Goal: Task Accomplishment & Management: Use online tool/utility

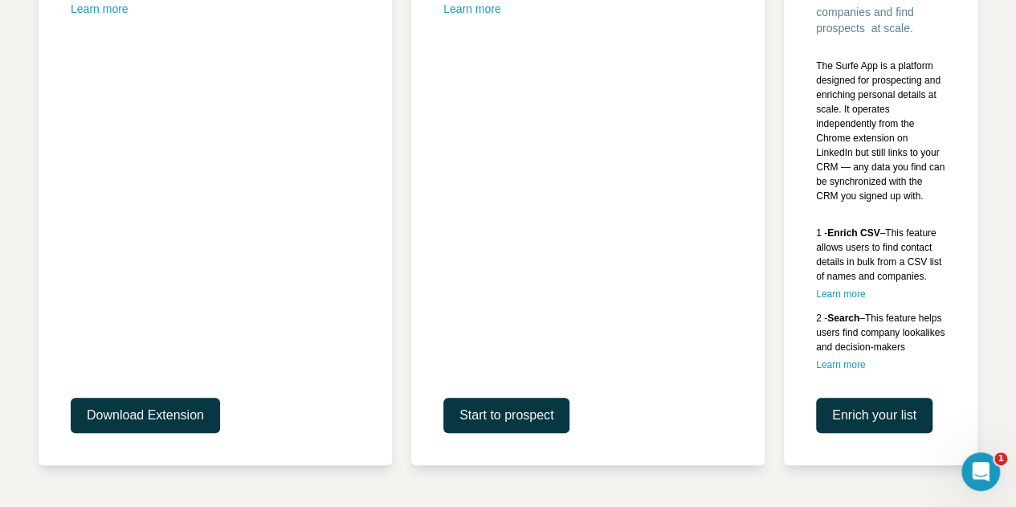
scroll to position [410, 0]
click at [861, 425] on span "Enrich your list" at bounding box center [874, 414] width 84 height 19
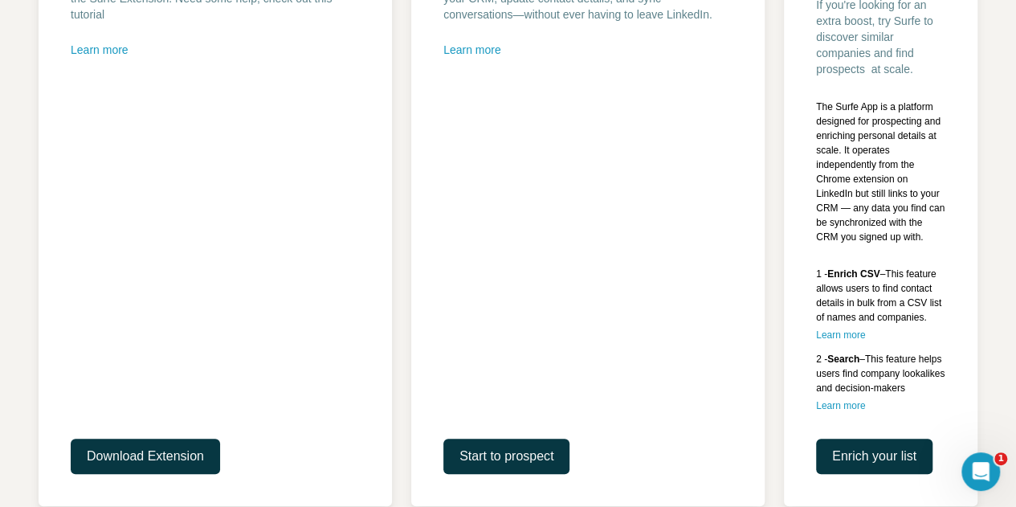
scroll to position [450, 0]
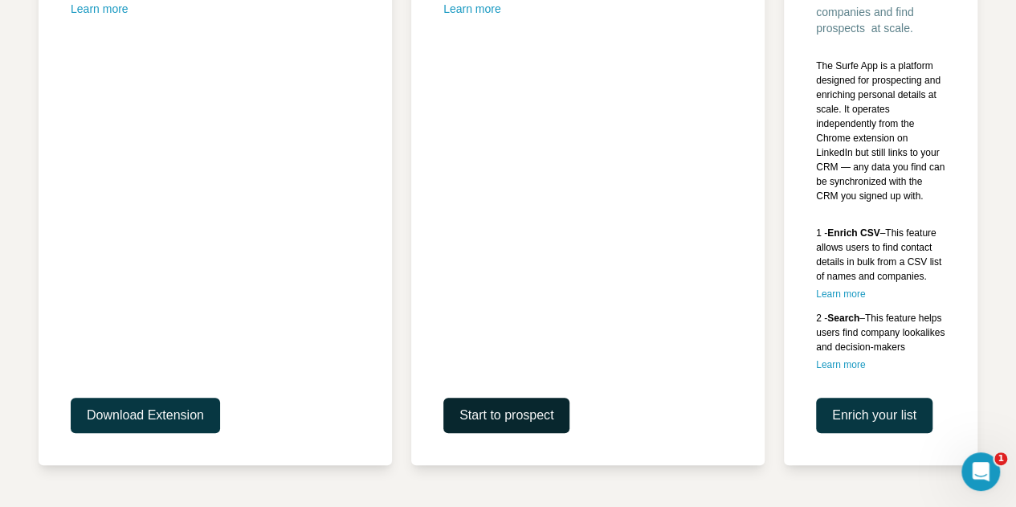
click at [506, 413] on span "Start to prospect" at bounding box center [506, 414] width 94 height 19
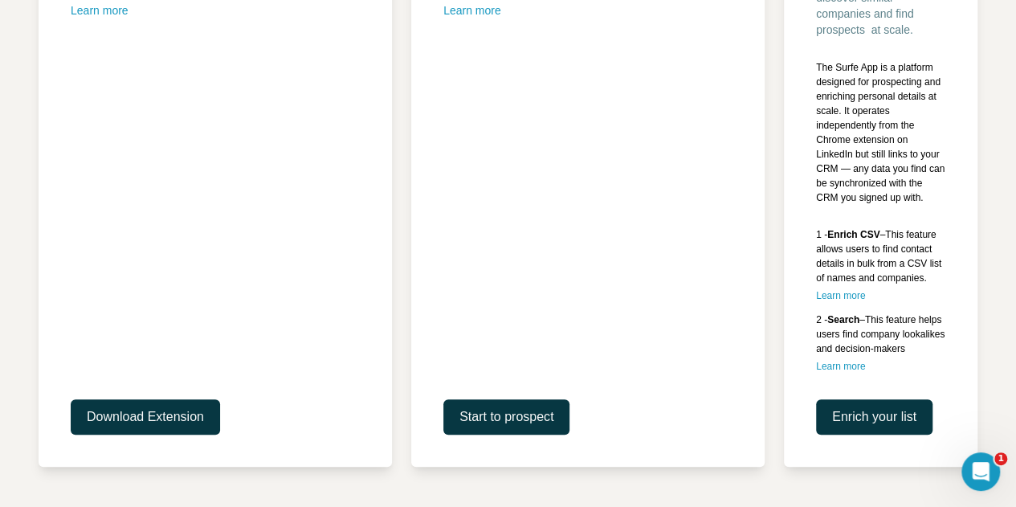
scroll to position [383, 0]
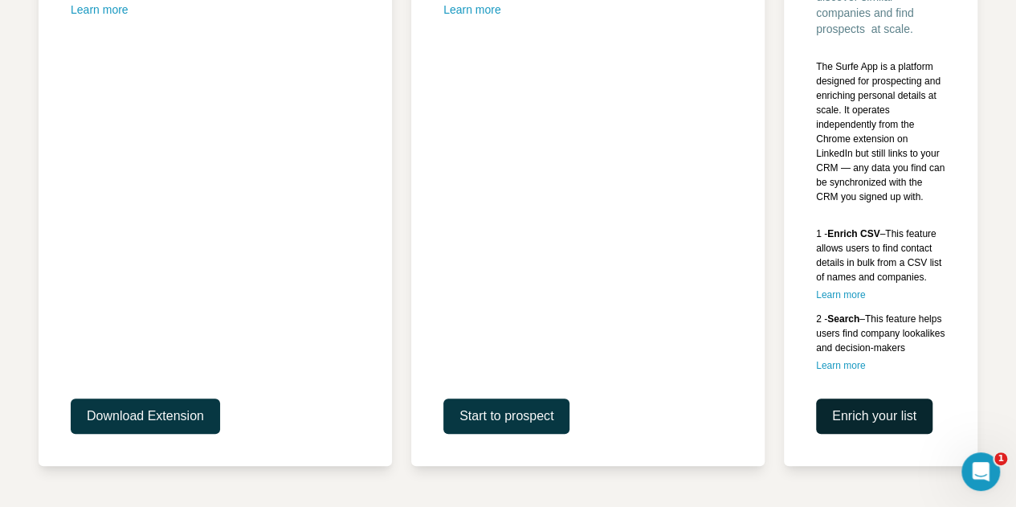
click at [886, 426] on span "Enrich your list" at bounding box center [874, 415] width 84 height 19
click at [503, 426] on span "Start to prospect" at bounding box center [506, 415] width 94 height 19
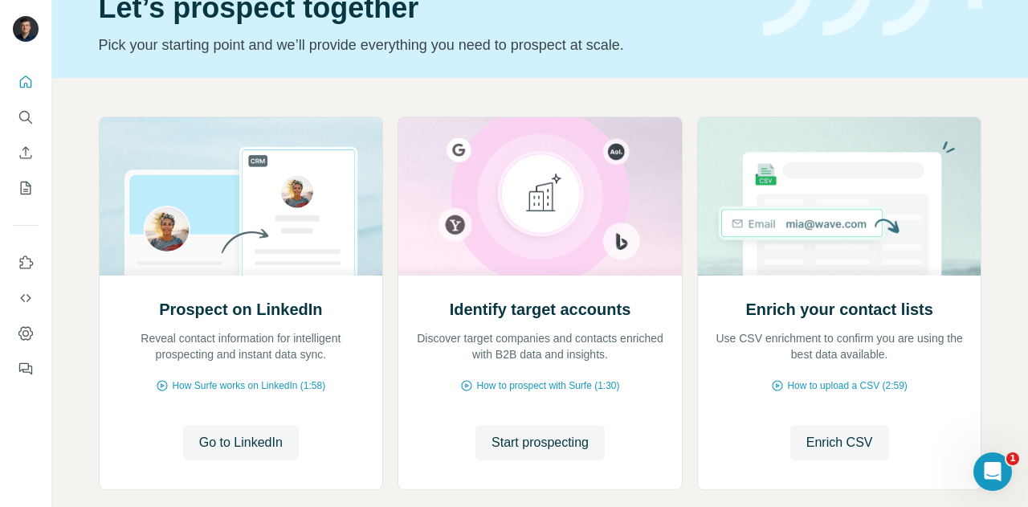
scroll to position [83, 0]
click at [27, 301] on icon "Use Surfe API" at bounding box center [26, 298] width 16 height 16
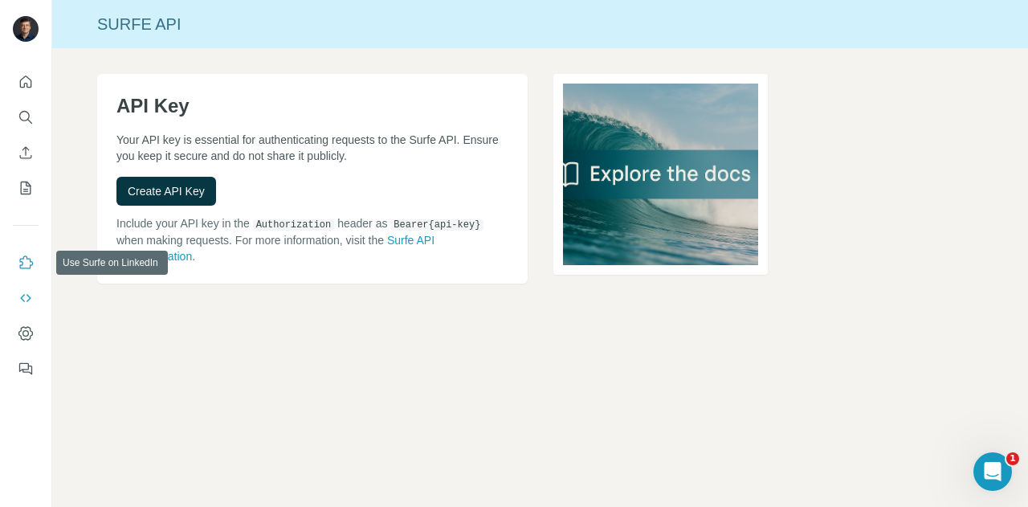
click at [27, 252] on button "Use Surfe on LinkedIn" at bounding box center [26, 262] width 26 height 29
click at [24, 335] on icon "Dashboard" at bounding box center [25, 333] width 6 height 6
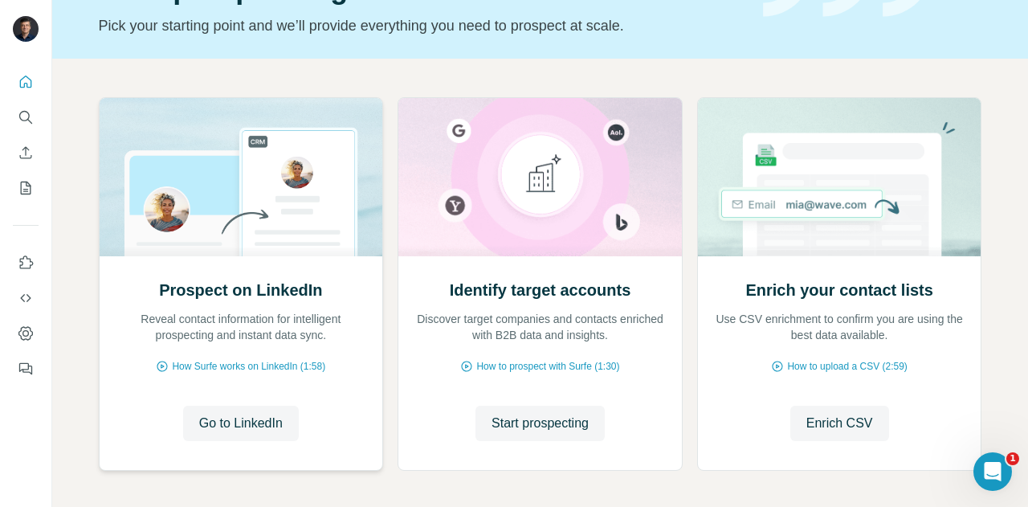
scroll to position [109, 0]
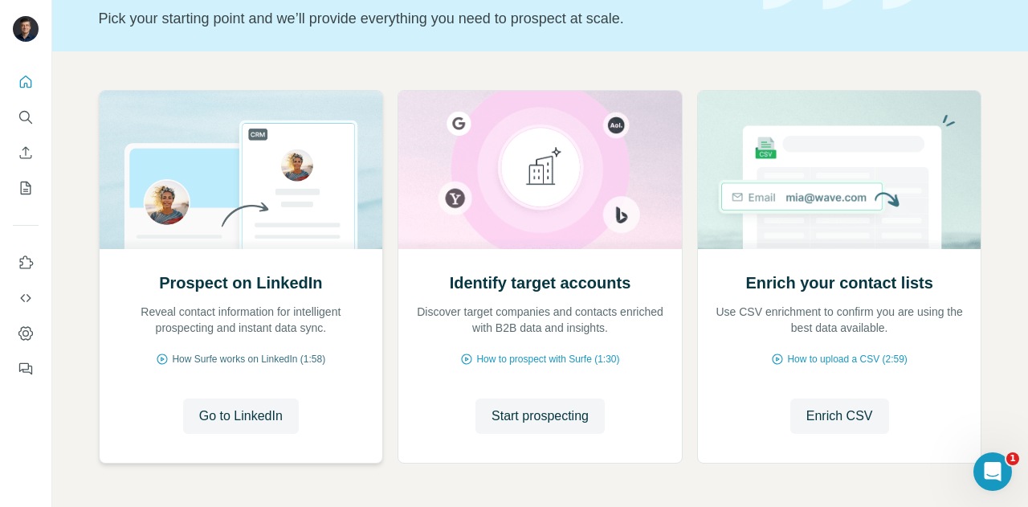
click at [199, 359] on span "How Surfe works on LinkedIn (1:58)" at bounding box center [248, 359] width 153 height 14
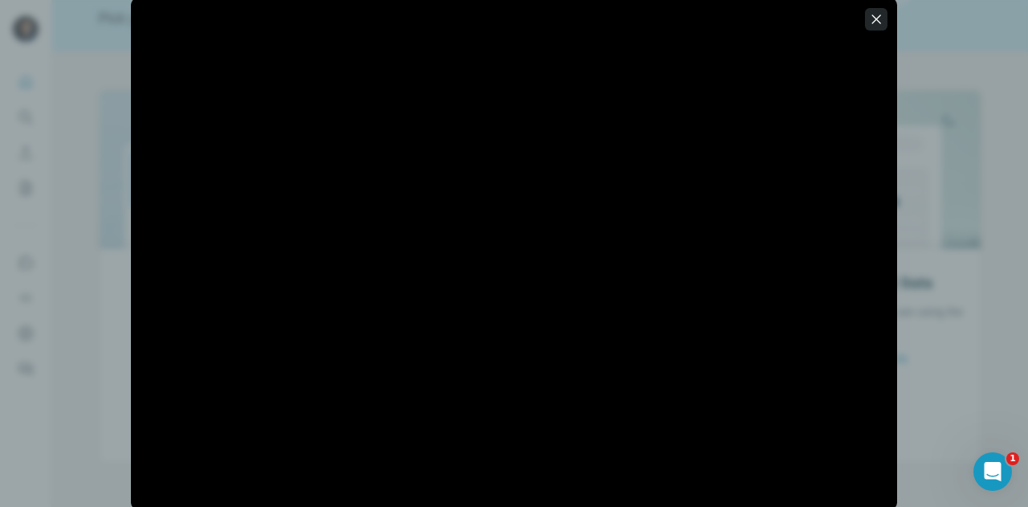
click at [877, 14] on icon "button" at bounding box center [876, 19] width 16 height 16
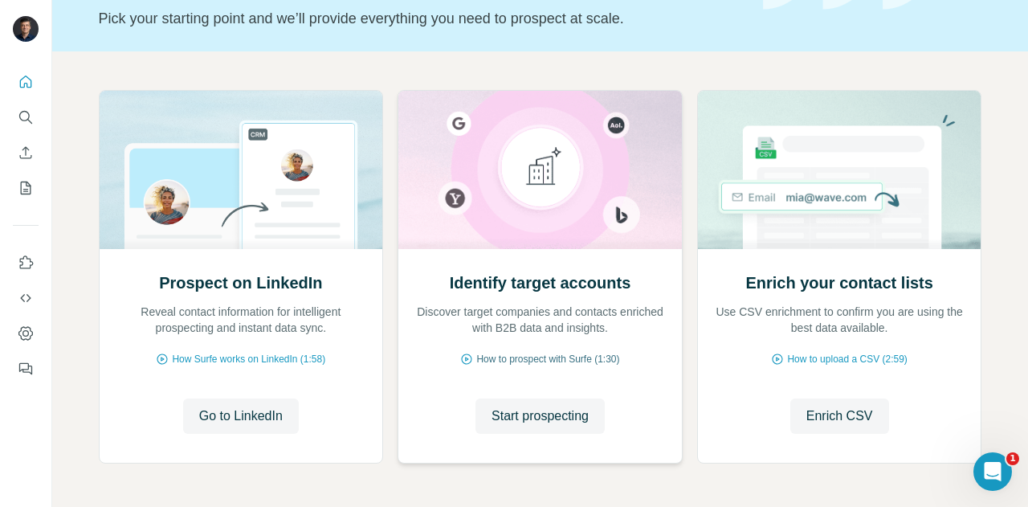
click at [478, 357] on span "How to prospect with Surfe (1:30)" at bounding box center [547, 359] width 143 height 14
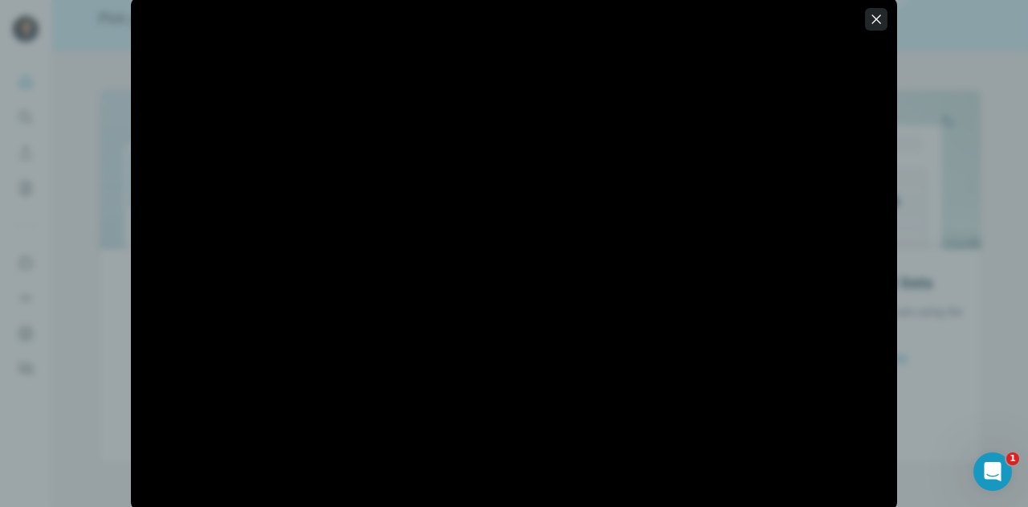
click at [875, 26] on icon "button" at bounding box center [876, 19] width 16 height 16
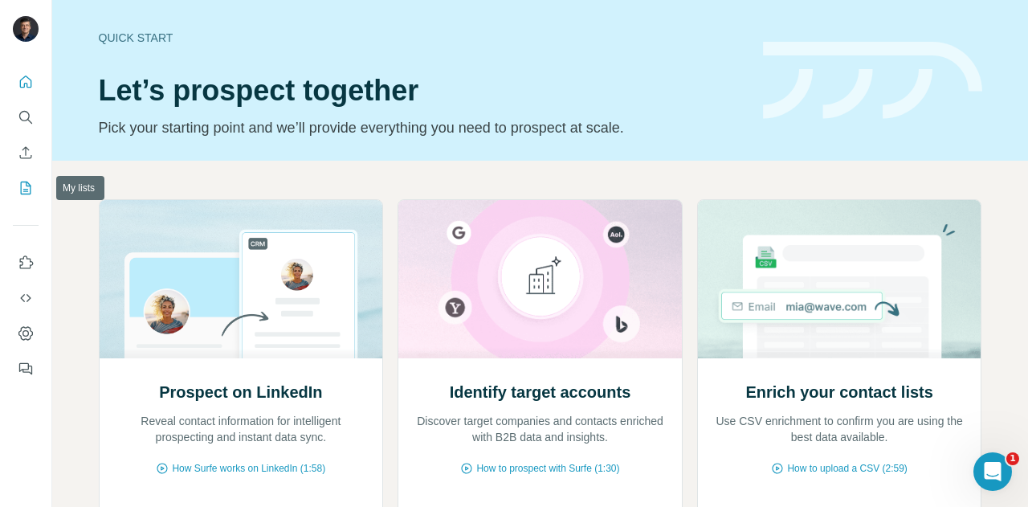
click at [31, 182] on icon "My lists" at bounding box center [26, 188] width 16 height 16
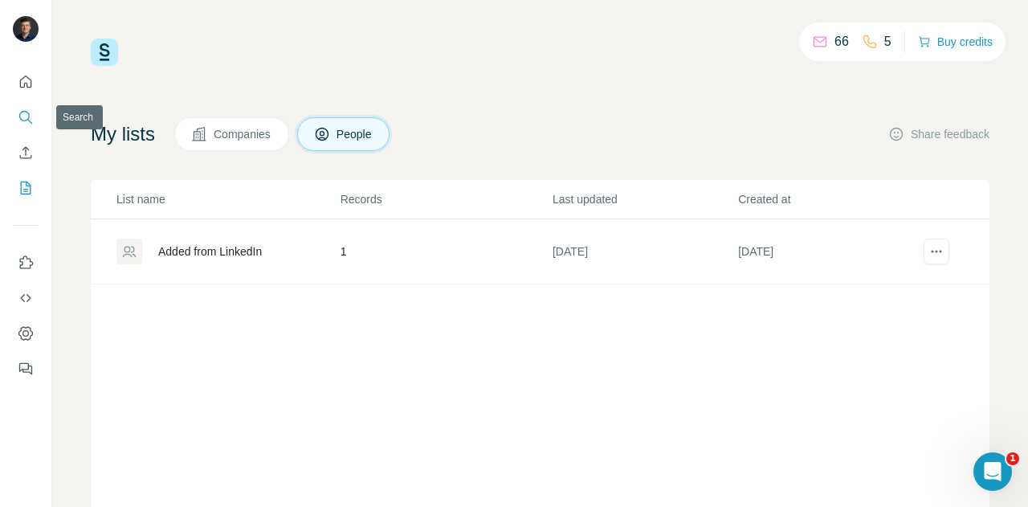
click at [24, 117] on icon "Search" at bounding box center [26, 117] width 16 height 16
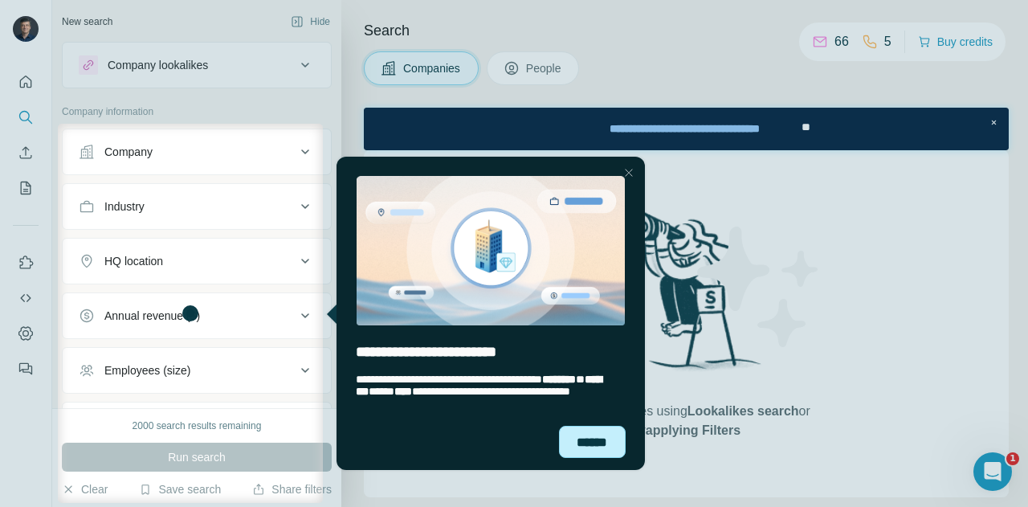
click at [605, 435] on div "******" at bounding box center [592, 442] width 67 height 32
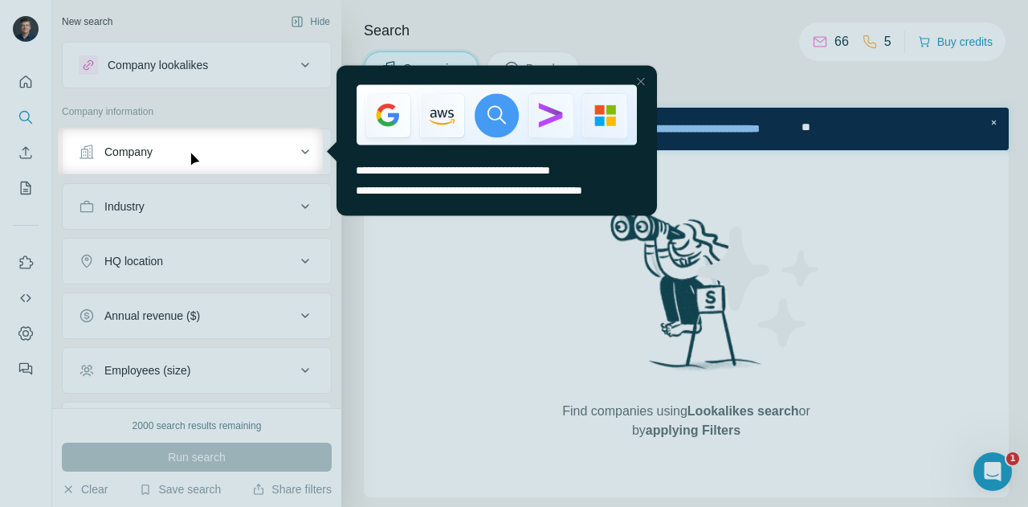
click at [450, 185] on div "**********" at bounding box center [496, 189] width 320 height 51
click at [188, 152] on div "Company" at bounding box center [187, 152] width 217 height 16
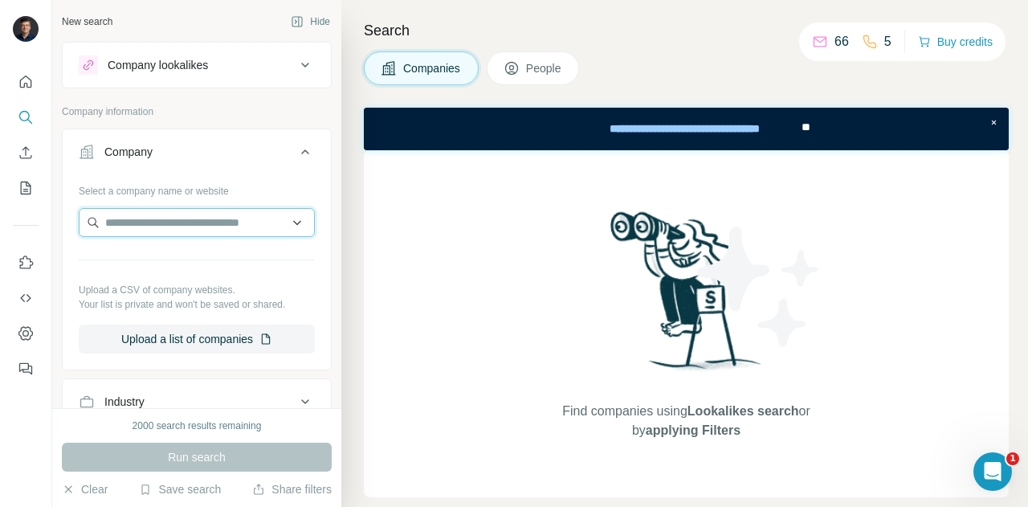
click at [174, 229] on input "text" at bounding box center [197, 222] width 236 height 29
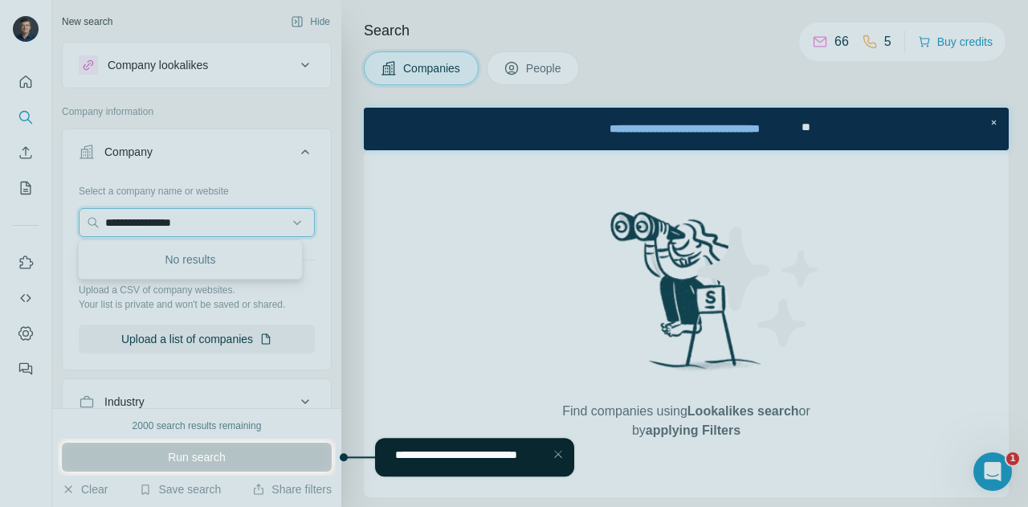
type input "**********"
click at [256, 185] on div at bounding box center [514, 219] width 1028 height 438
click at [192, 269] on div at bounding box center [514, 219] width 1028 height 438
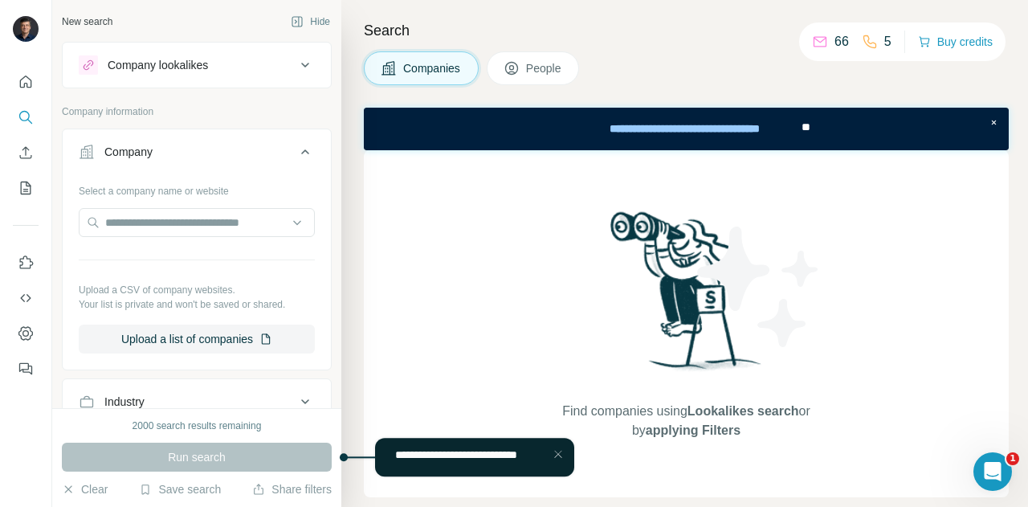
click at [199, 453] on div "Run search" at bounding box center [197, 456] width 270 height 29
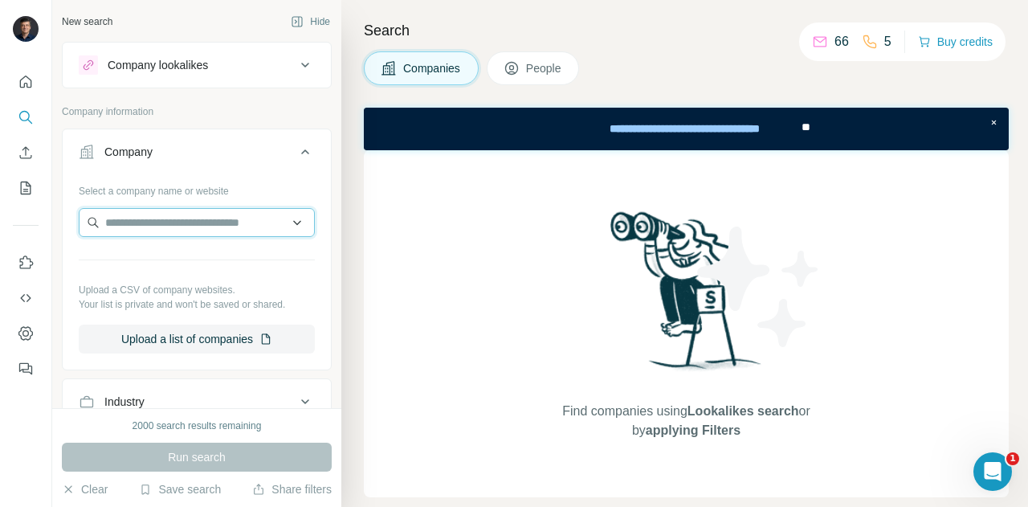
click at [223, 223] on input "text" at bounding box center [197, 222] width 236 height 29
type input "**********"
click at [301, 66] on icon at bounding box center [305, 65] width 8 height 5
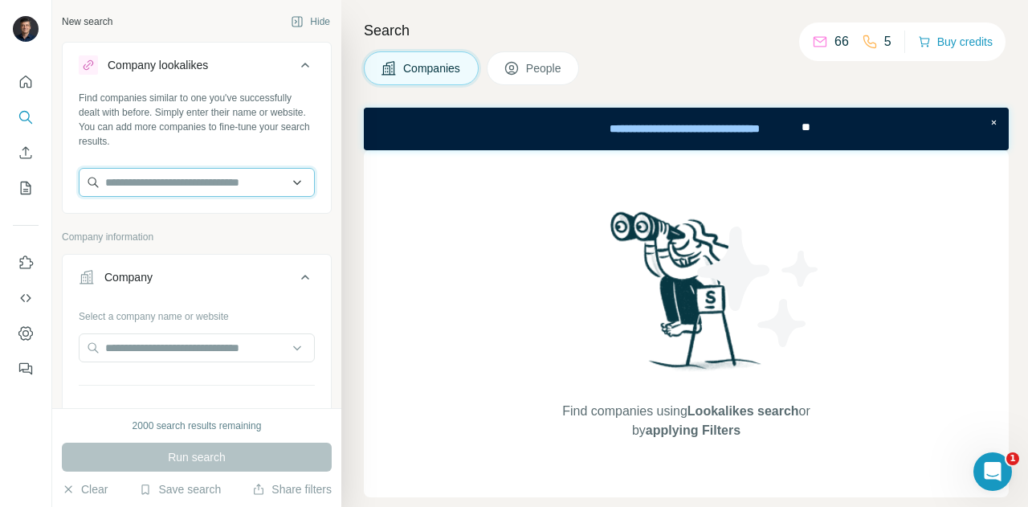
click at [185, 177] on input "text" at bounding box center [197, 182] width 236 height 29
type input "**********"
click at [207, 145] on div "Find companies similar to one you've successfully dealt with before. Simply ent…" at bounding box center [197, 120] width 236 height 58
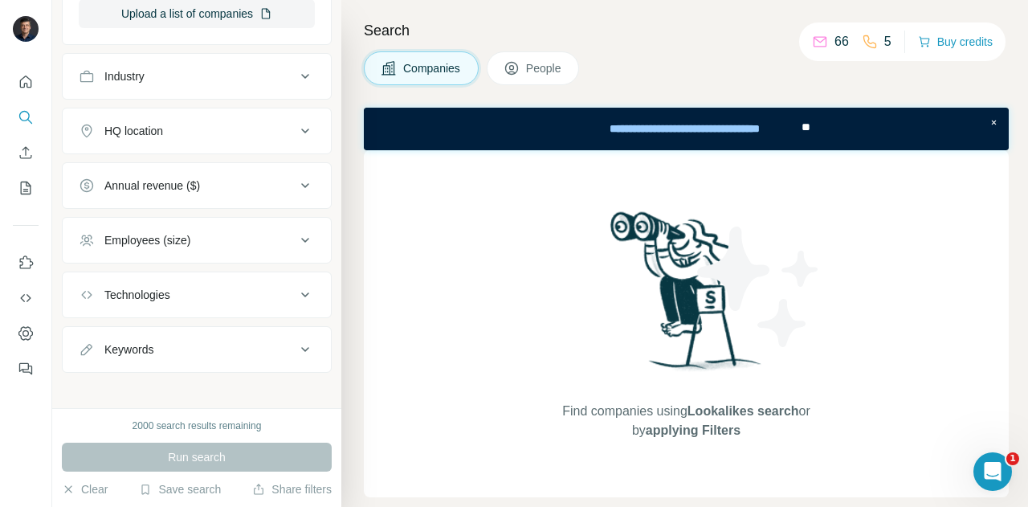
scroll to position [454, 0]
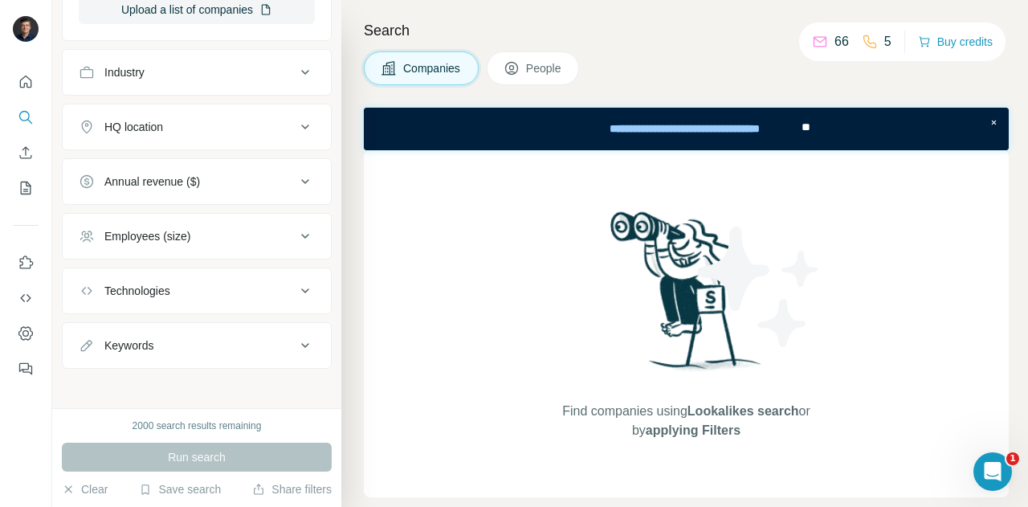
click at [541, 75] on span "People" at bounding box center [544, 68] width 37 height 16
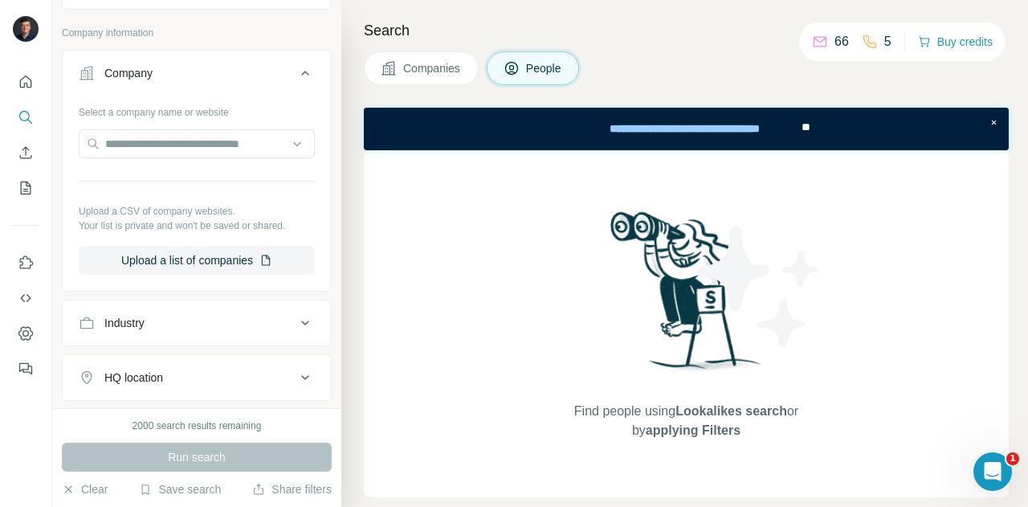
click at [540, 62] on span "People" at bounding box center [544, 68] width 37 height 16
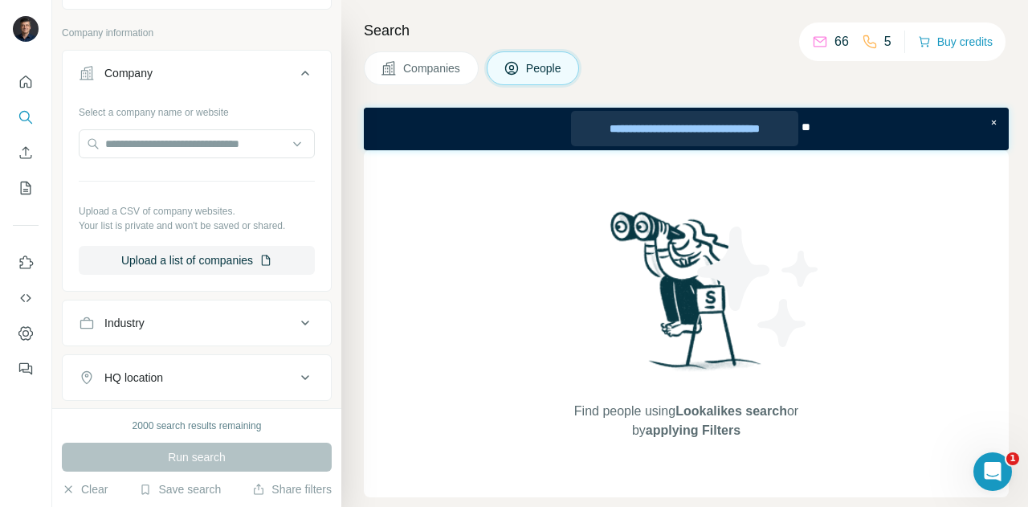
click at [686, 126] on div "**********" at bounding box center [684, 128] width 226 height 35
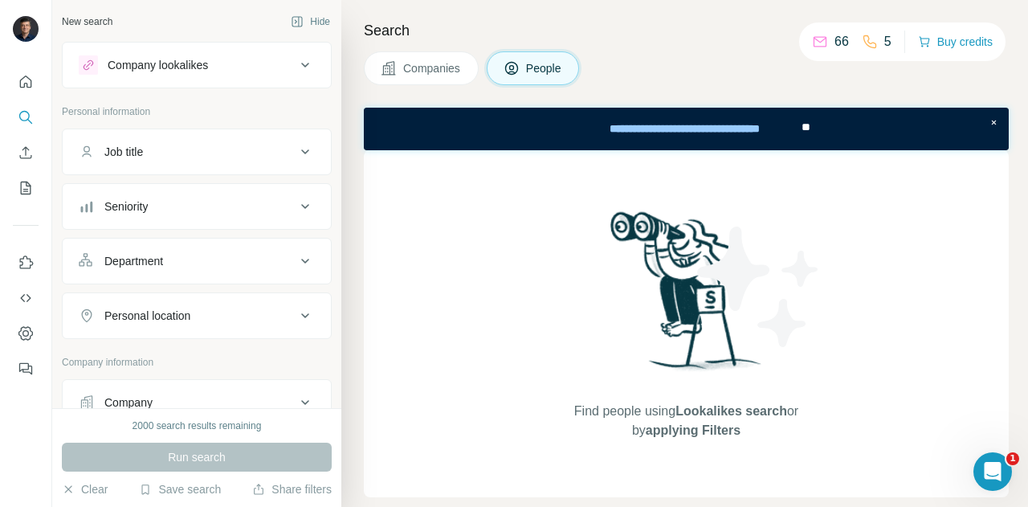
click at [437, 76] on button "Companies" at bounding box center [421, 68] width 115 height 34
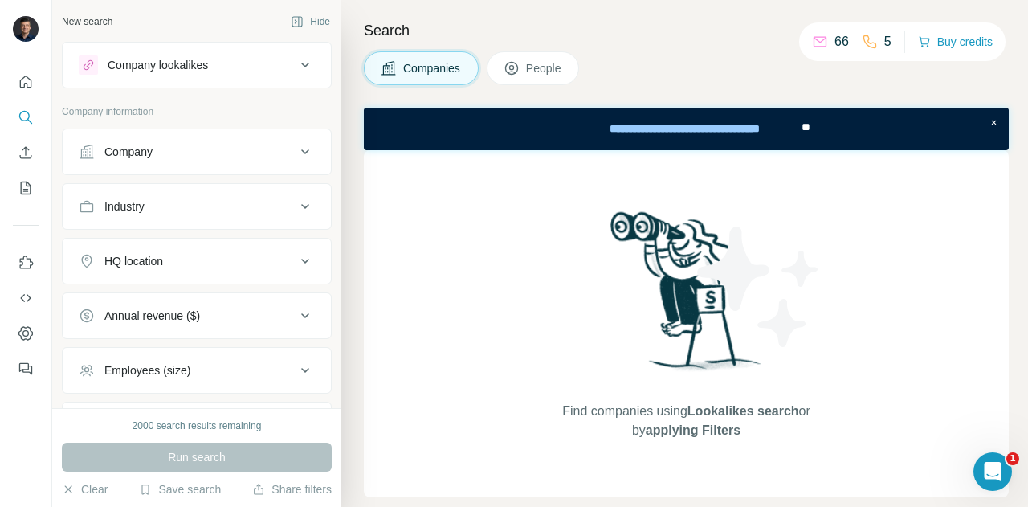
click at [557, 74] on span "People" at bounding box center [544, 68] width 37 height 16
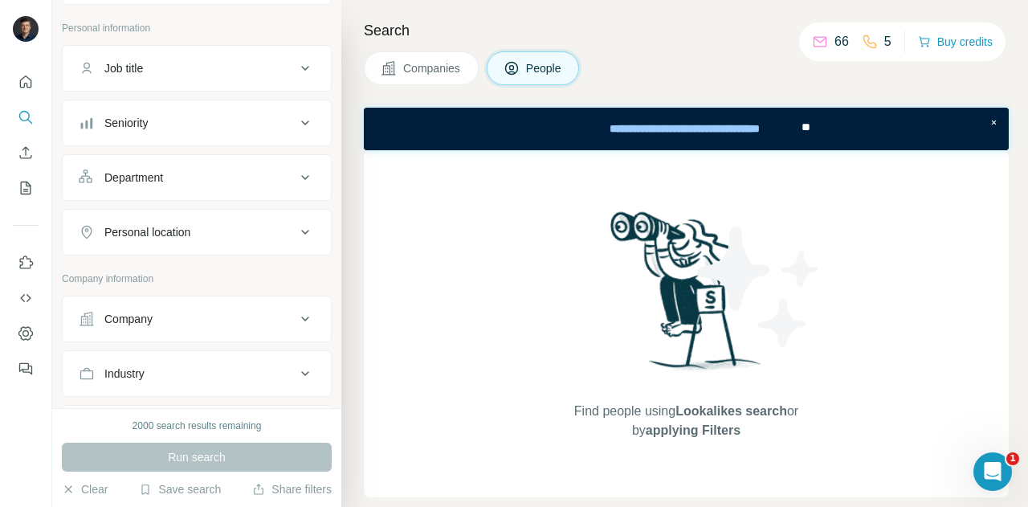
scroll to position [88, 0]
click at [189, 424] on div "2000 search results remaining" at bounding box center [196, 425] width 129 height 14
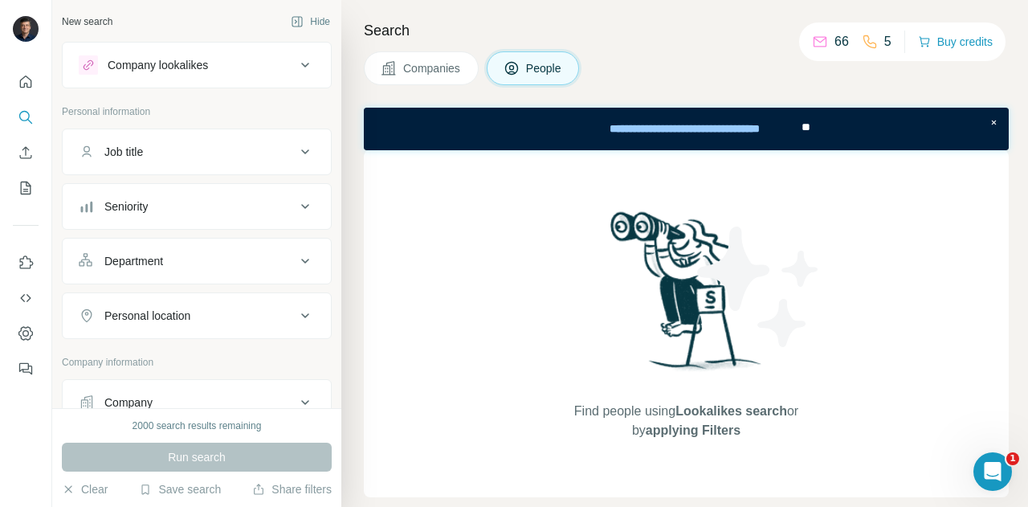
click at [295, 68] on icon at bounding box center [304, 64] width 19 height 19
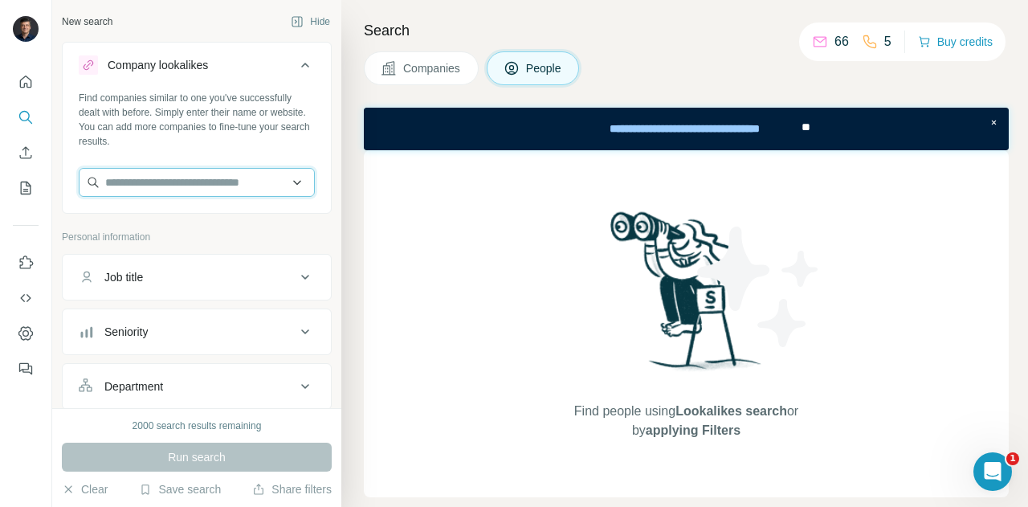
click at [211, 183] on input "text" at bounding box center [197, 182] width 236 height 29
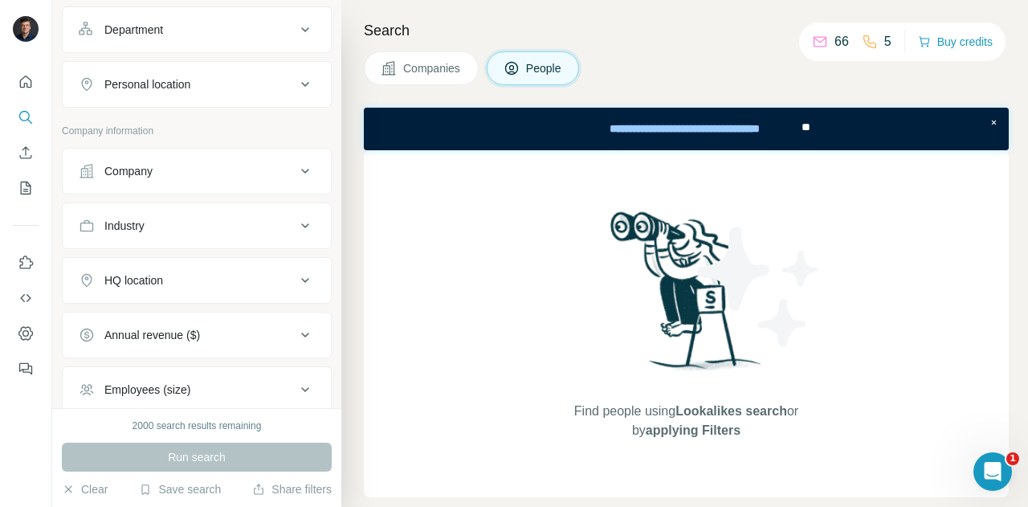
scroll to position [623, 0]
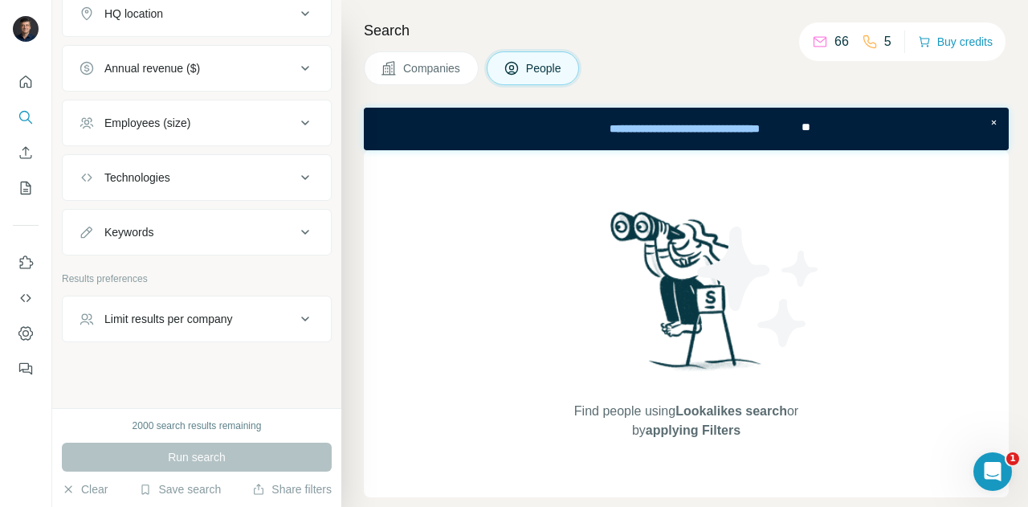
click at [275, 302] on button "Limit results per company" at bounding box center [197, 318] width 268 height 39
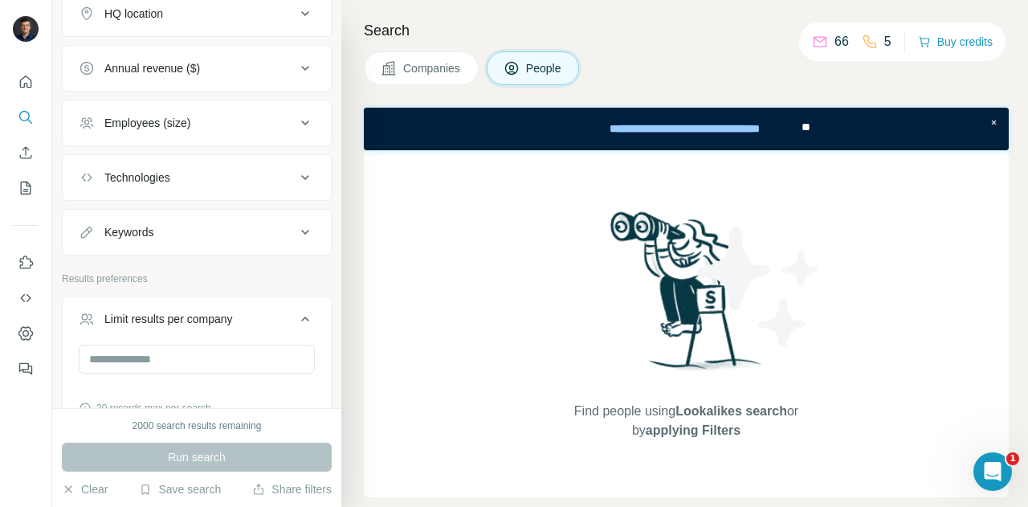
click at [275, 302] on button "Limit results per company" at bounding box center [197, 321] width 268 height 45
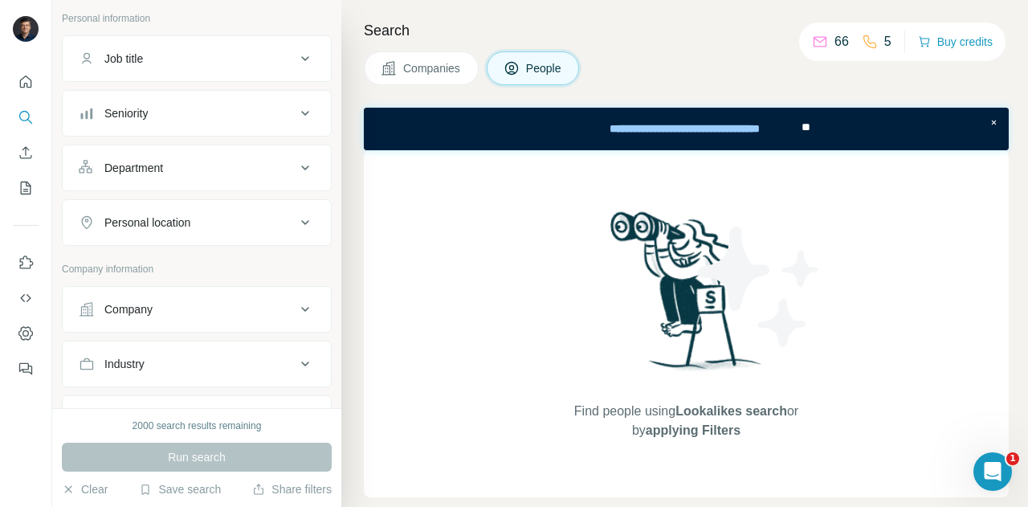
scroll to position [0, 0]
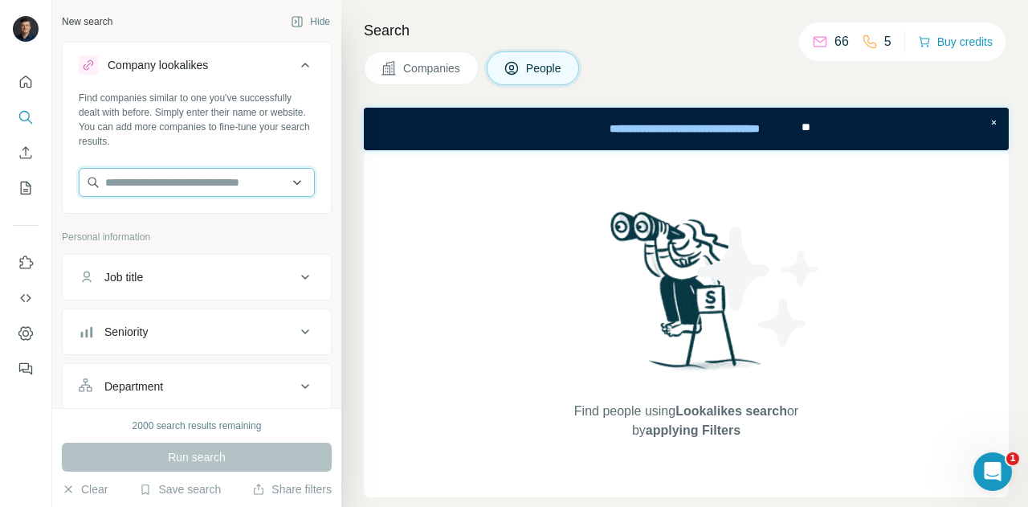
click at [192, 179] on input "text" at bounding box center [197, 182] width 236 height 29
paste input "**********"
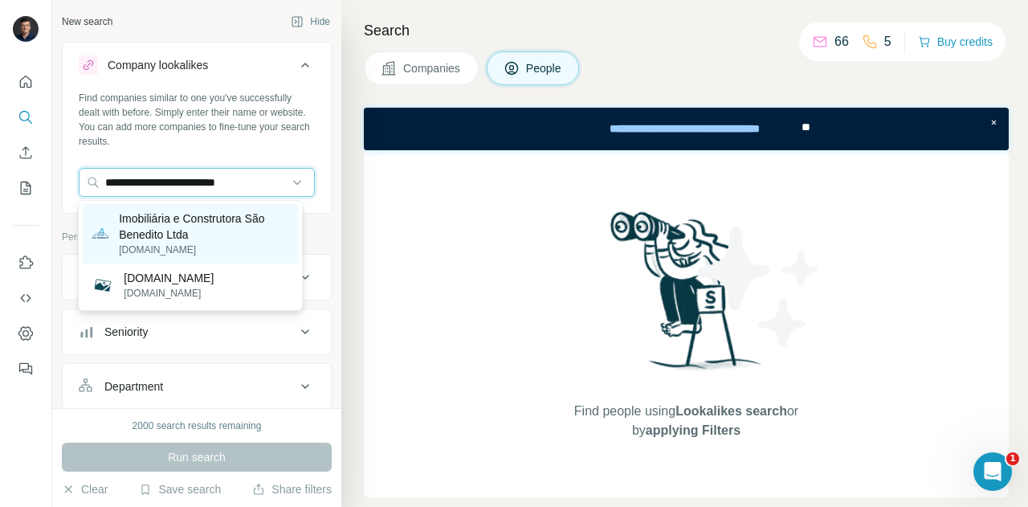
type input "**********"
click at [151, 222] on p "Imobiliária e Construtora São Benedito Ltda" at bounding box center [204, 226] width 170 height 32
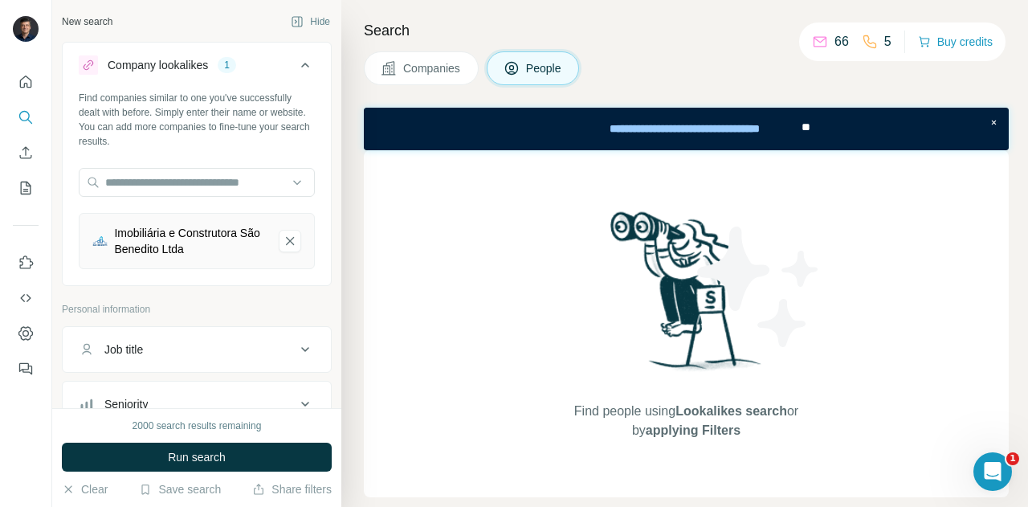
click at [425, 65] on span "Companies" at bounding box center [432, 68] width 59 height 16
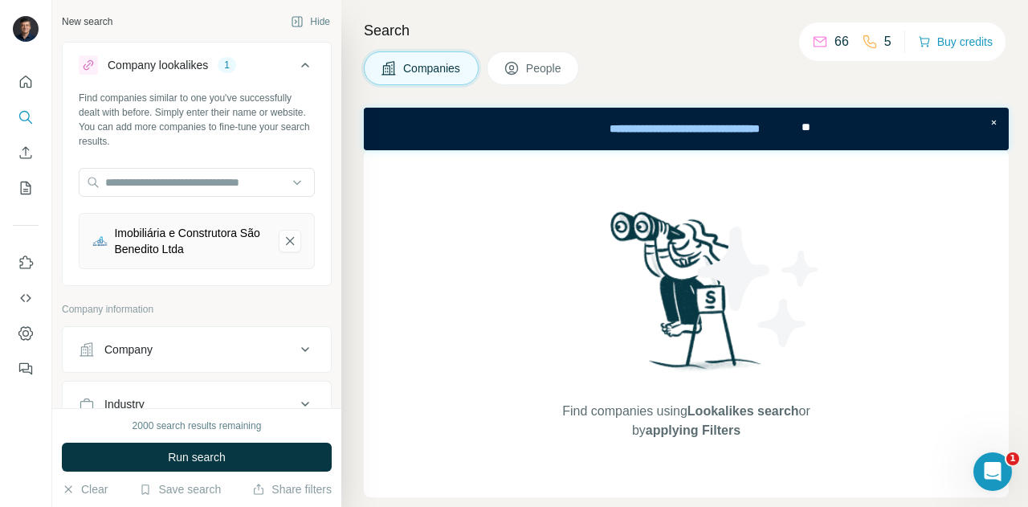
click at [185, 112] on div "Find companies similar to one you've successfully dealt with before. Simply ent…" at bounding box center [197, 120] width 236 height 58
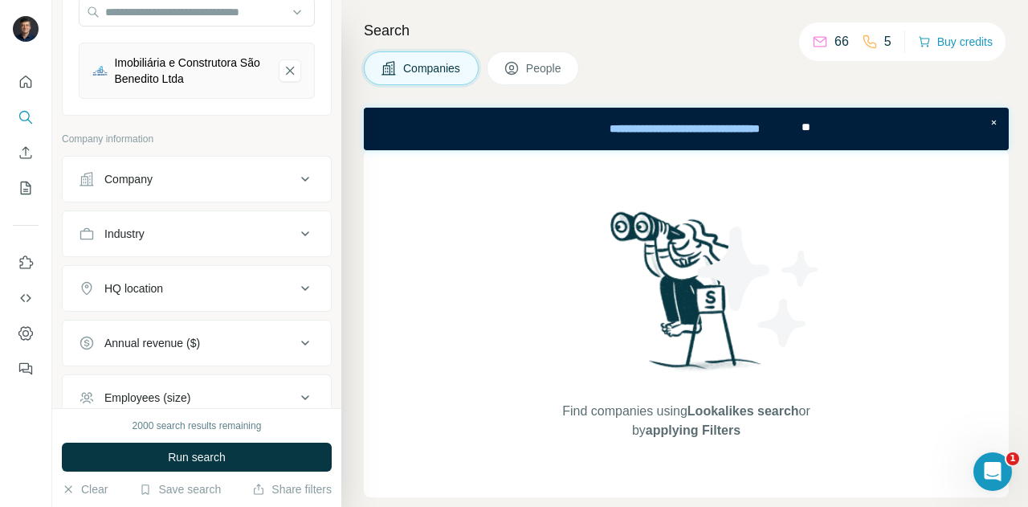
scroll to position [220, 0]
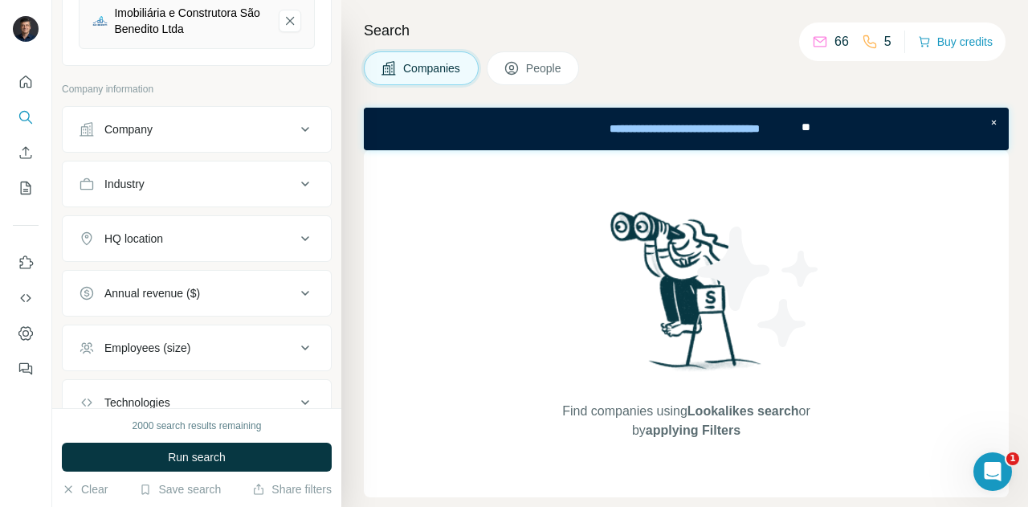
click at [295, 238] on icon at bounding box center [304, 238] width 19 height 19
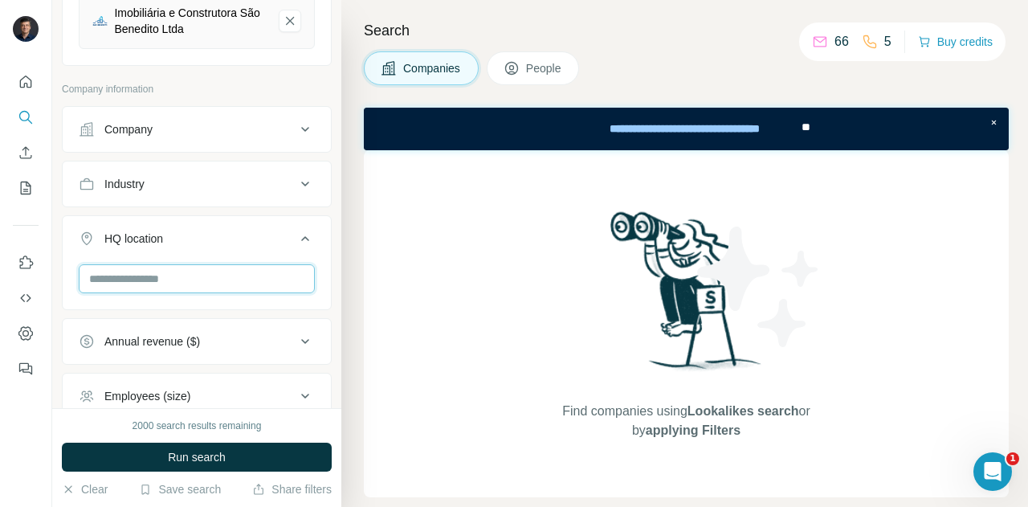
click at [185, 279] on input "text" at bounding box center [197, 278] width 236 height 29
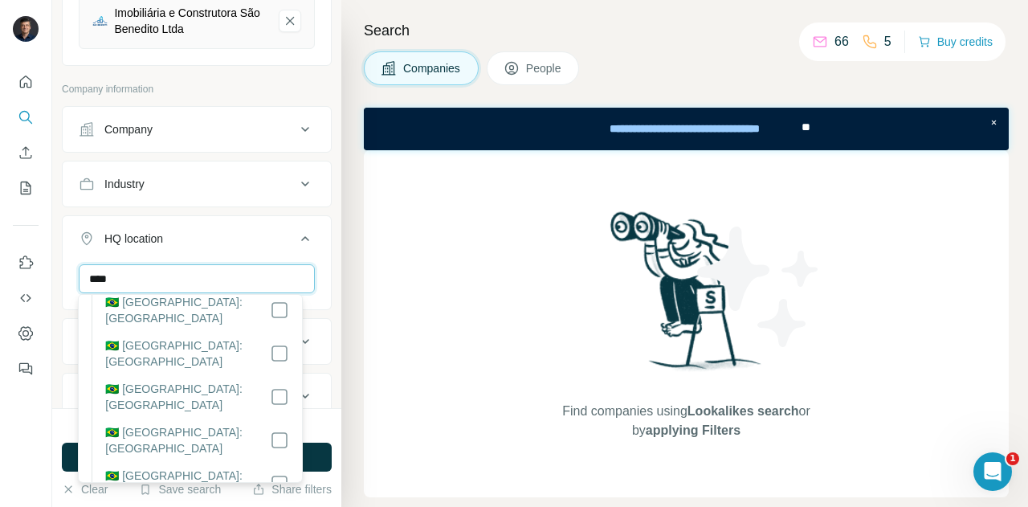
scroll to position [315, 0]
type input "****"
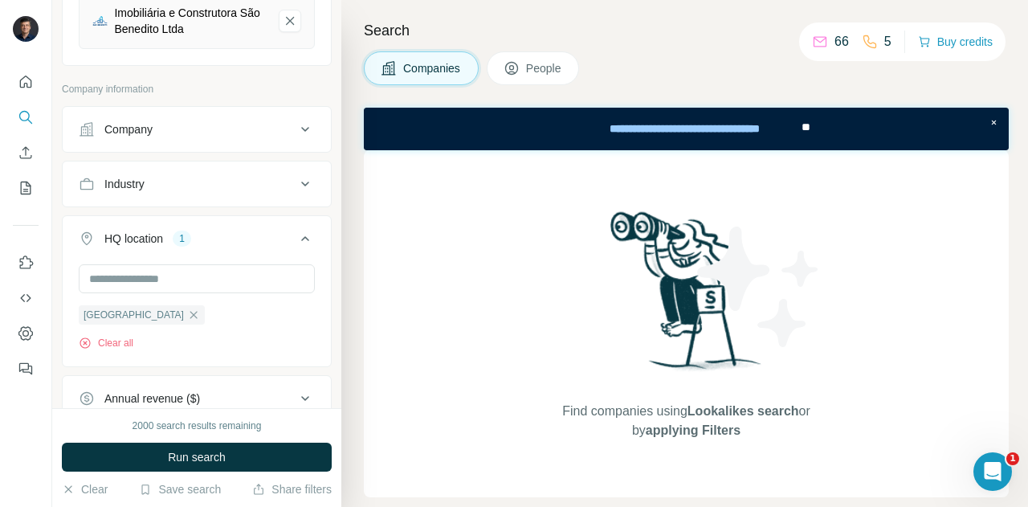
click at [324, 291] on div "New search Hide Company lookalikes 1 Find companies similar to one you've succe…" at bounding box center [196, 204] width 289 height 408
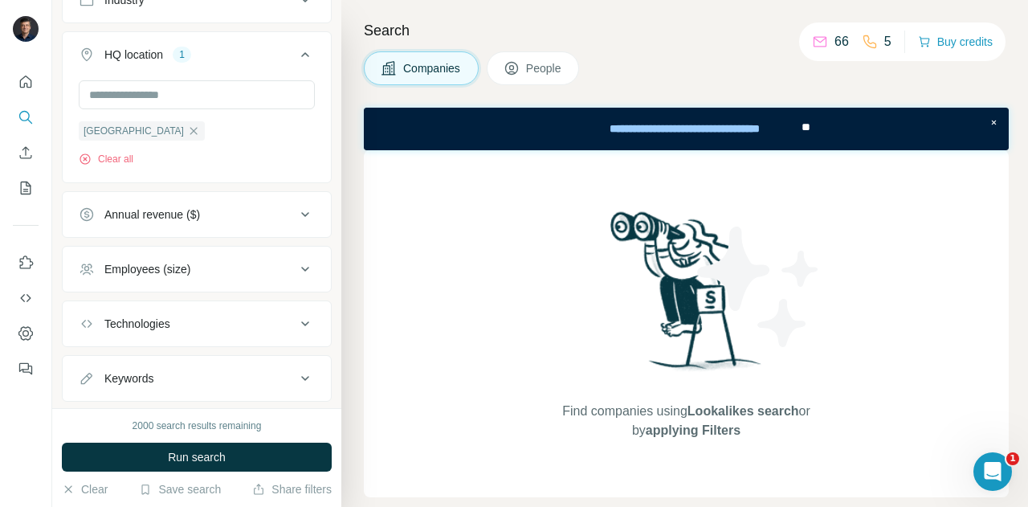
scroll to position [437, 0]
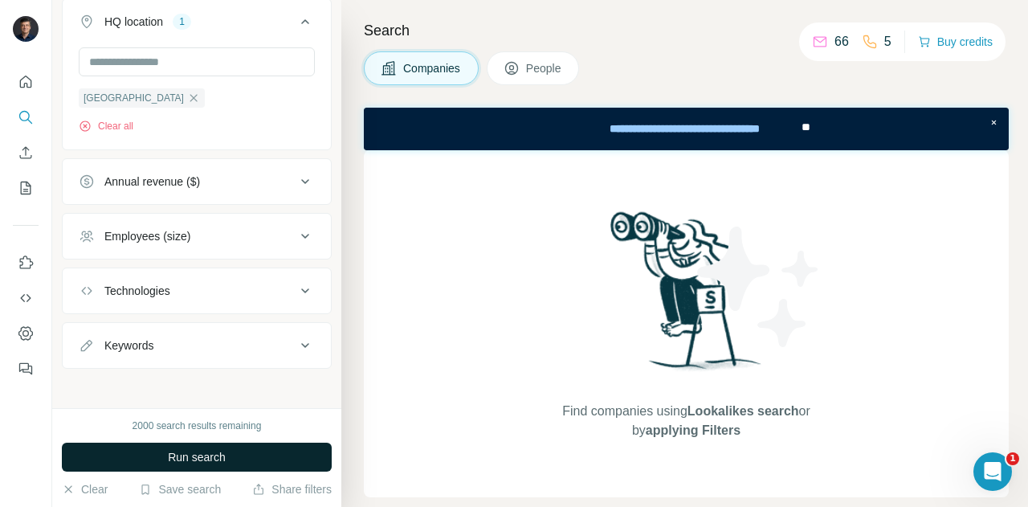
click at [202, 459] on span "Run search" at bounding box center [197, 457] width 58 height 16
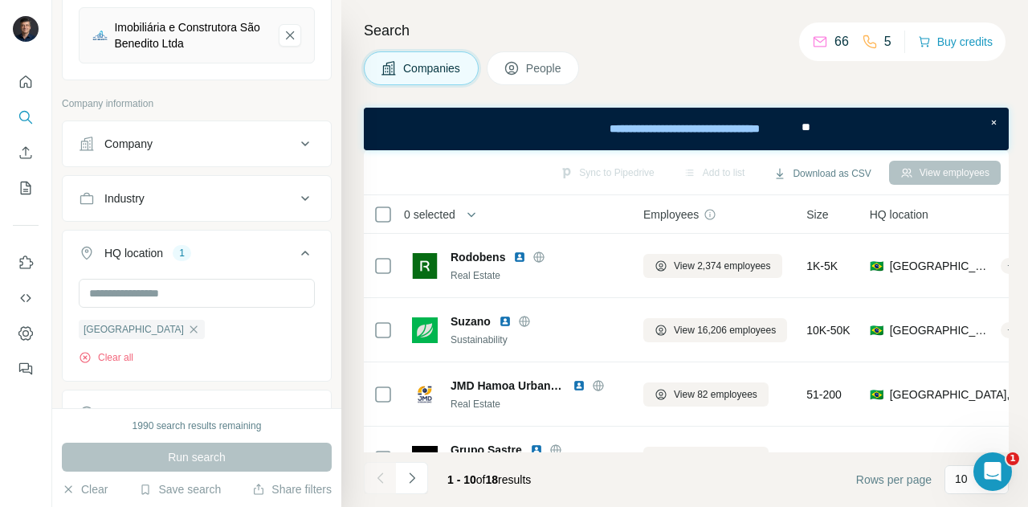
scroll to position [0, 0]
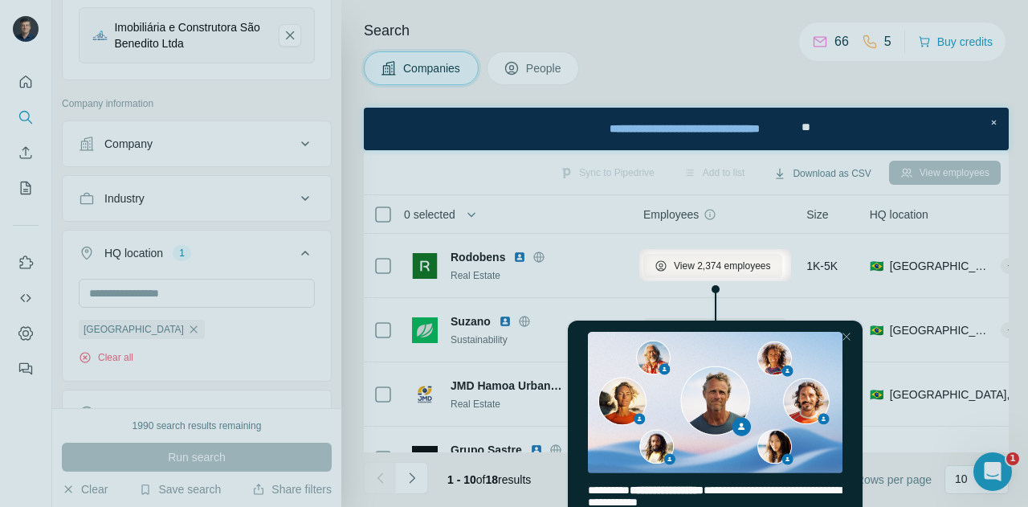
click at [846, 337] on div "Close Step" at bounding box center [845, 336] width 19 height 19
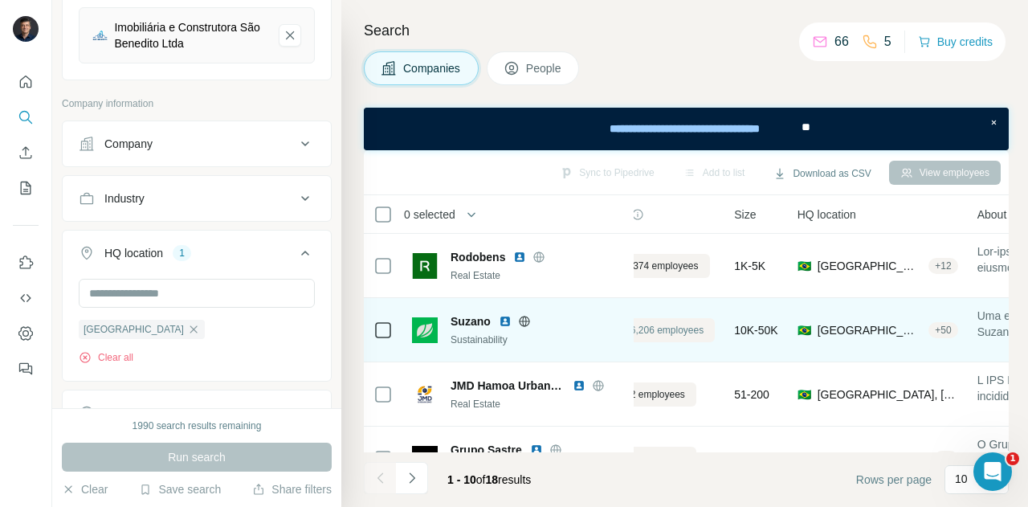
scroll to position [0, 64]
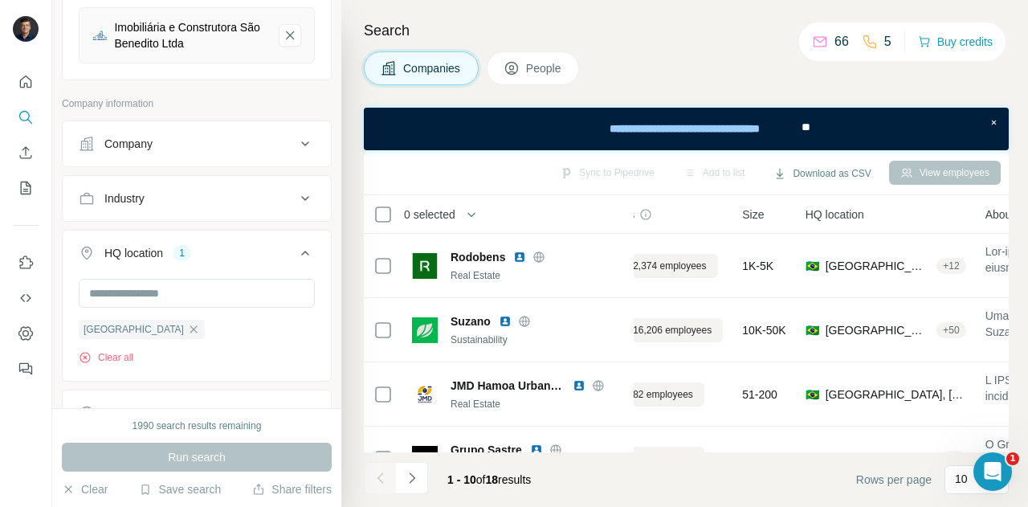
click at [221, 329] on div "Mato Grosso Clear all" at bounding box center [197, 322] width 236 height 86
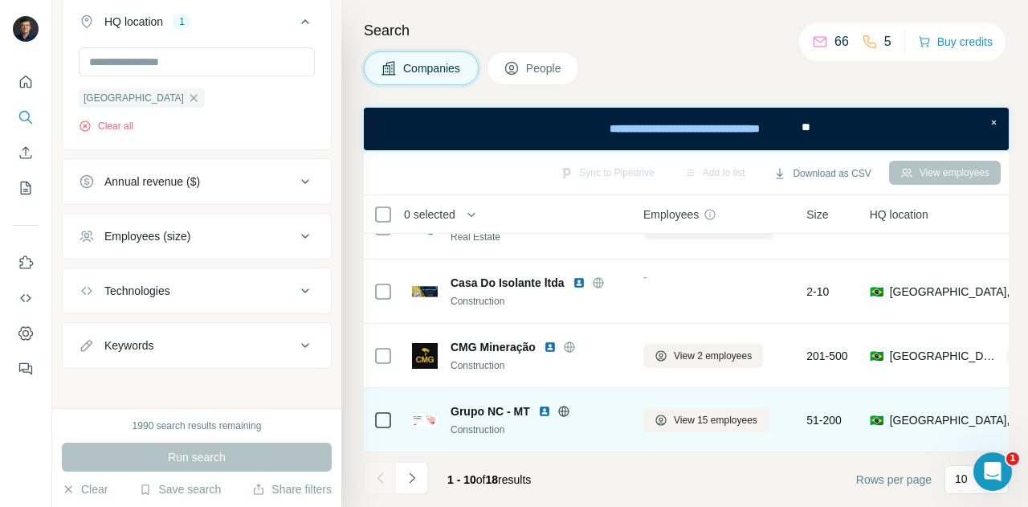
scroll to position [427, 0]
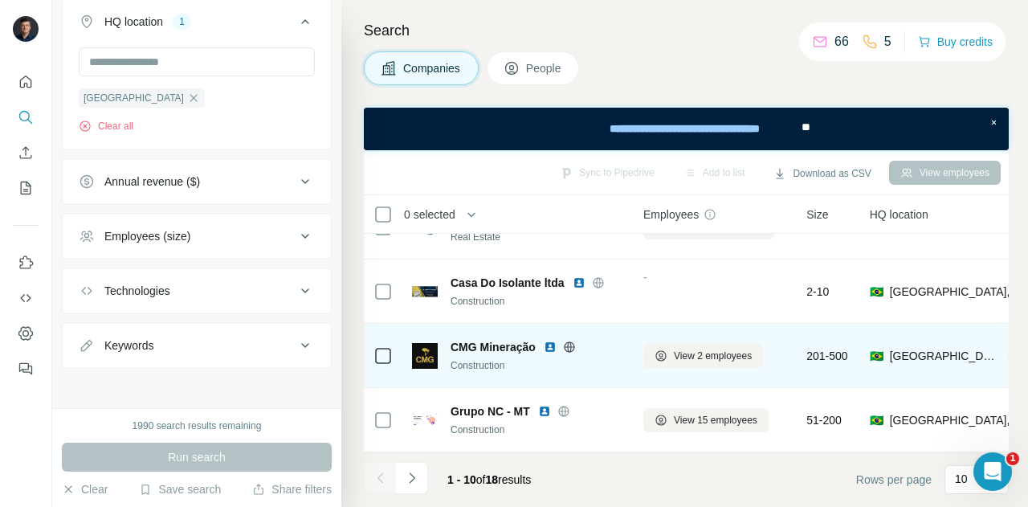
click at [425, 349] on img at bounding box center [425, 356] width 26 height 26
click at [574, 346] on icon at bounding box center [569, 346] width 10 height 1
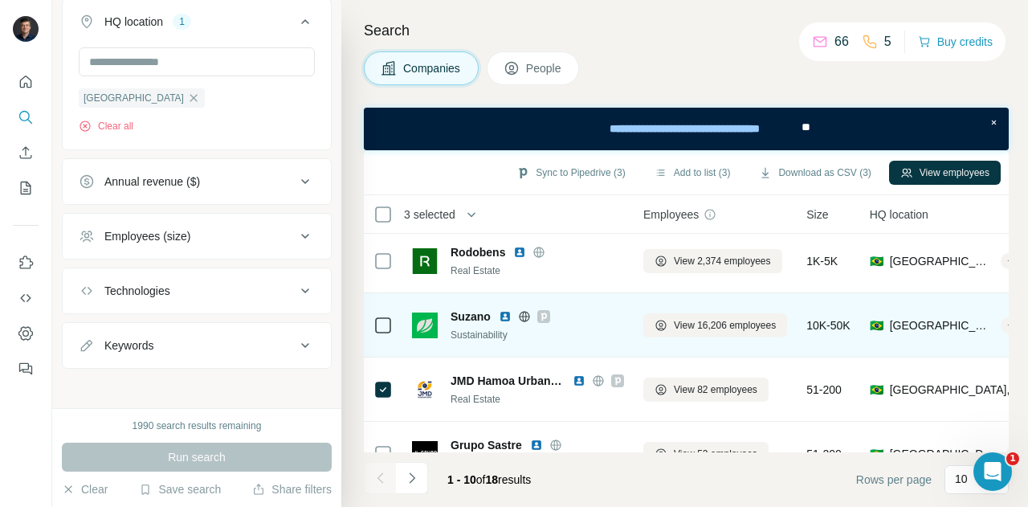
scroll to position [0, 0]
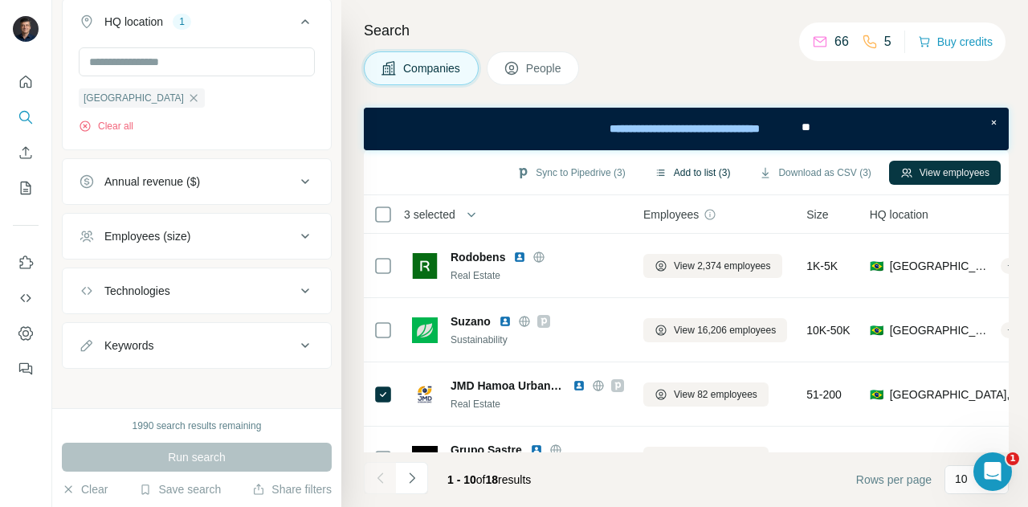
click at [675, 172] on button "Add to list (3)" at bounding box center [692, 173] width 99 height 24
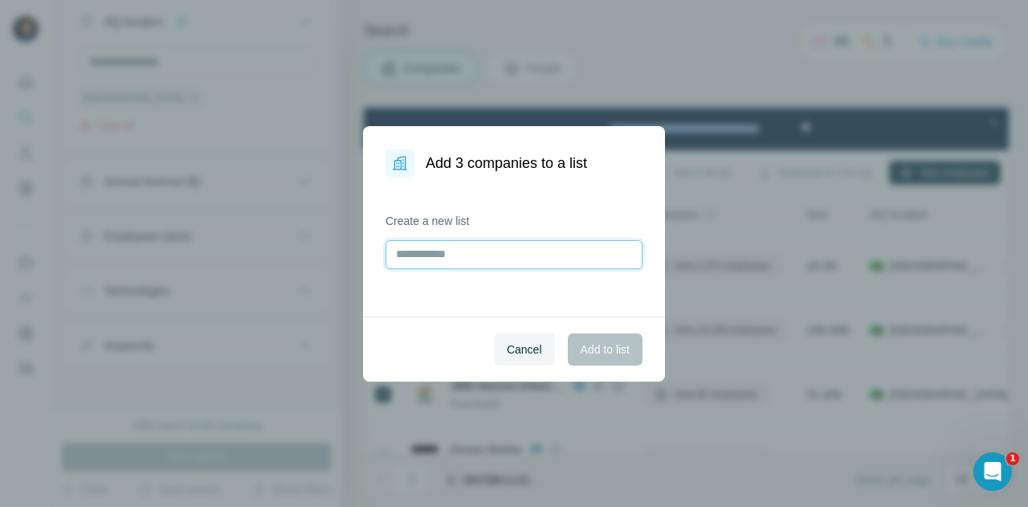
click at [472, 260] on input "text" at bounding box center [513, 254] width 257 height 29
type input "*"
click at [472, 260] on input "*" at bounding box center [513, 254] width 257 height 29
type input "**"
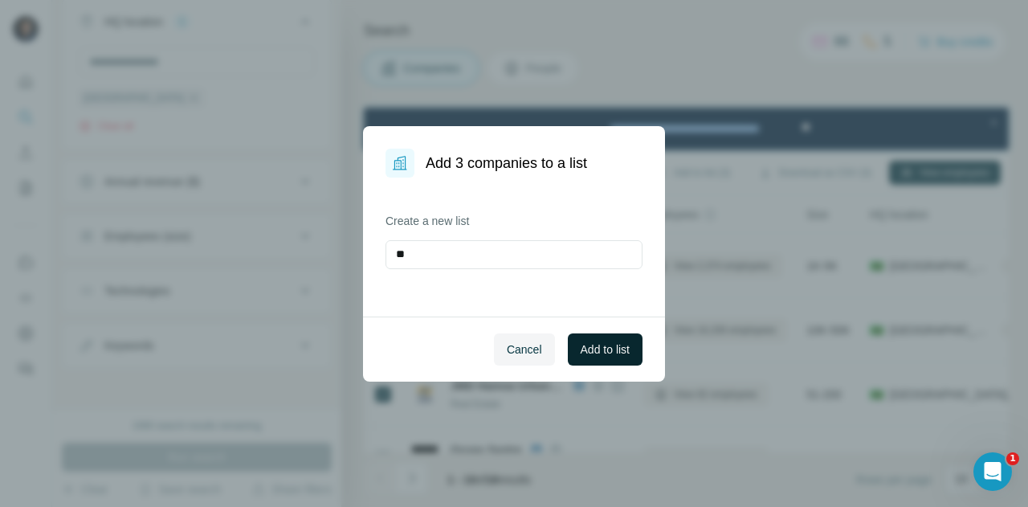
click at [601, 346] on span "Add to list" at bounding box center [604, 349] width 49 height 16
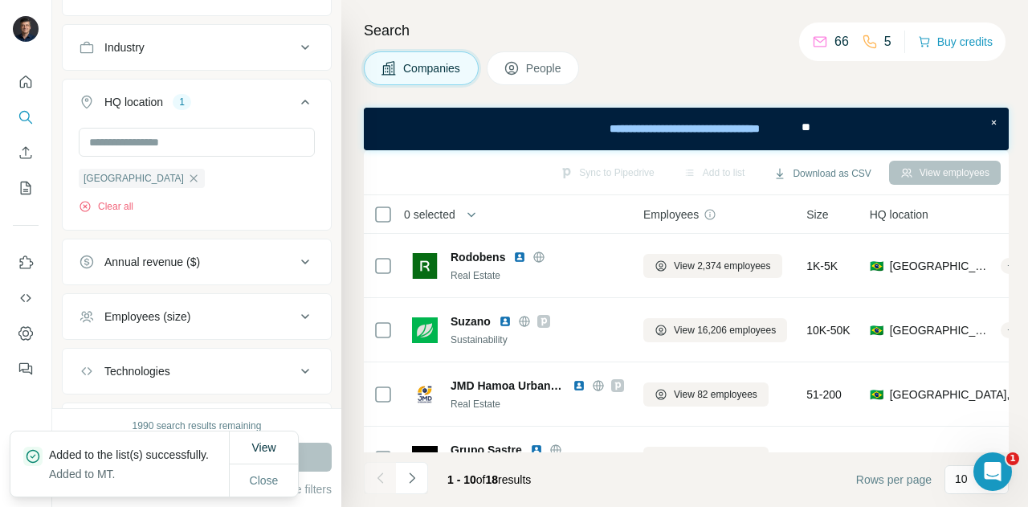
scroll to position [355, 0]
click at [194, 185] on div "Mato Grosso Clear all" at bounding box center [197, 172] width 236 height 86
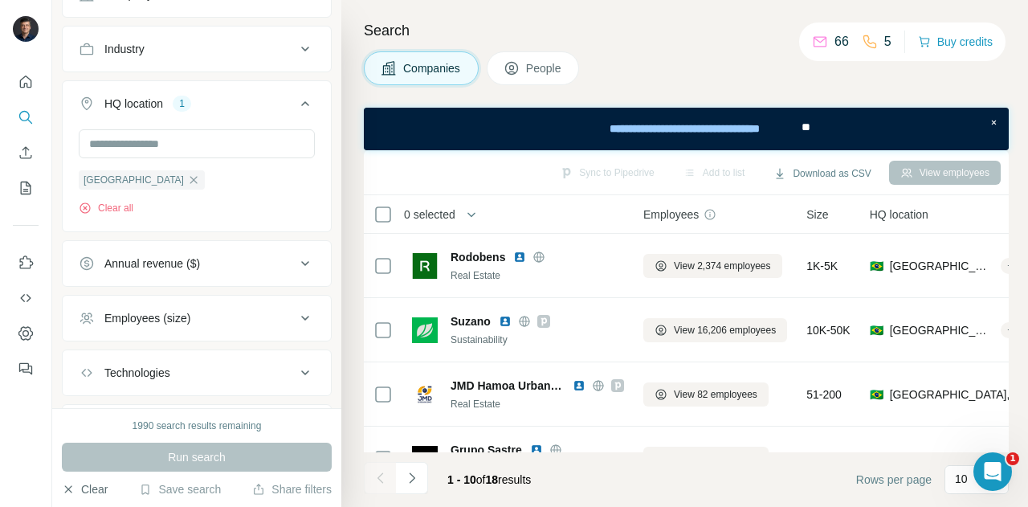
click at [67, 487] on icon "button" at bounding box center [68, 489] width 13 height 13
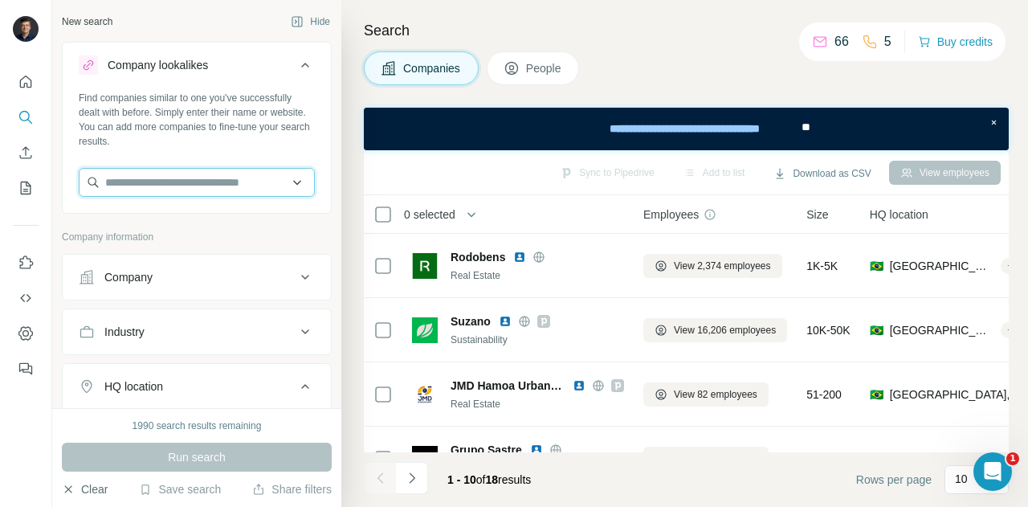
click at [188, 189] on input "text" at bounding box center [197, 182] width 236 height 29
paste input "**********"
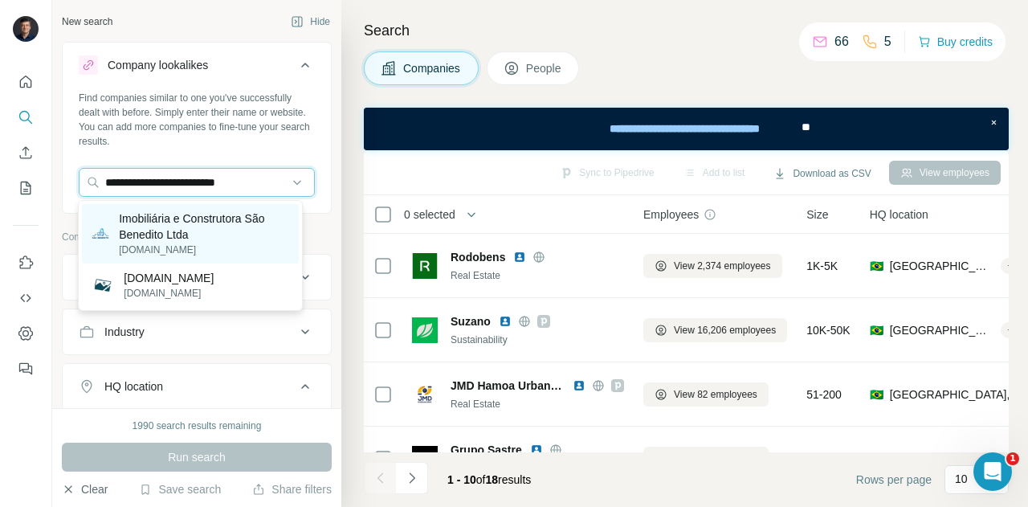
type input "**********"
click at [165, 222] on p "Imobiliária e Construtora São Benedito Ltda" at bounding box center [204, 226] width 170 height 32
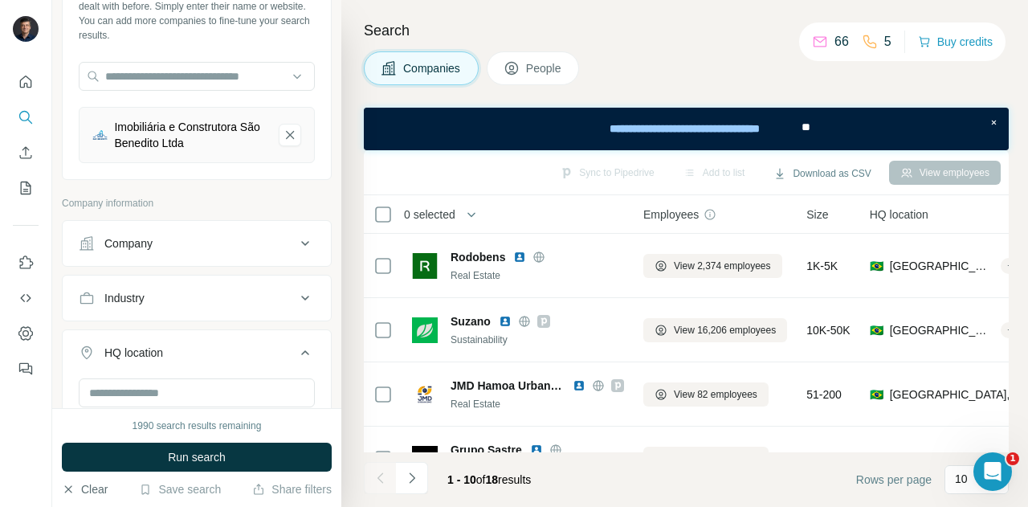
scroll to position [118, 0]
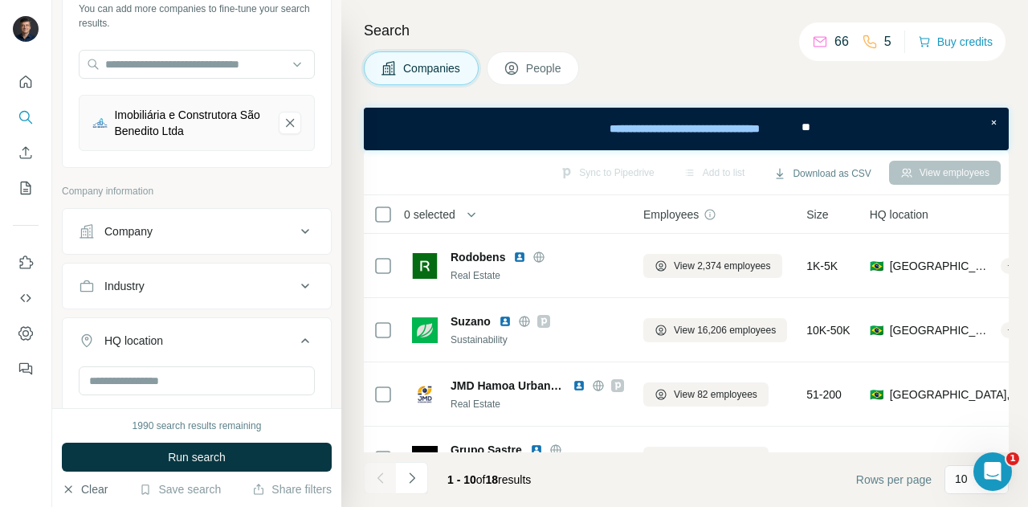
click at [295, 232] on icon at bounding box center [304, 231] width 19 height 19
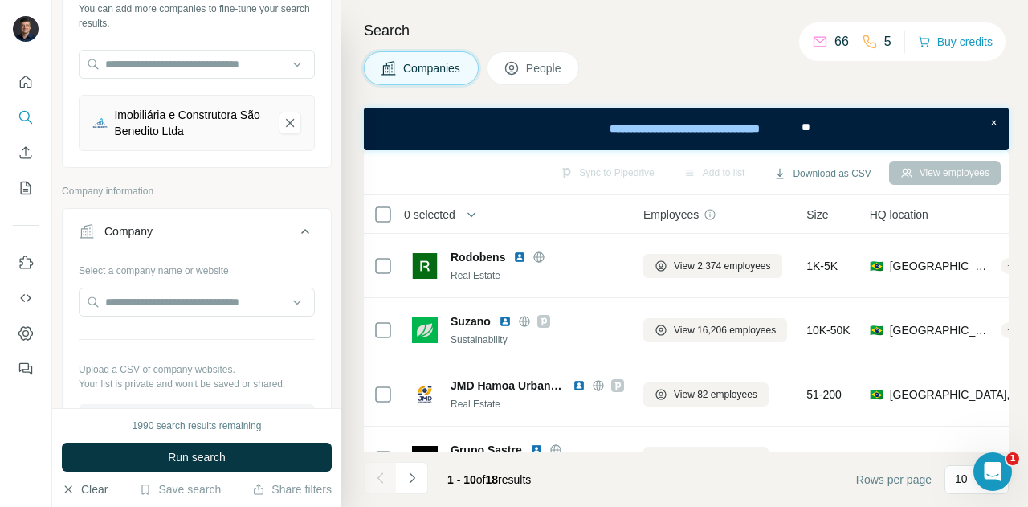
click at [295, 232] on icon at bounding box center [304, 231] width 19 height 19
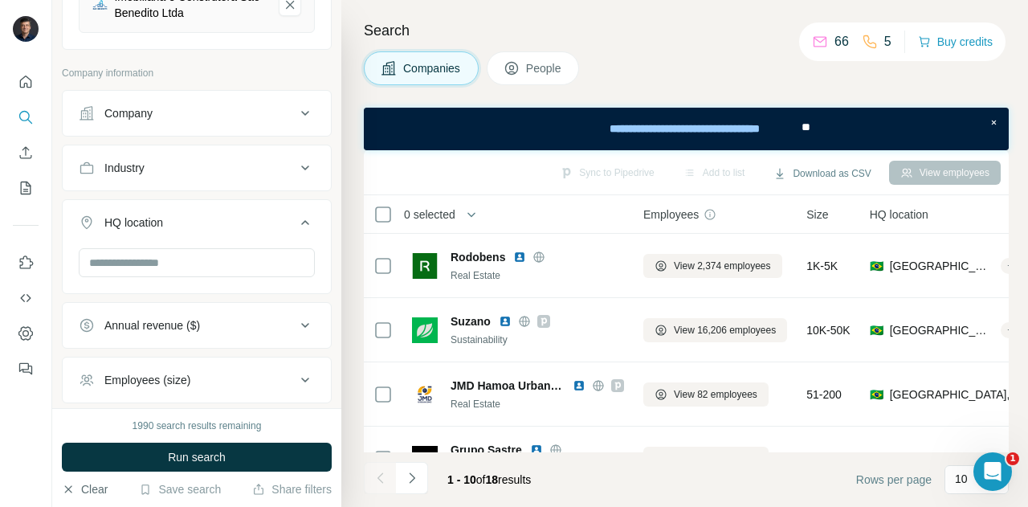
scroll to position [237, 0]
click at [185, 264] on input "text" at bounding box center [197, 261] width 236 height 29
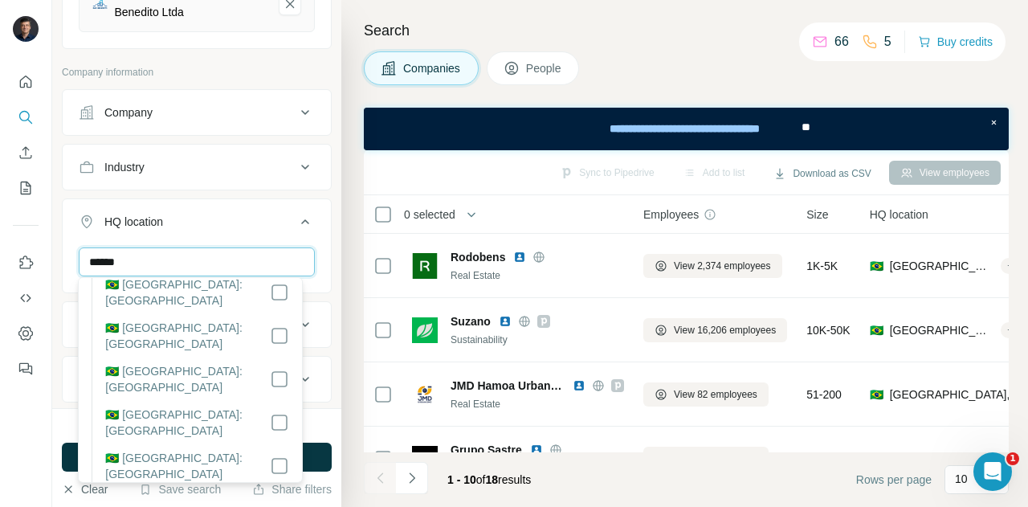
type input "******"
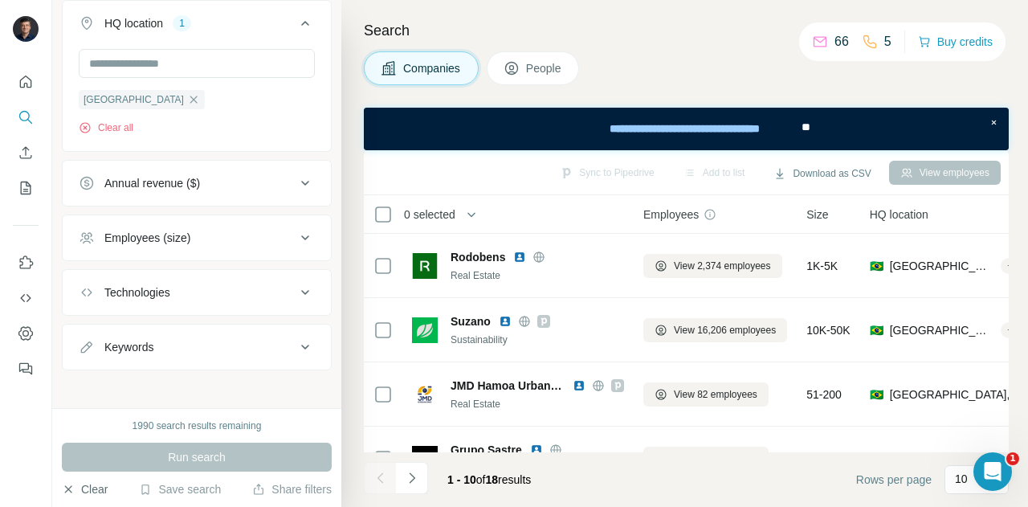
scroll to position [437, 0]
click at [297, 283] on icon at bounding box center [304, 290] width 19 height 19
click at [295, 287] on icon at bounding box center [304, 290] width 19 height 19
click at [295, 227] on icon at bounding box center [304, 235] width 19 height 19
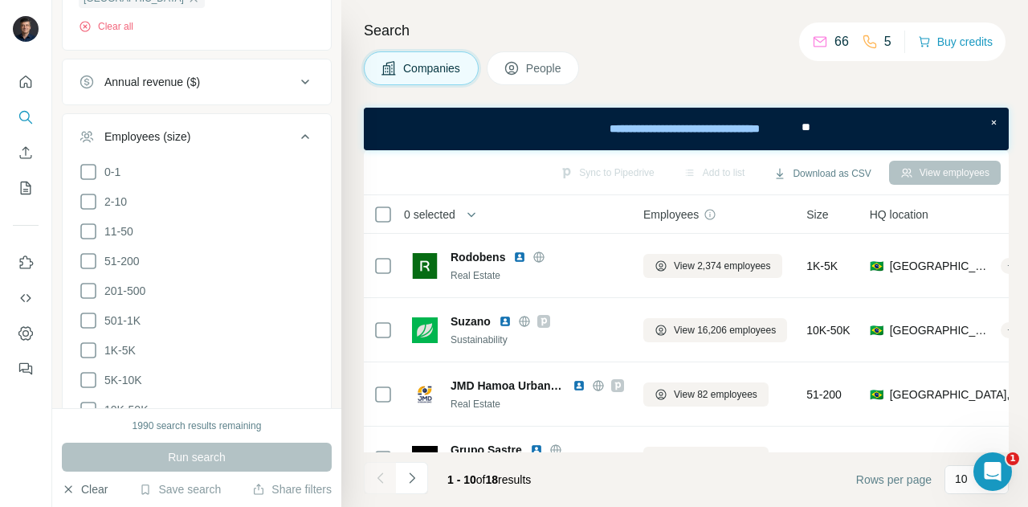
scroll to position [540, 0]
click at [84, 253] on icon at bounding box center [88, 257] width 19 height 19
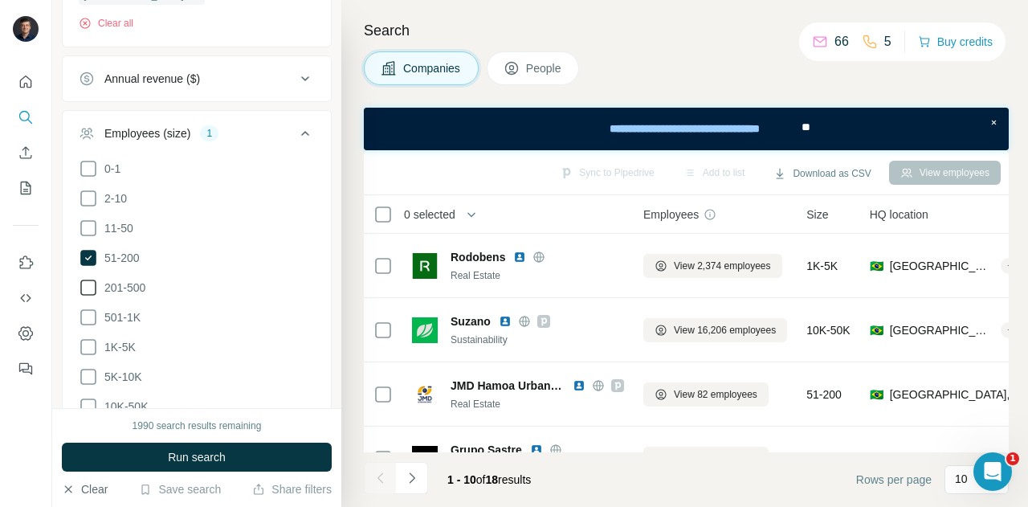
click at [88, 286] on icon at bounding box center [88, 287] width 19 height 19
click at [87, 308] on icon at bounding box center [88, 316] width 19 height 19
click at [87, 339] on icon at bounding box center [88, 347] width 16 height 16
click at [88, 368] on icon at bounding box center [88, 376] width 19 height 19
click at [89, 402] on icon at bounding box center [88, 406] width 19 height 19
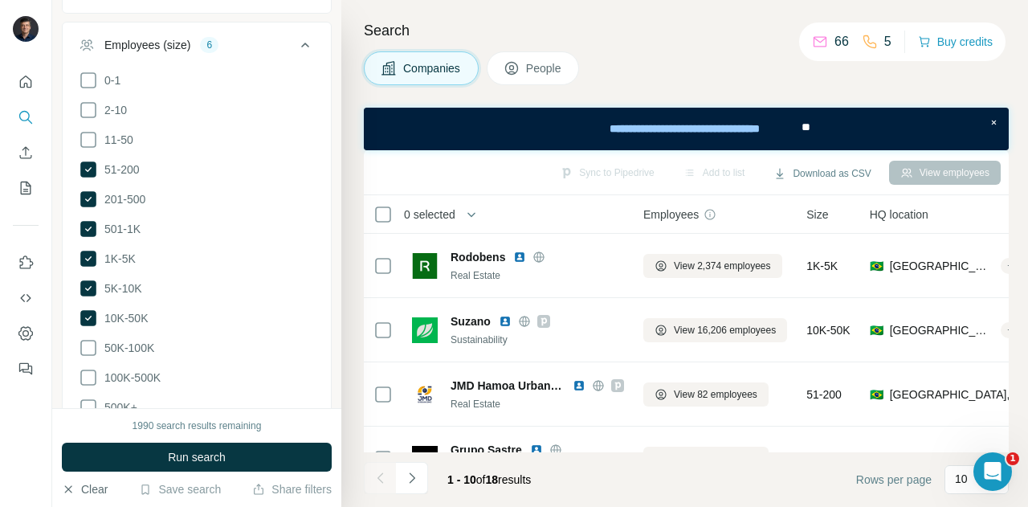
scroll to position [628, 0]
click at [83, 338] on icon at bounding box center [88, 347] width 19 height 19
click at [82, 359] on ul "0-1 2-10 11-50 51-200 201-500 501-1K 1K-5K 5K-10K 10K-50K 50K-100K 100K-500K 50…" at bounding box center [197, 244] width 236 height 347
click at [85, 381] on ul "0-1 2-10 11-50 51-200 201-500 501-1K 1K-5K 5K-10K 10K-50K 50K-100K 100K-500K 50…" at bounding box center [197, 244] width 236 height 347
click at [87, 368] on icon at bounding box center [88, 377] width 19 height 19
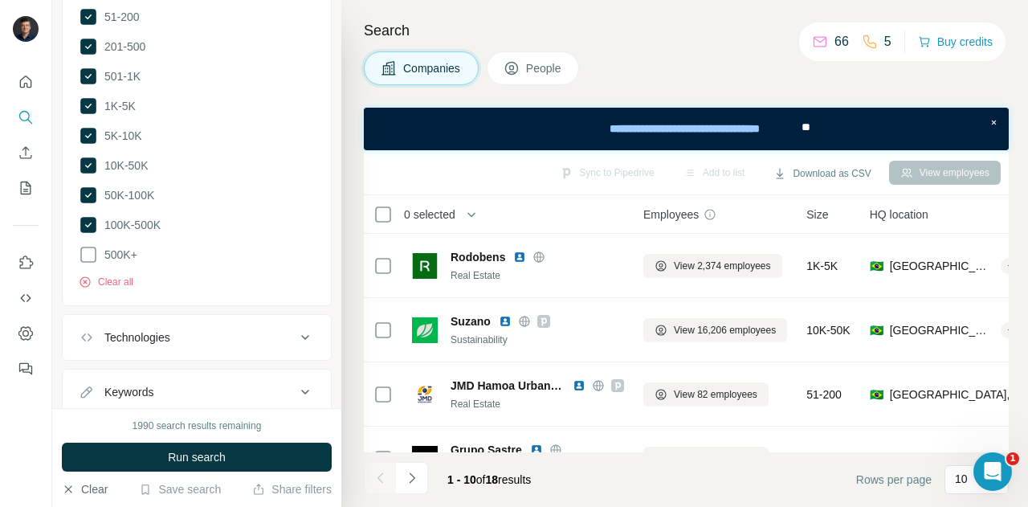
scroll to position [824, 0]
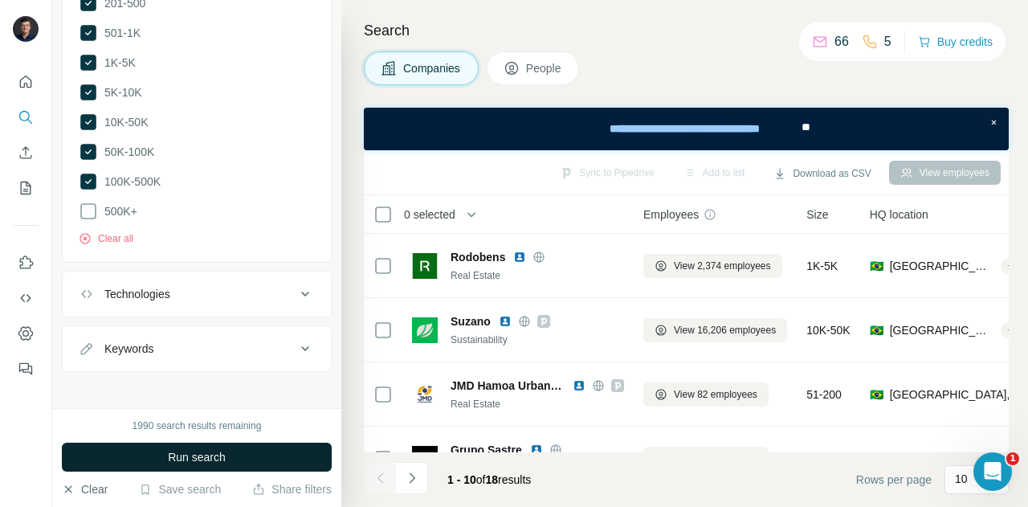
click at [182, 454] on span "Run search" at bounding box center [197, 457] width 58 height 16
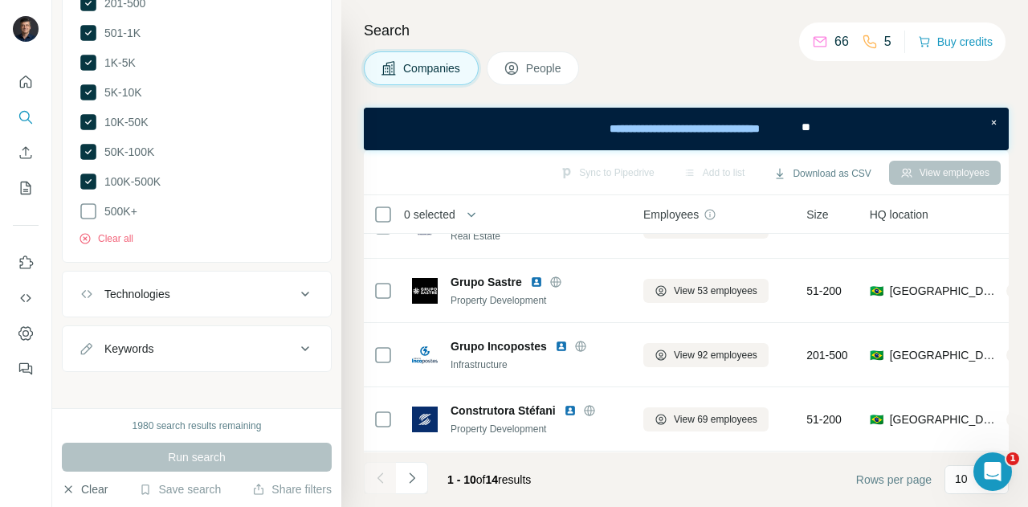
scroll to position [165, 0]
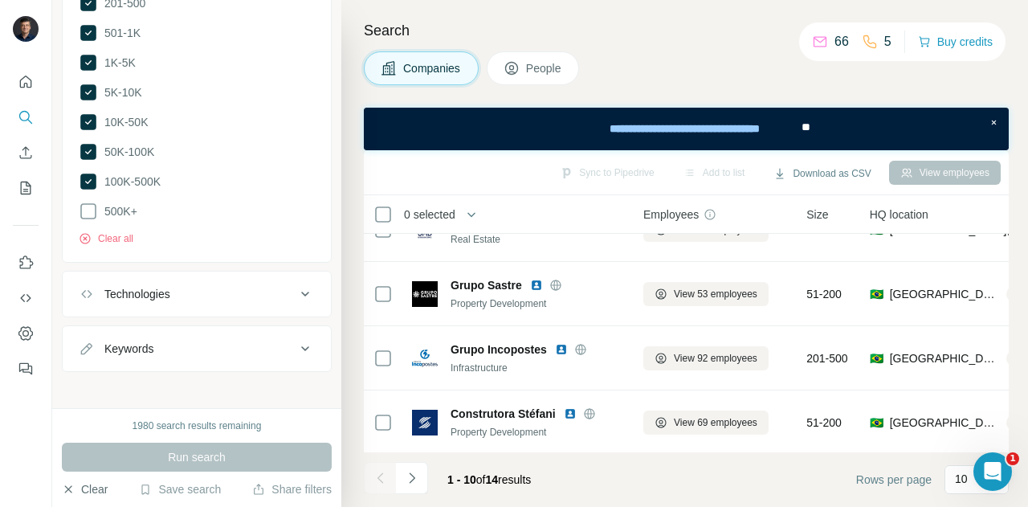
click at [904, 215] on span "HQ location" at bounding box center [898, 214] width 59 height 16
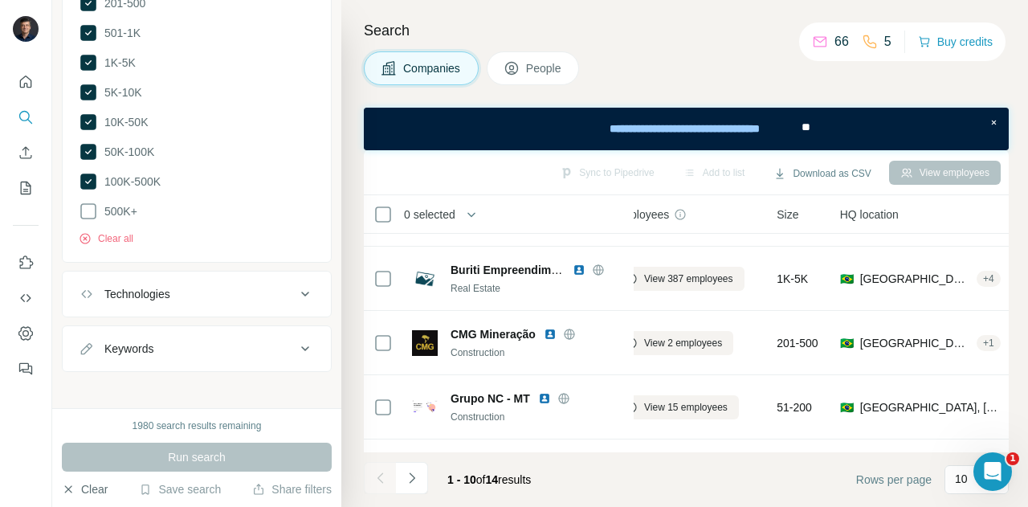
scroll to position [430, 30]
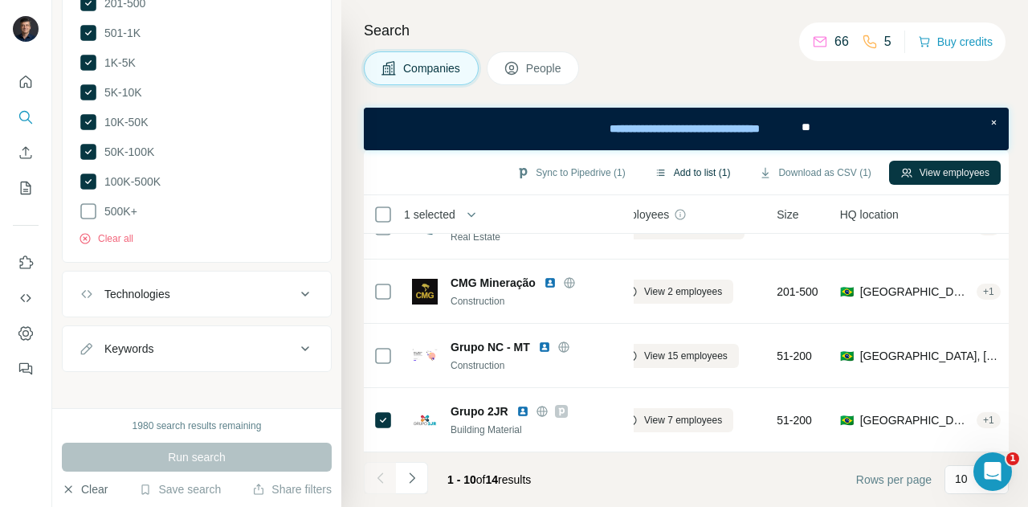
click at [694, 167] on button "Add to list (1)" at bounding box center [692, 173] width 99 height 24
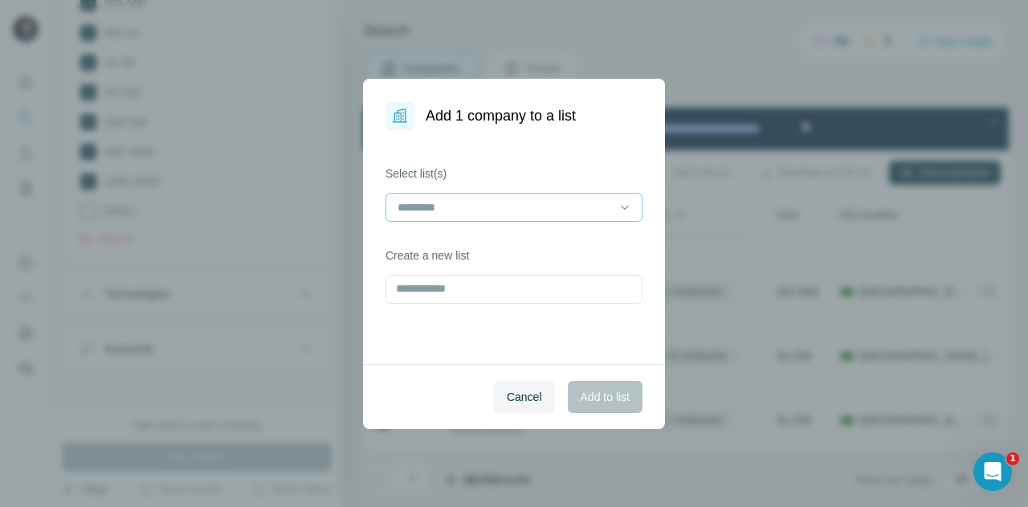
click at [568, 205] on input at bounding box center [504, 207] width 217 height 18
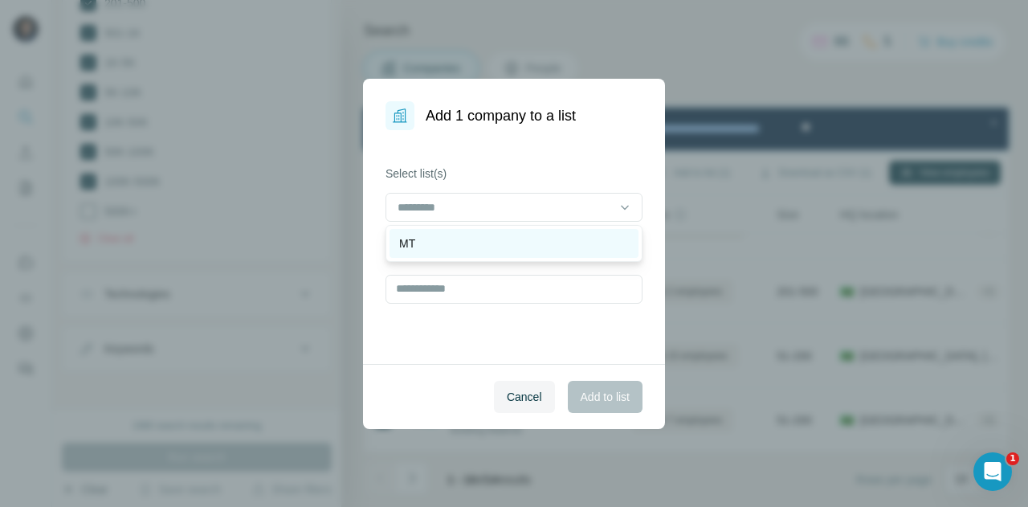
click at [518, 246] on div "MT" at bounding box center [514, 243] width 230 height 16
click at [411, 246] on p "MT" at bounding box center [407, 244] width 16 height 16
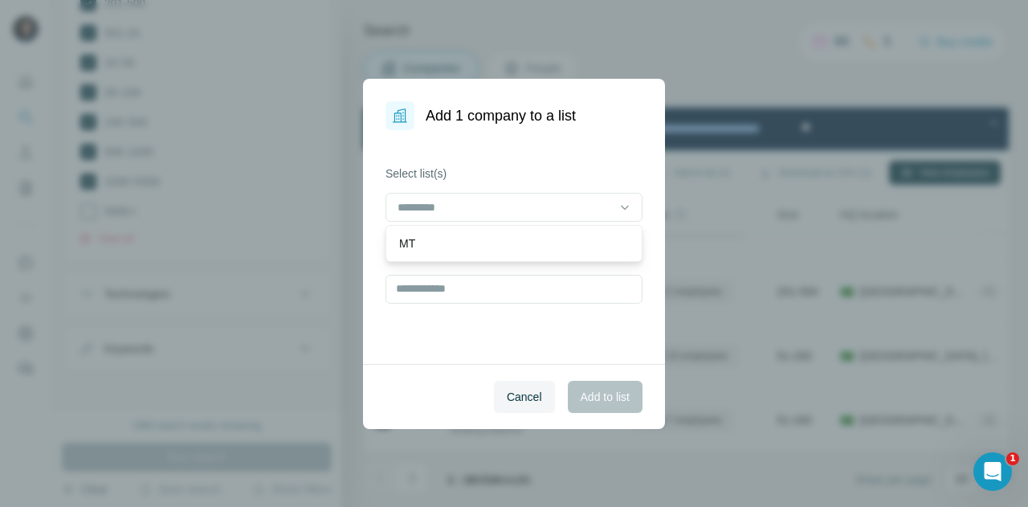
click at [413, 360] on div "Select list(s) Create a new list" at bounding box center [514, 247] width 302 height 234
click at [511, 206] on input at bounding box center [504, 207] width 217 height 18
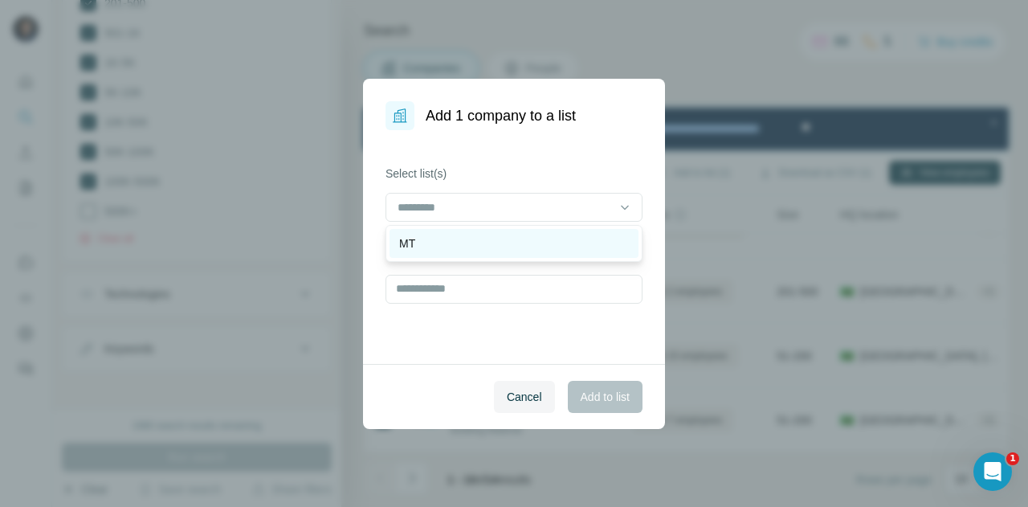
click at [481, 248] on div "MT" at bounding box center [514, 243] width 230 height 16
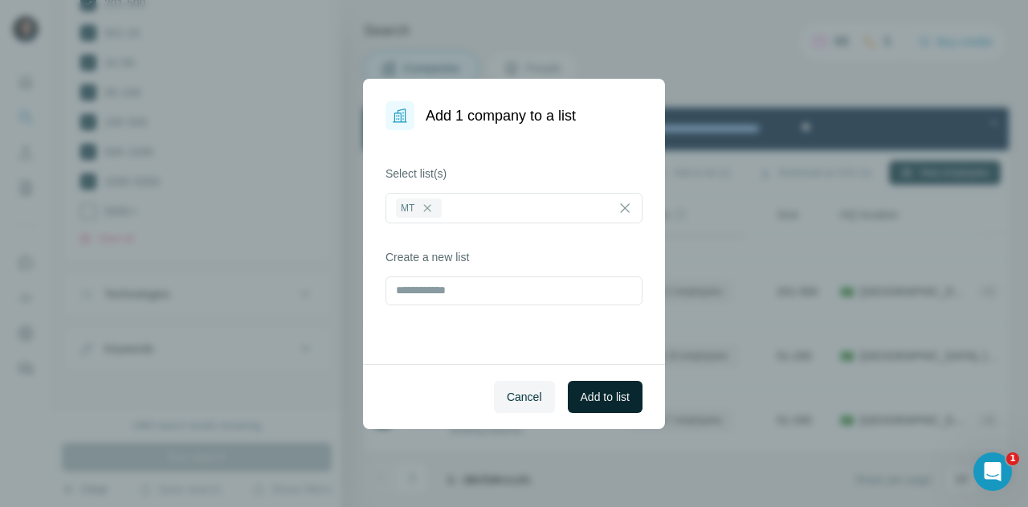
click at [601, 385] on button "Add to list" at bounding box center [605, 397] width 75 height 32
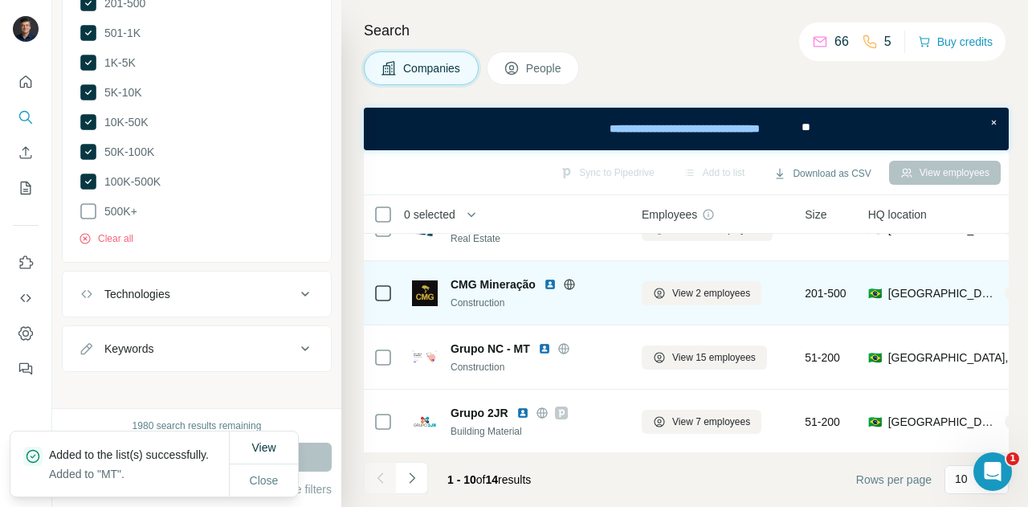
scroll to position [430, 0]
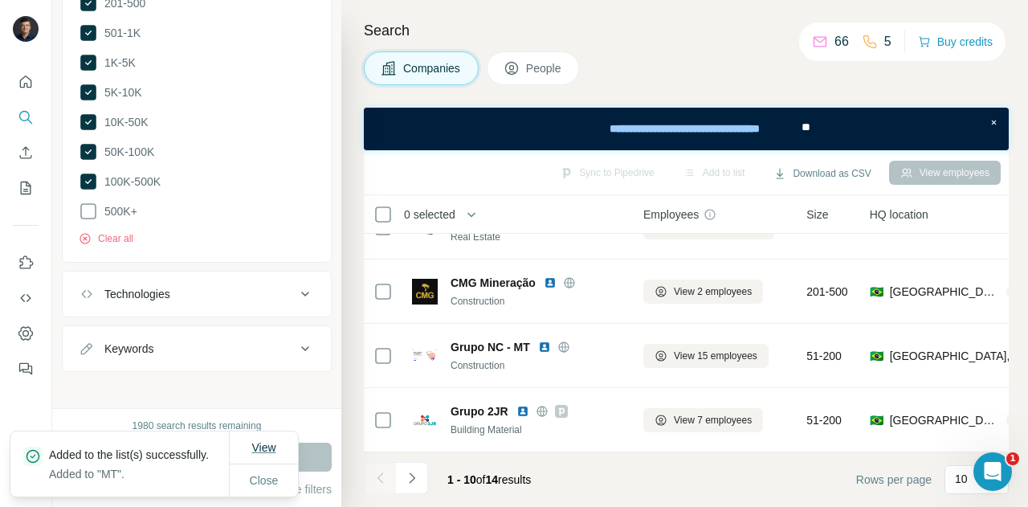
click at [263, 441] on span "View" at bounding box center [263, 447] width 24 height 13
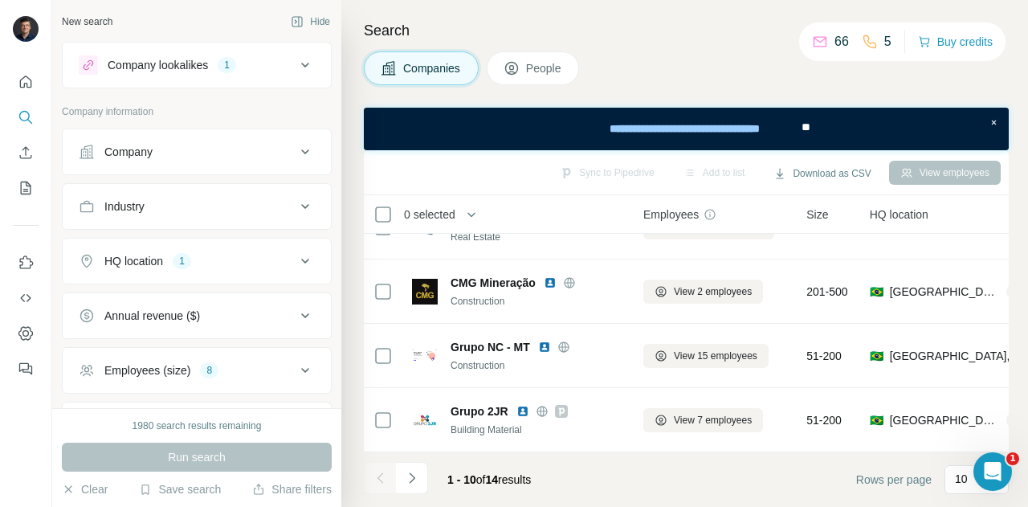
scroll to position [430, 0]
click at [411, 477] on icon "Navigate to next page" at bounding box center [412, 478] width 16 height 16
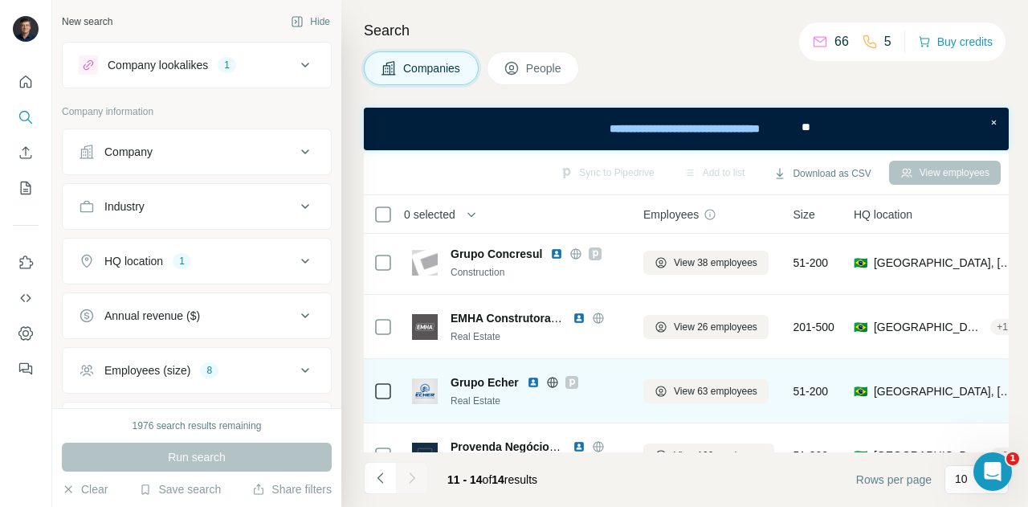
scroll to position [0, 0]
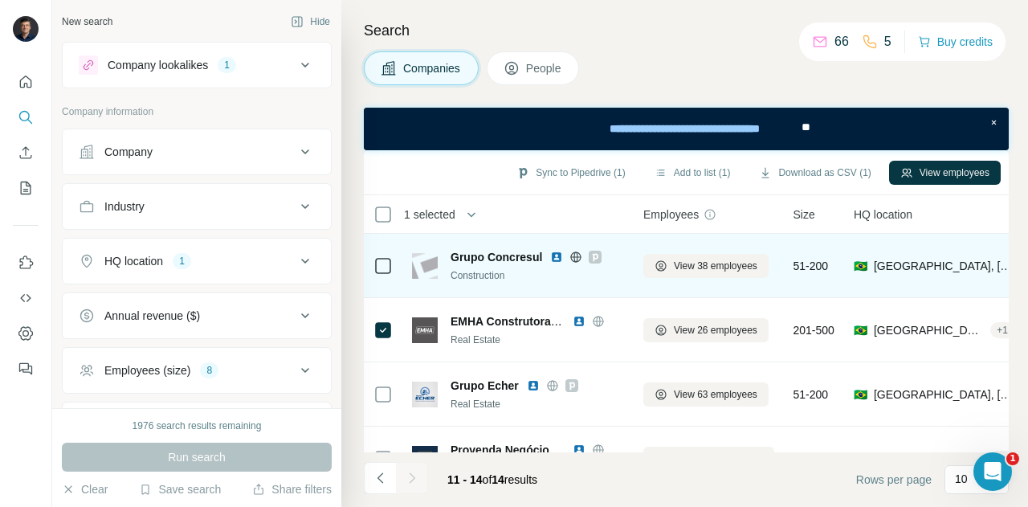
click at [380, 256] on icon at bounding box center [382, 265] width 19 height 19
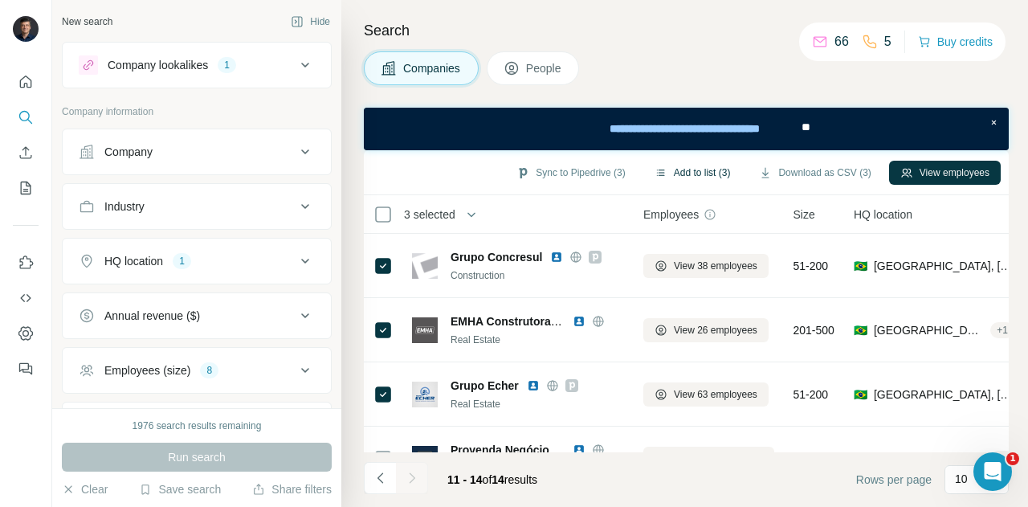
click at [686, 169] on button "Add to list (3)" at bounding box center [692, 173] width 99 height 24
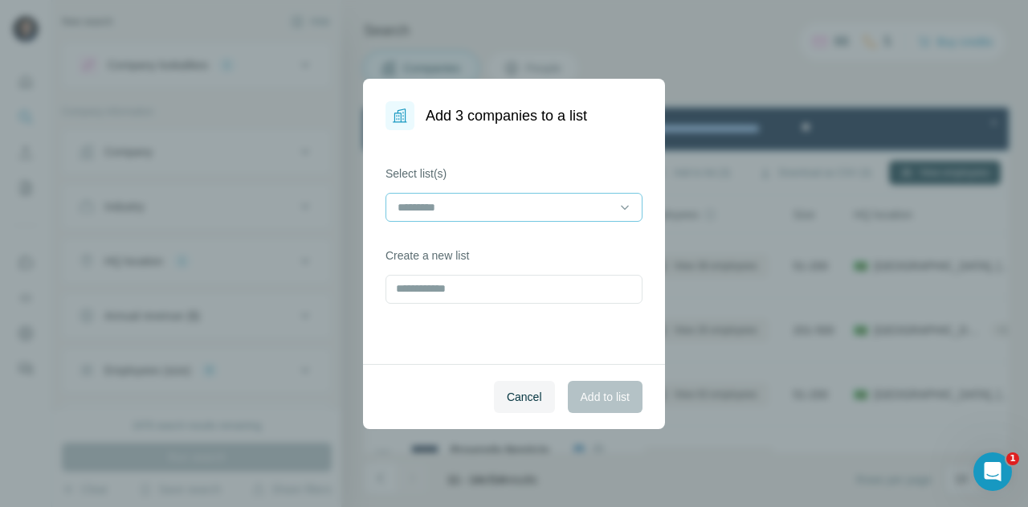
click at [602, 205] on input at bounding box center [504, 207] width 217 height 18
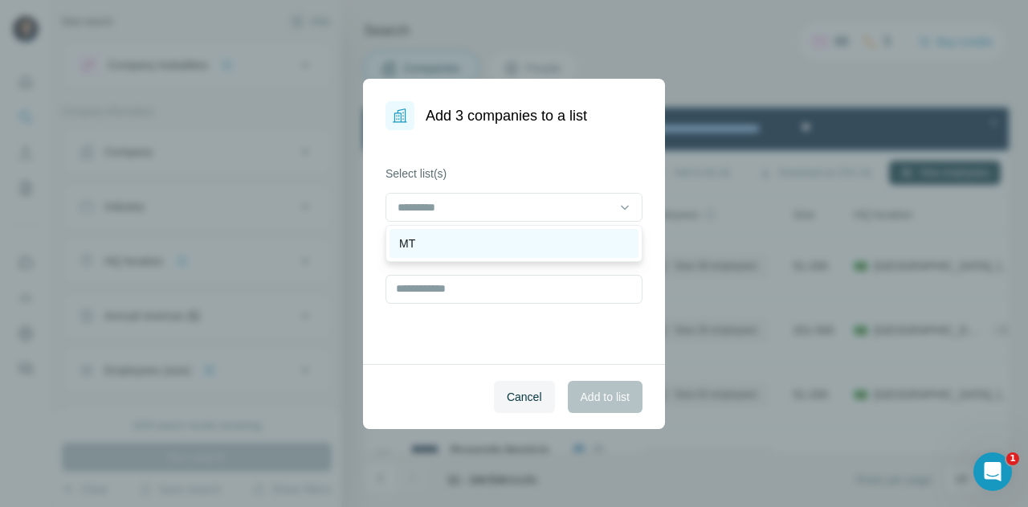
click at [529, 243] on div "MT" at bounding box center [514, 243] width 230 height 16
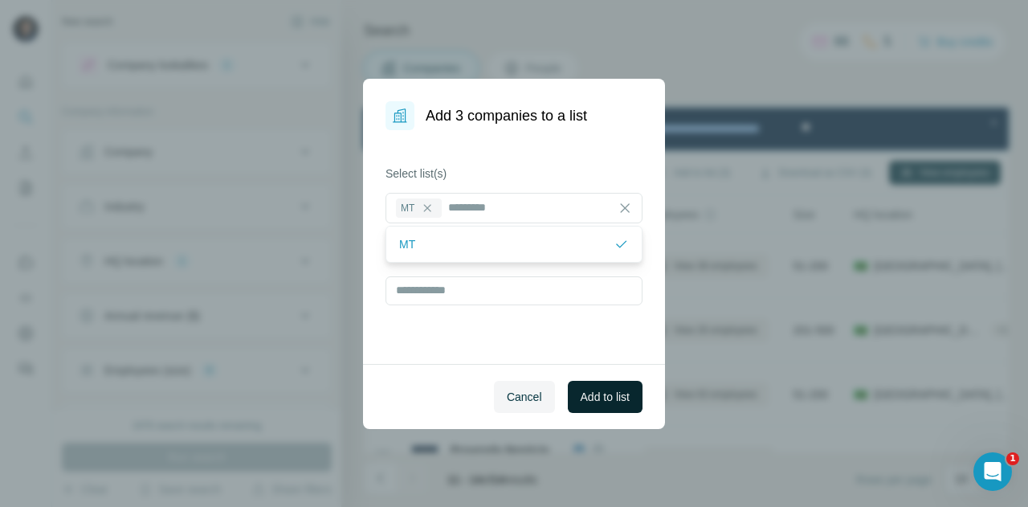
click at [594, 393] on span "Add to list" at bounding box center [604, 397] width 49 height 16
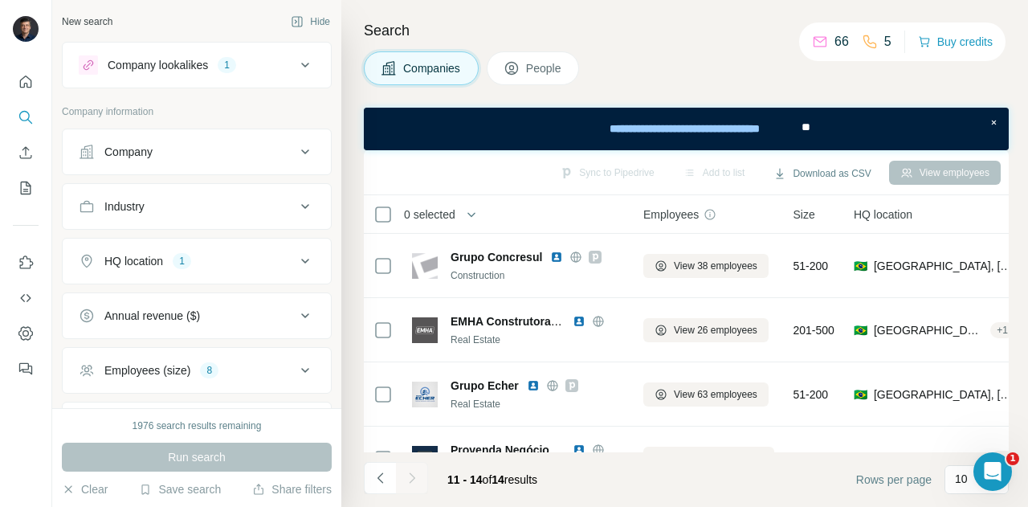
click at [295, 68] on icon at bounding box center [304, 64] width 19 height 19
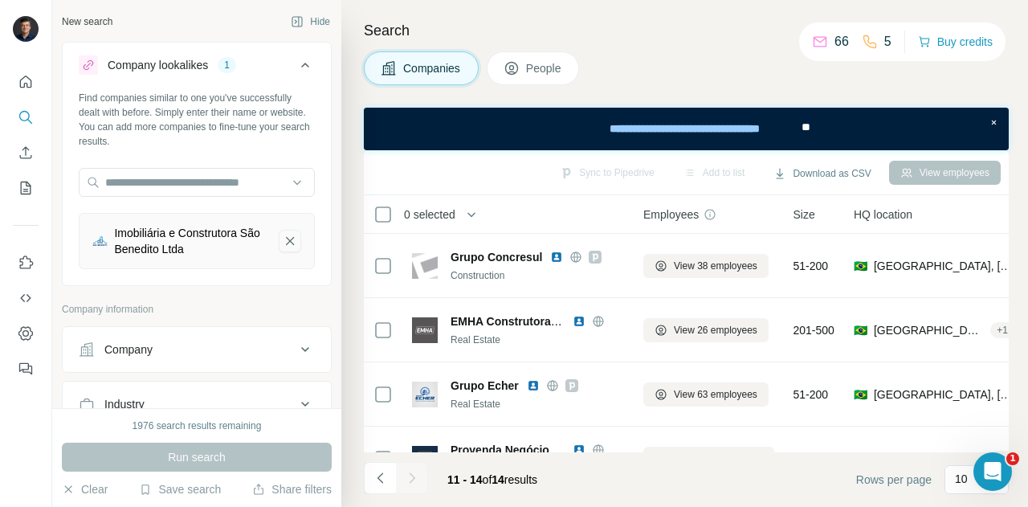
click at [286, 241] on icon "Imobiliária e Construtora São Benedito Ltda-remove-button" at bounding box center [290, 241] width 8 height 8
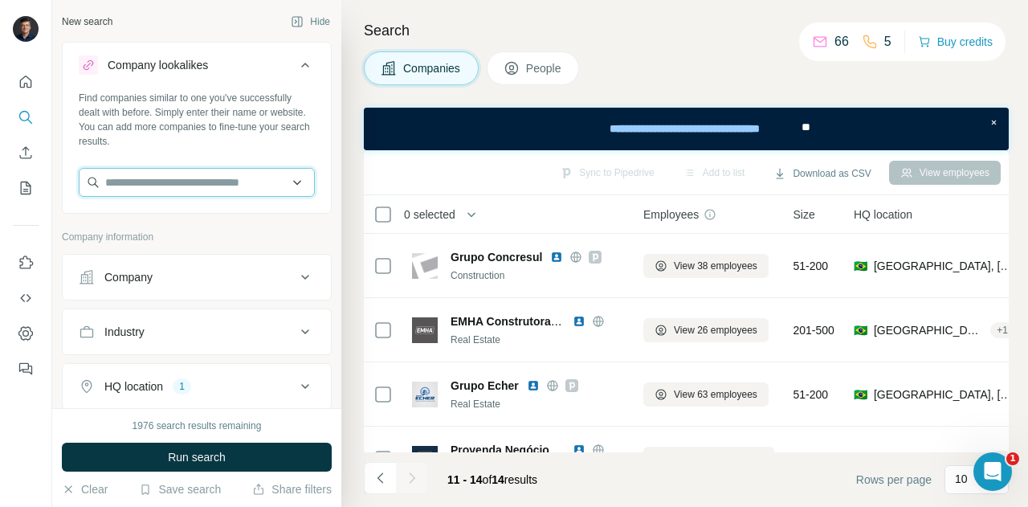
click at [189, 179] on input "text" at bounding box center [197, 182] width 236 height 29
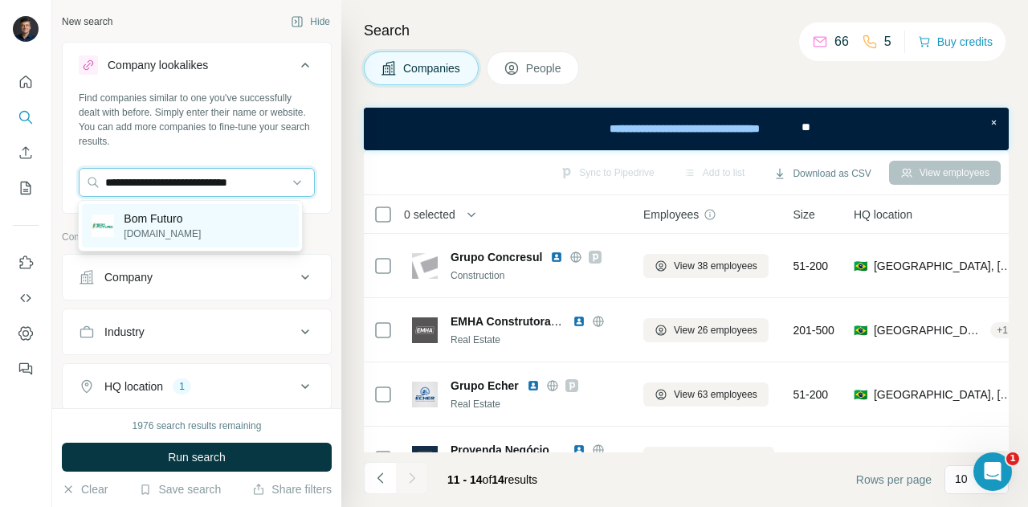
type input "**********"
click at [153, 217] on p "Bom Futuro" at bounding box center [162, 218] width 77 height 16
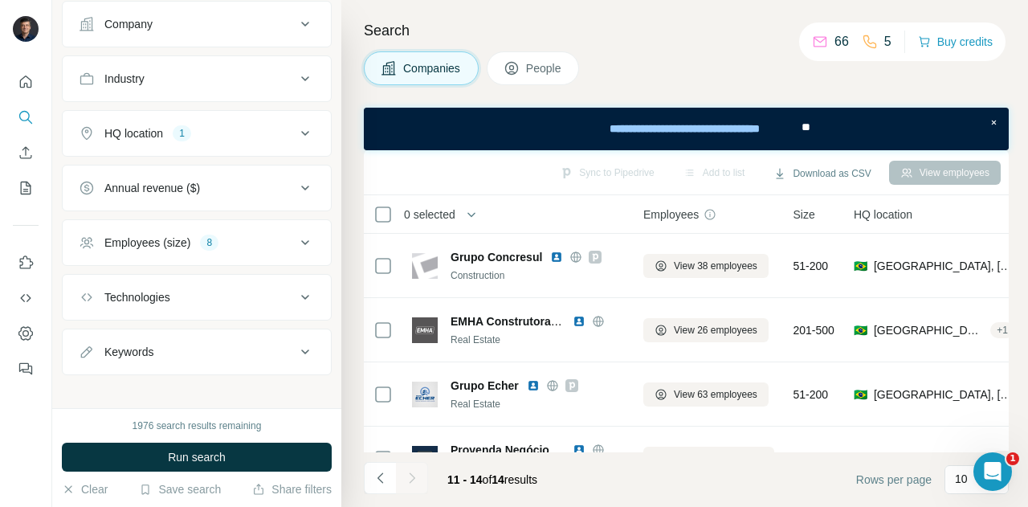
scroll to position [322, 0]
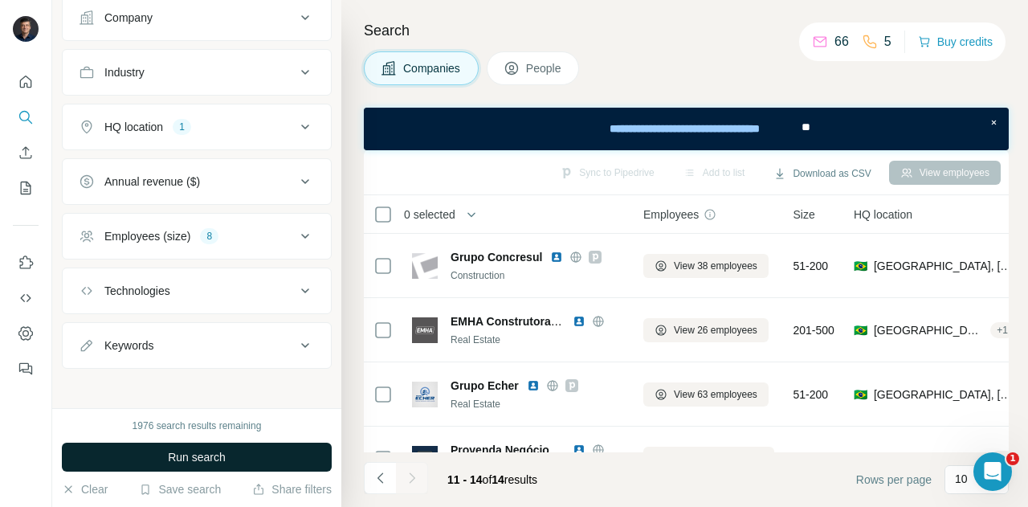
click at [207, 452] on span "Run search" at bounding box center [197, 457] width 58 height 16
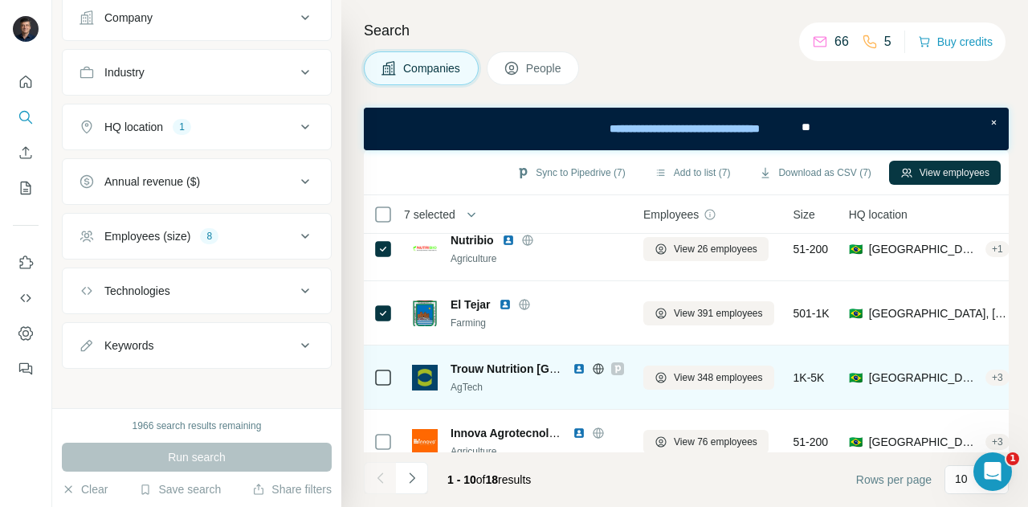
scroll to position [430, 0]
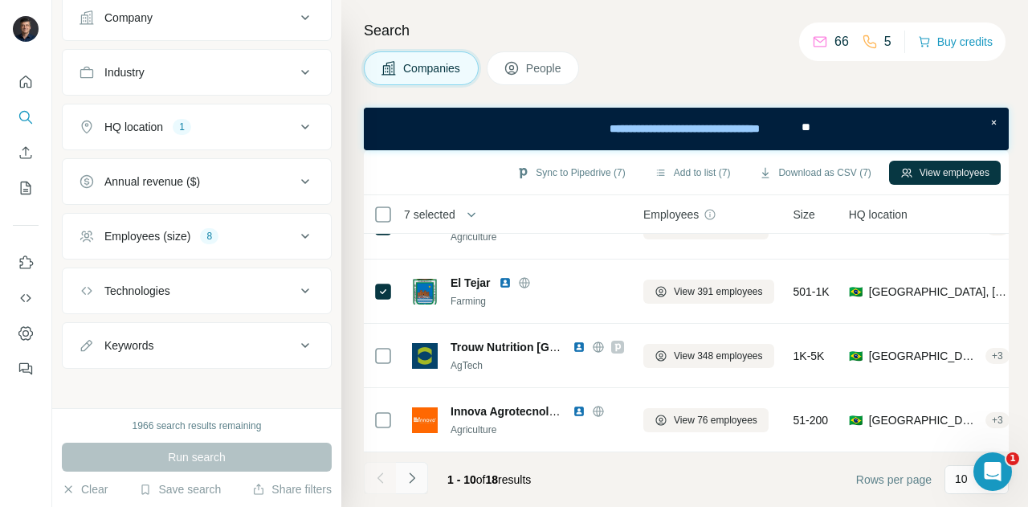
click at [411, 476] on icon "Navigate to next page" at bounding box center [412, 478] width 16 height 16
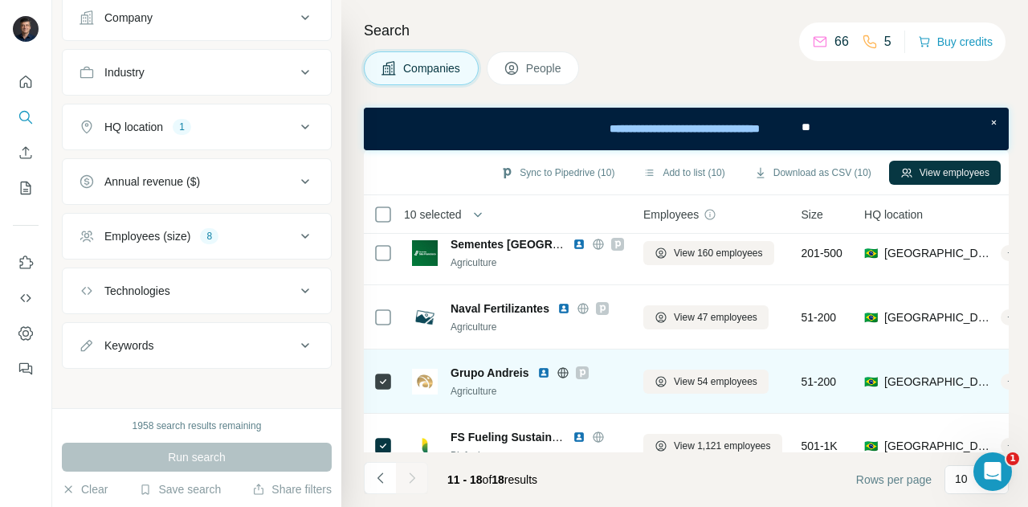
scroll to position [8, 0]
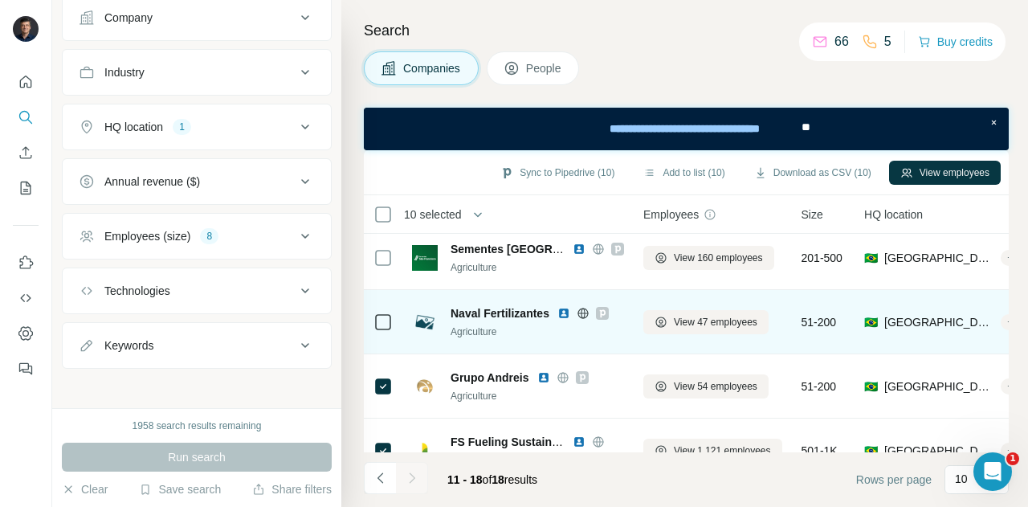
click at [374, 320] on icon at bounding box center [382, 321] width 19 height 19
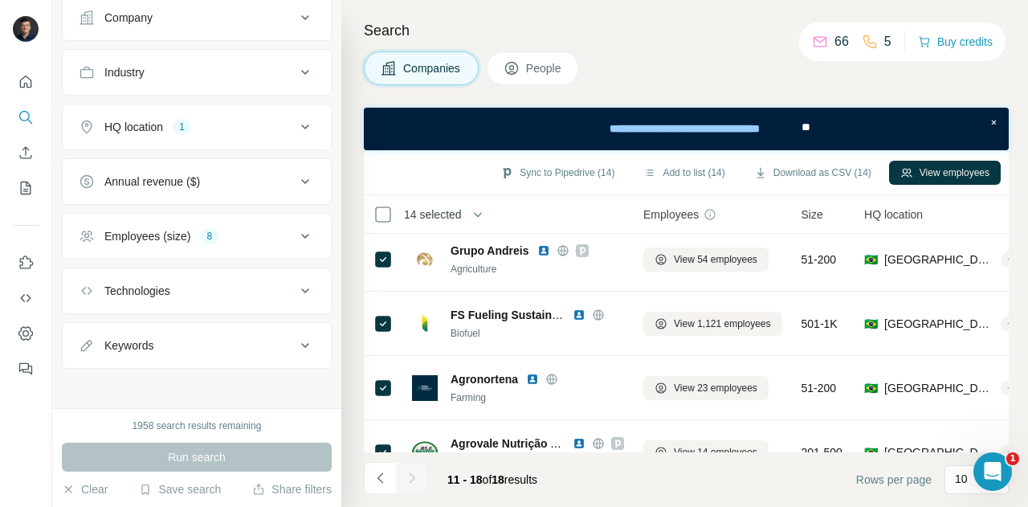
scroll to position [0, 31]
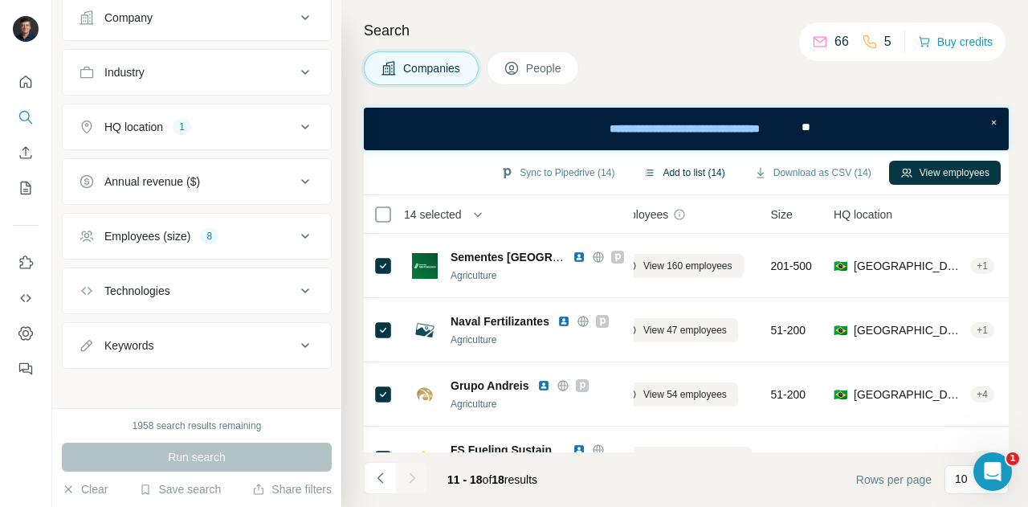
click at [679, 173] on button "Add to list (14)" at bounding box center [684, 173] width 104 height 24
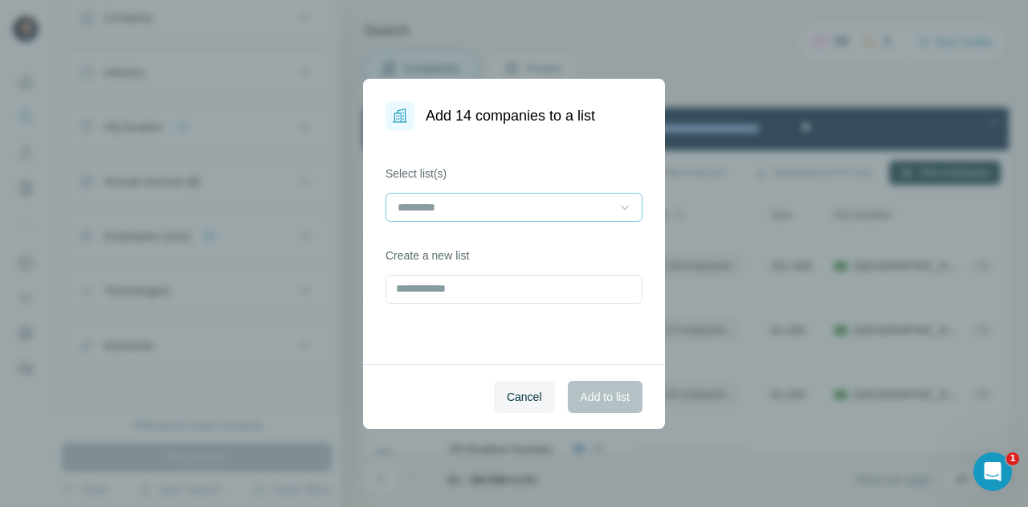
click at [629, 208] on icon at bounding box center [625, 207] width 16 height 16
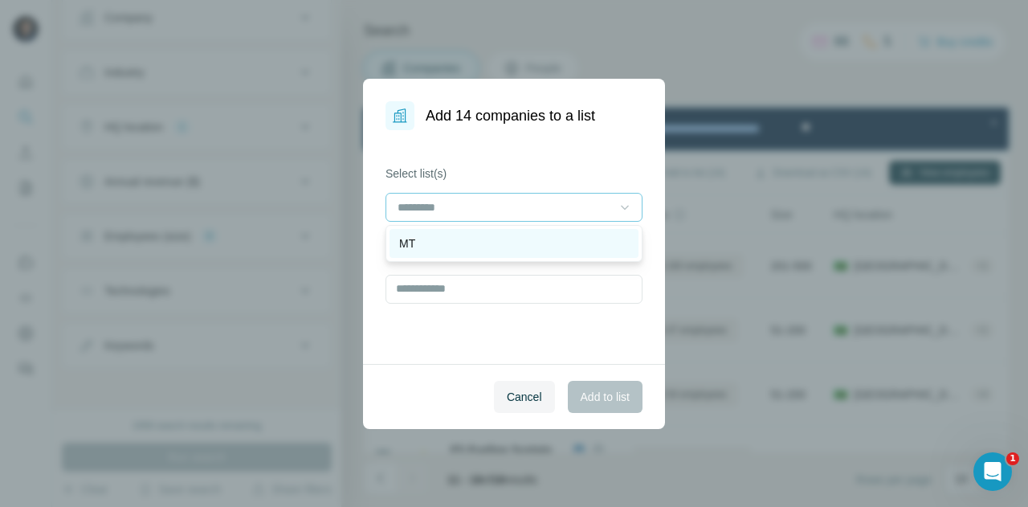
click at [620, 234] on div "MT" at bounding box center [513, 243] width 249 height 29
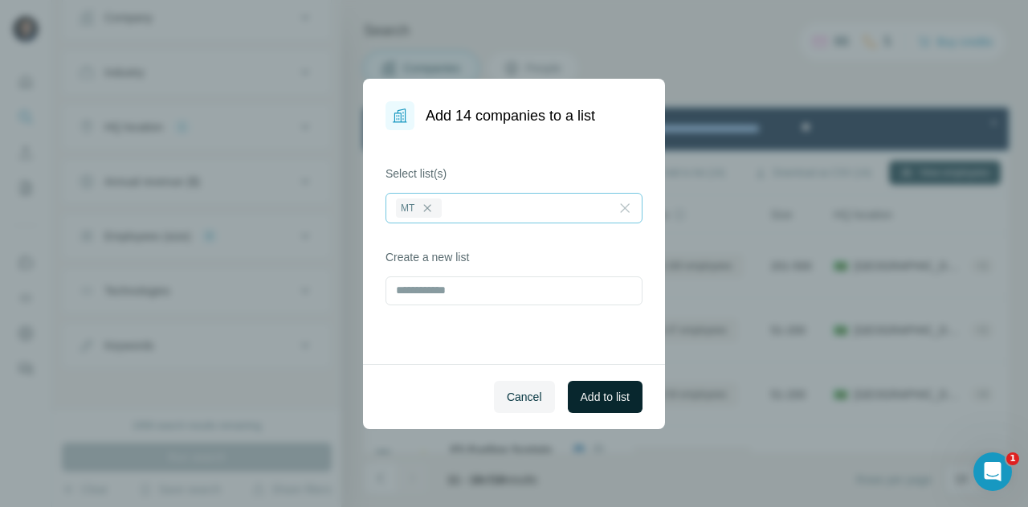
click at [607, 397] on span "Add to list" at bounding box center [604, 397] width 49 height 16
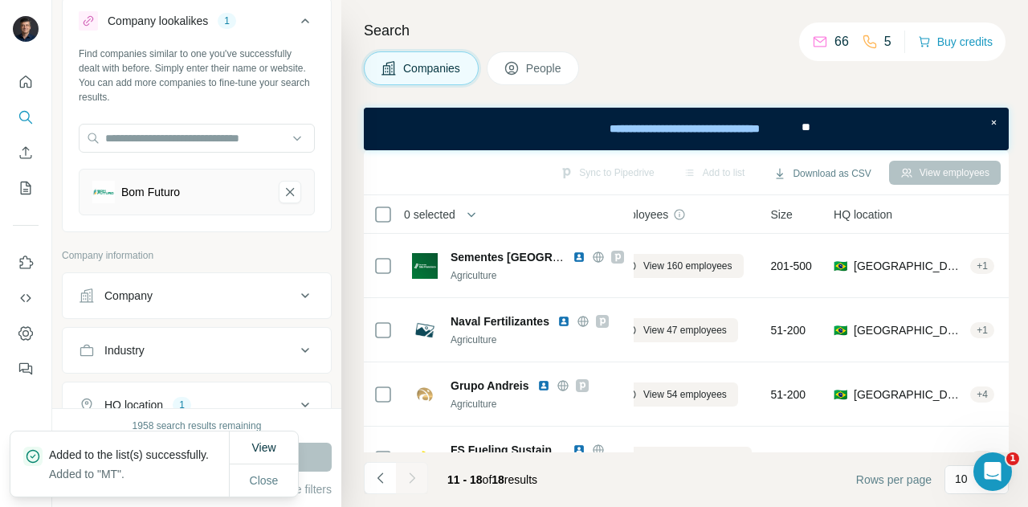
scroll to position [0, 0]
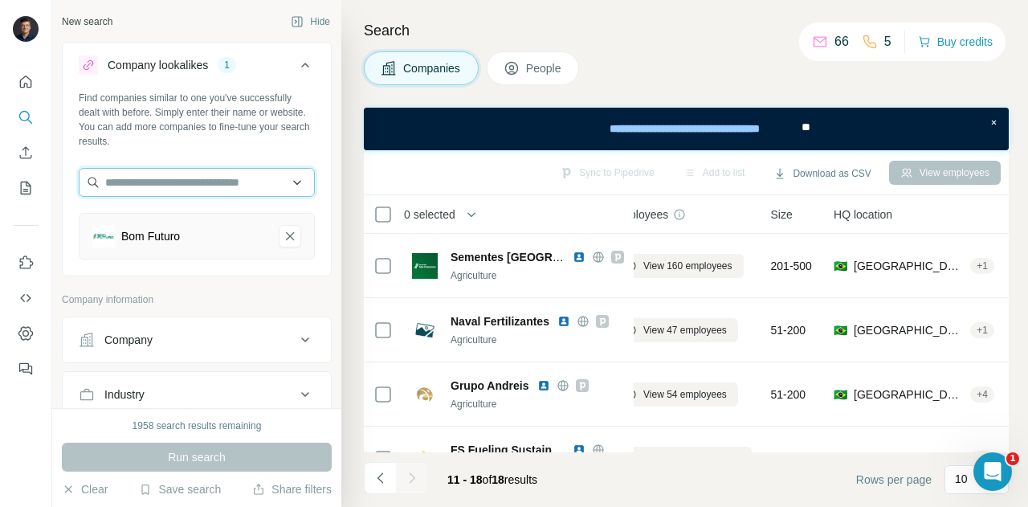
click at [225, 181] on input "text" at bounding box center [197, 182] width 236 height 29
paste input "**********"
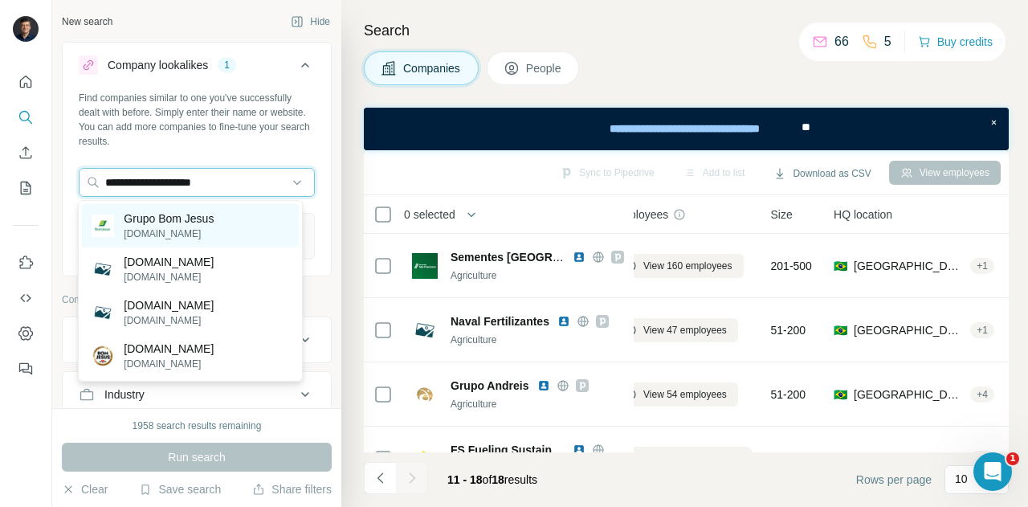
type input "**********"
click at [177, 213] on p "Grupo Bom Jesus" at bounding box center [169, 218] width 90 height 16
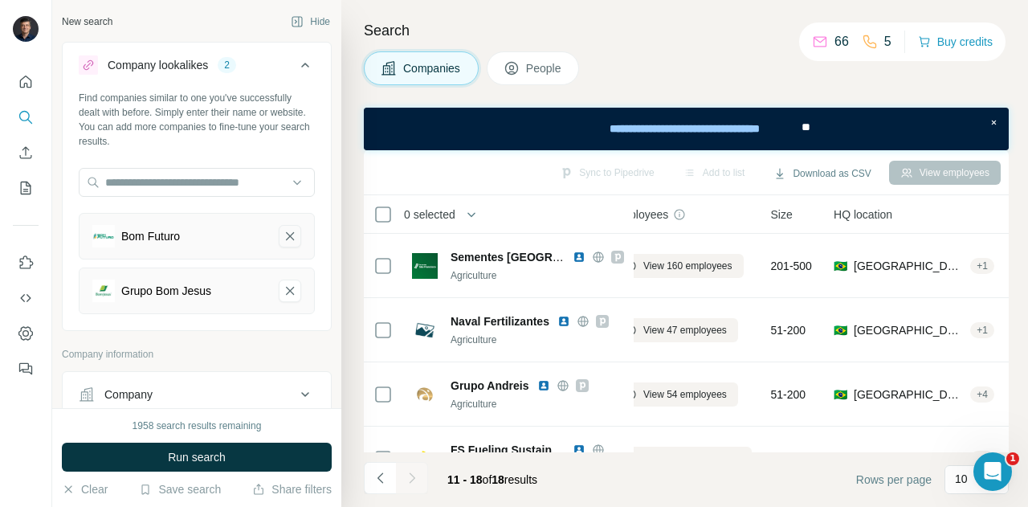
click at [283, 234] on icon "Bom Futuro-remove-button" at bounding box center [290, 236] width 14 height 16
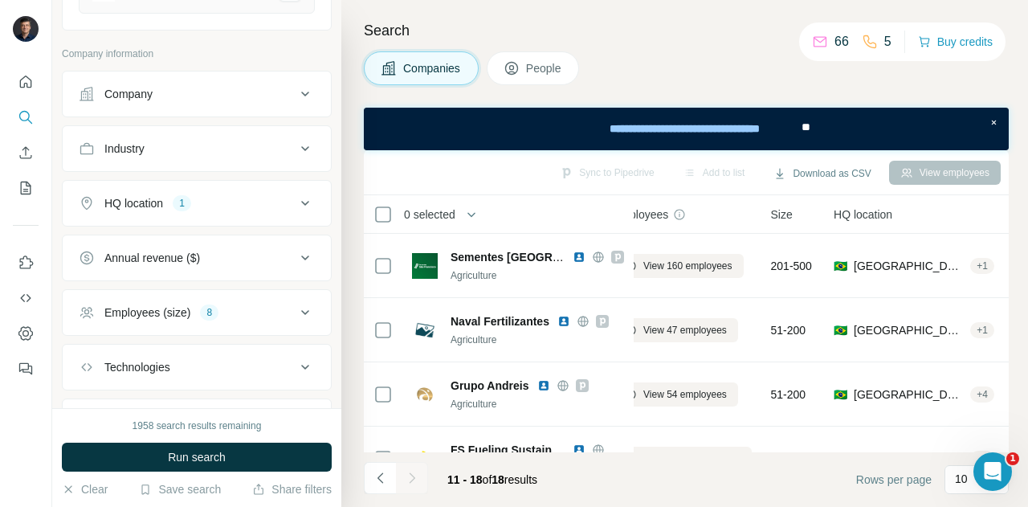
scroll to position [322, 0]
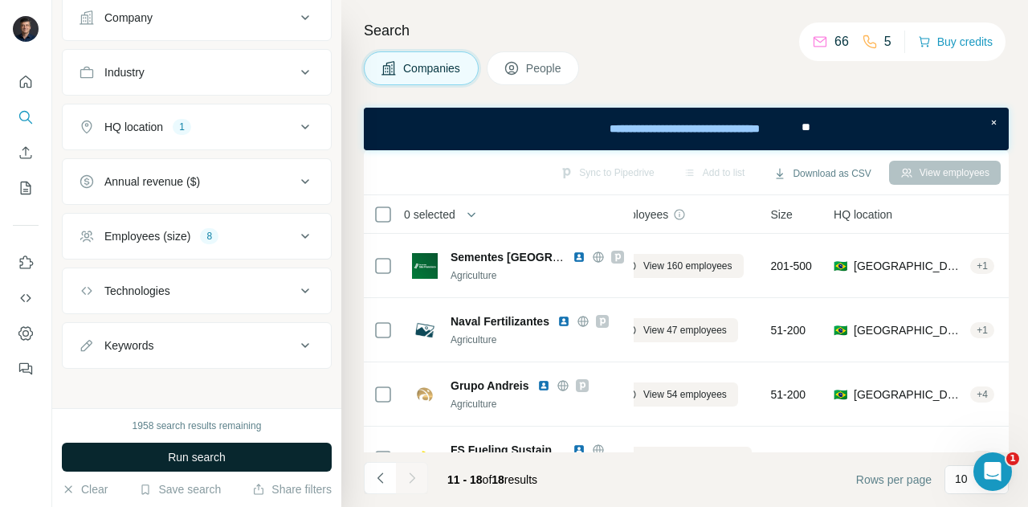
click at [193, 452] on span "Run search" at bounding box center [197, 457] width 58 height 16
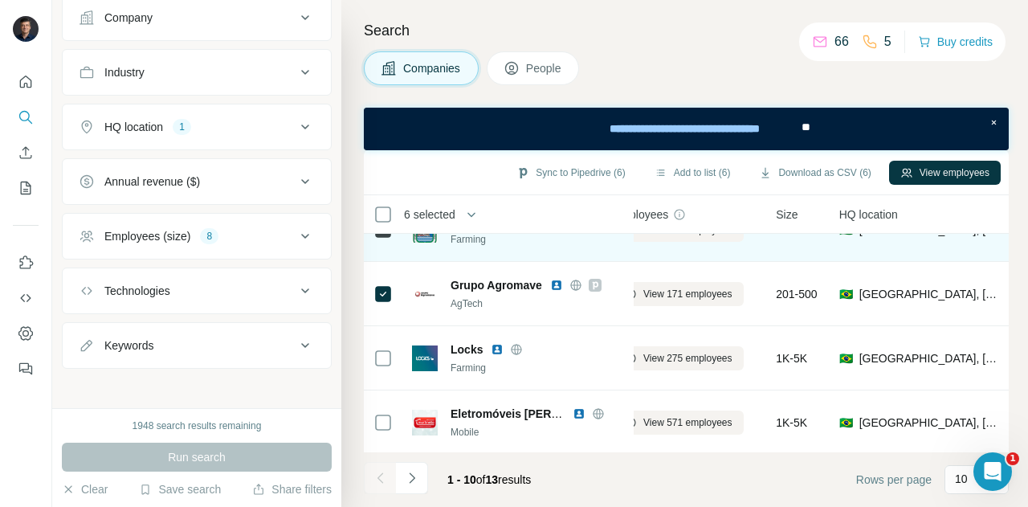
scroll to position [430, 31]
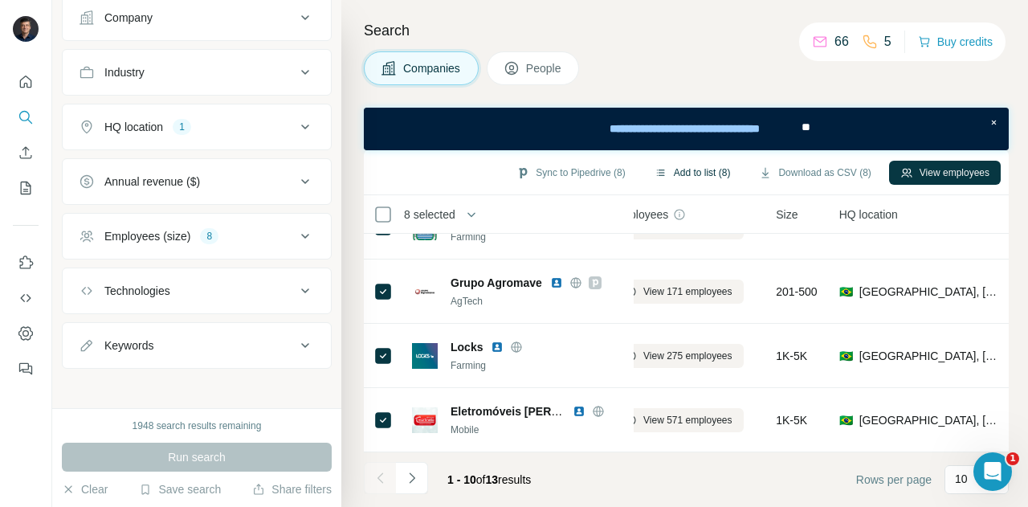
click at [677, 172] on button "Add to list (8)" at bounding box center [692, 173] width 99 height 24
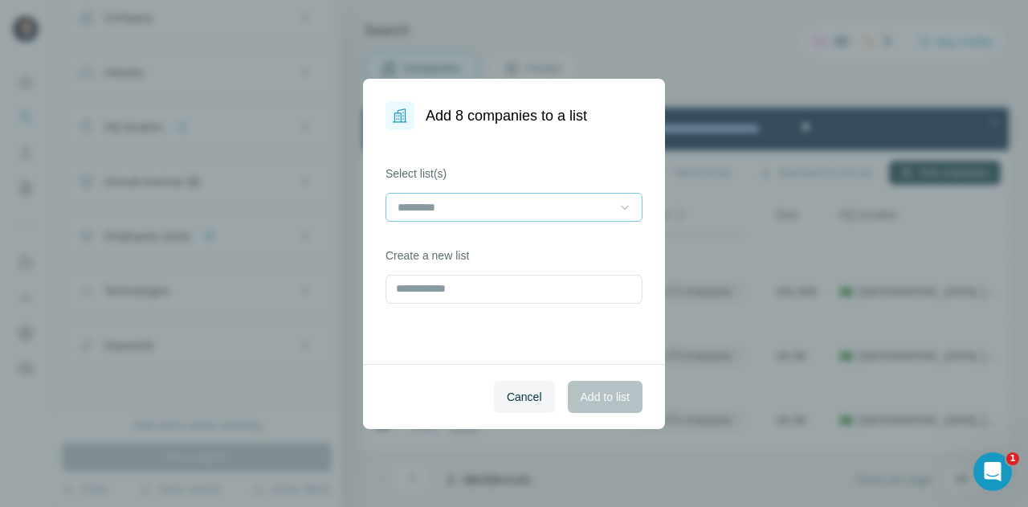
click at [621, 205] on icon at bounding box center [625, 207] width 8 height 5
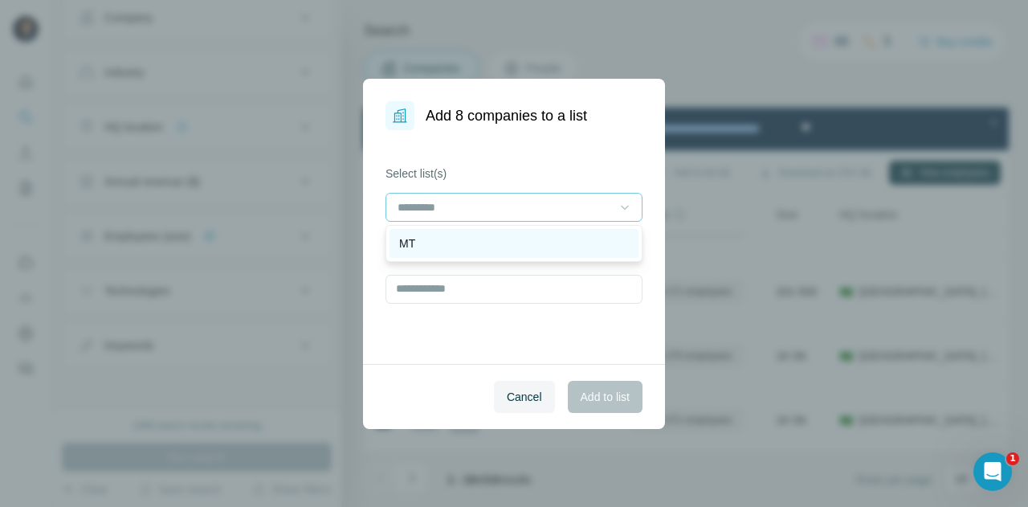
click at [601, 235] on div "MT" at bounding box center [514, 243] width 230 height 16
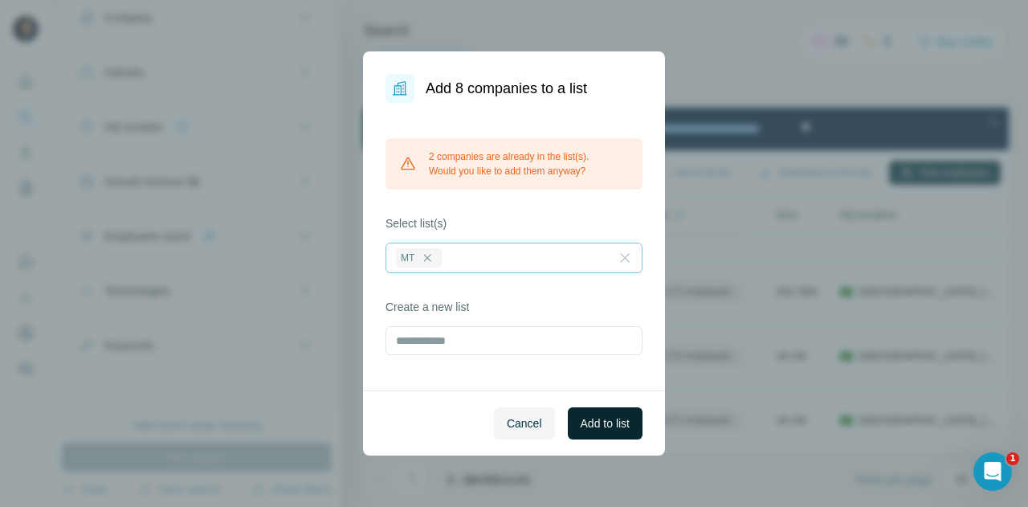
click at [604, 420] on span "Add to list" at bounding box center [604, 423] width 49 height 16
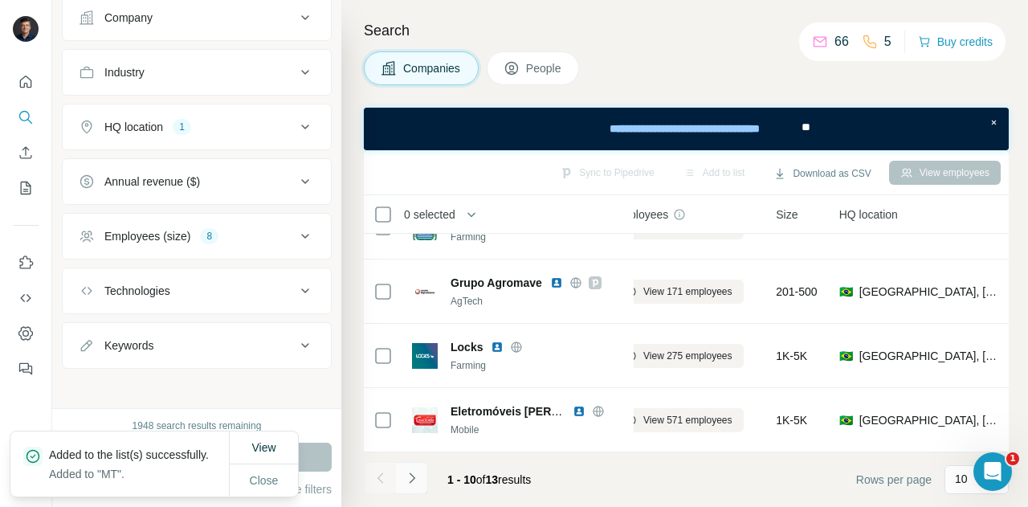
click at [412, 481] on icon "Navigate to next page" at bounding box center [412, 478] width 16 height 16
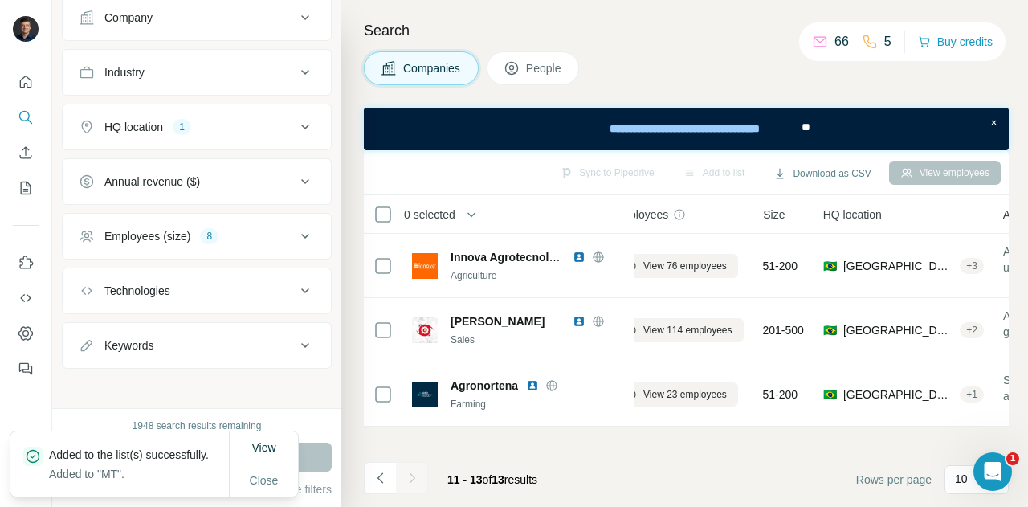
scroll to position [0, 31]
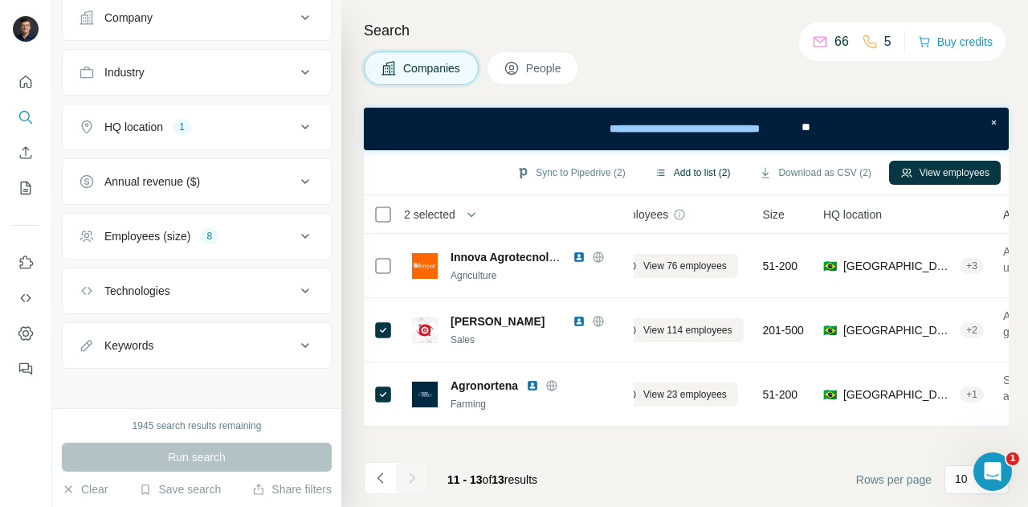
click at [685, 169] on button "Add to list (2)" at bounding box center [692, 173] width 99 height 24
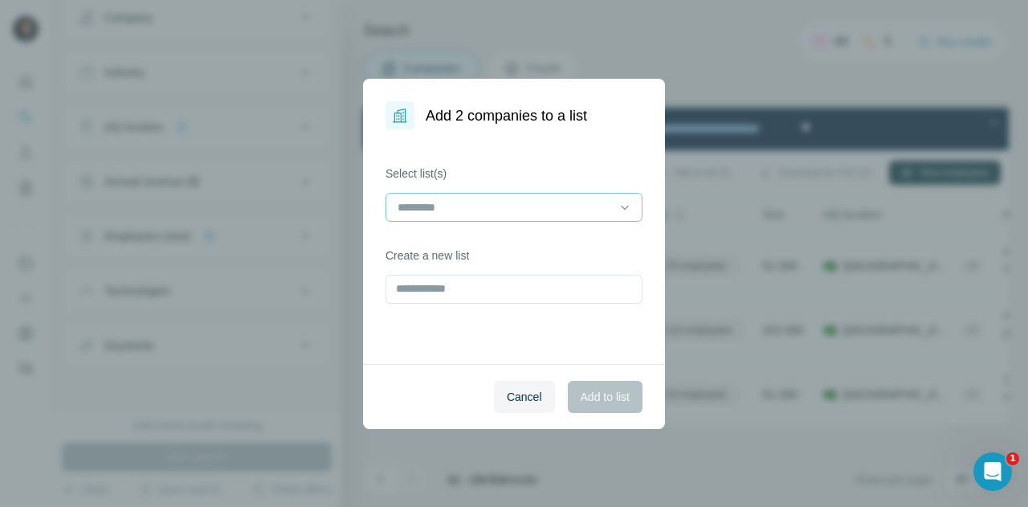
click at [523, 210] on input at bounding box center [504, 207] width 217 height 18
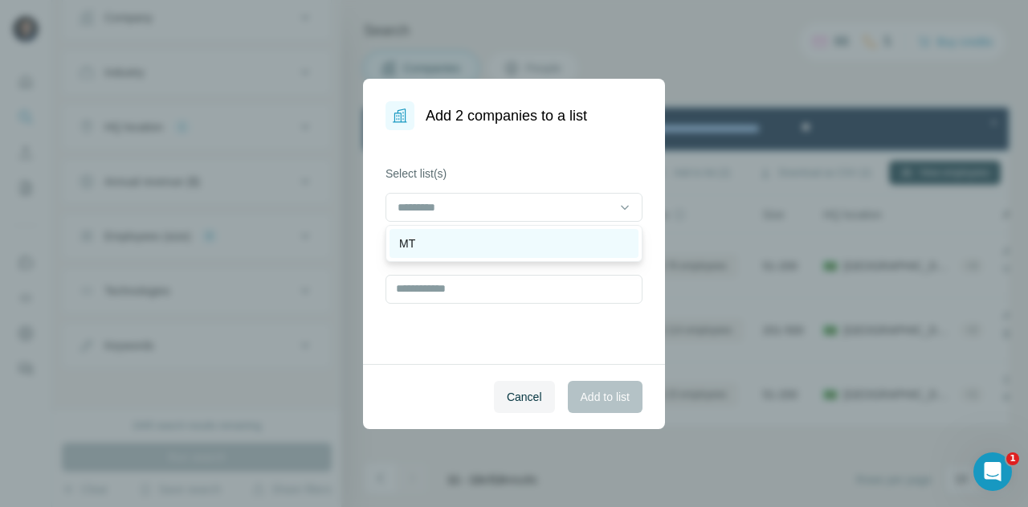
click at [491, 246] on div "MT" at bounding box center [514, 243] width 230 height 16
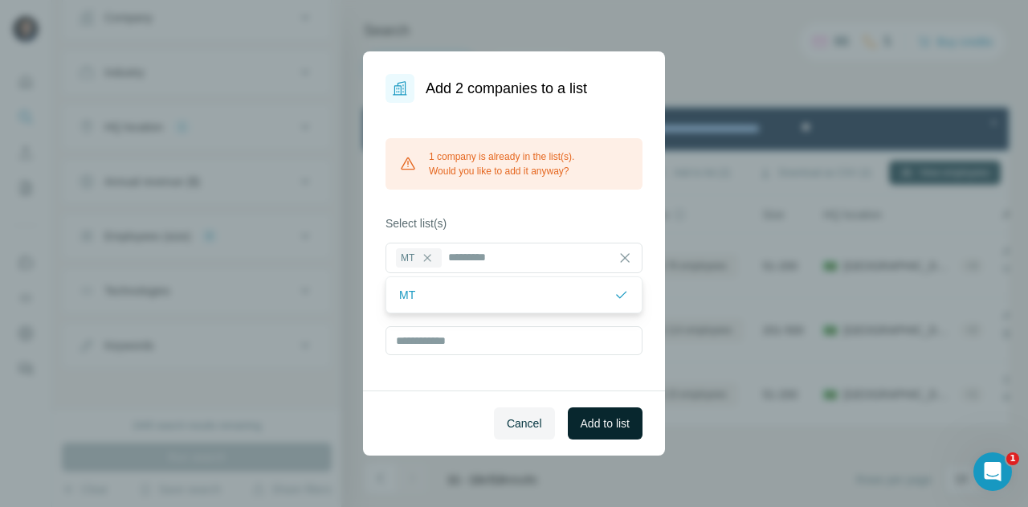
click at [610, 426] on span "Add to list" at bounding box center [604, 423] width 49 height 16
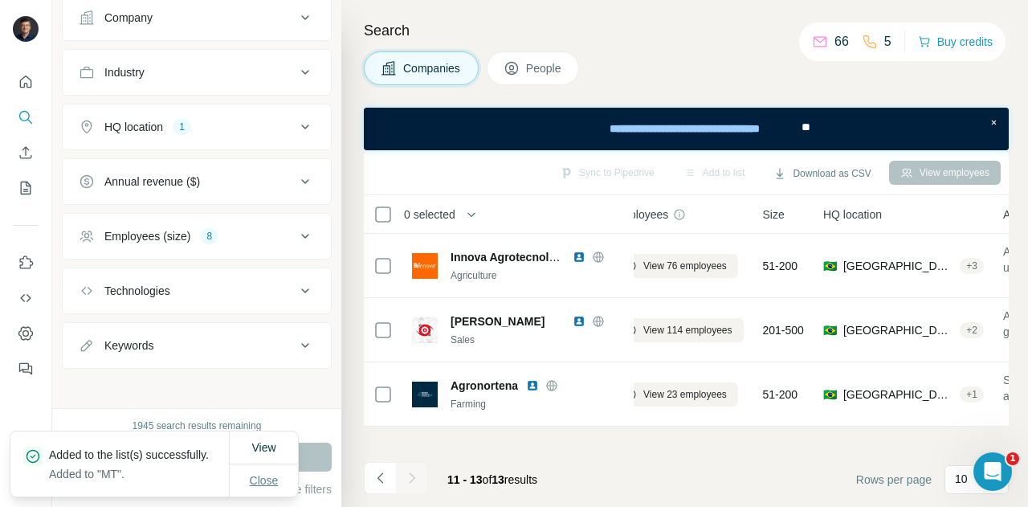
click at [274, 472] on span "Close" at bounding box center [264, 480] width 29 height 16
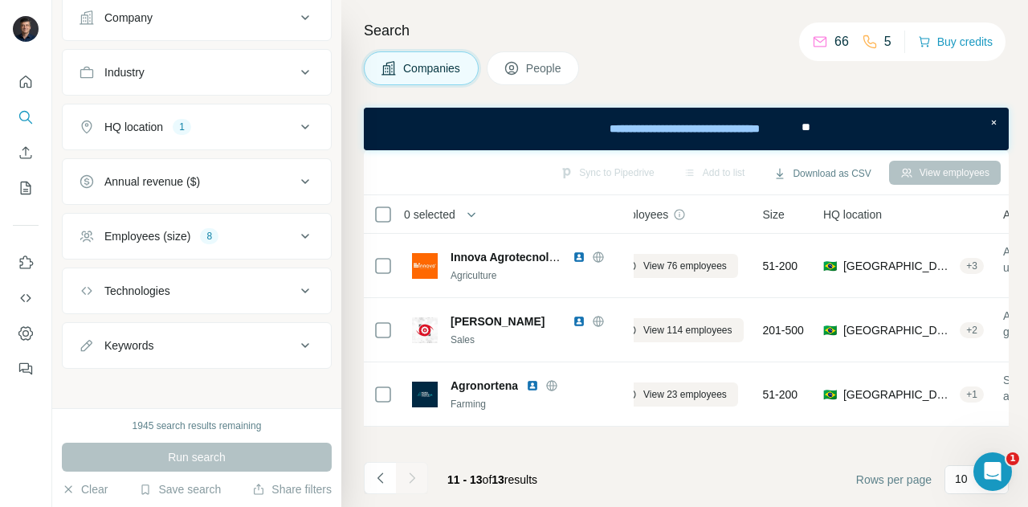
scroll to position [0, 0]
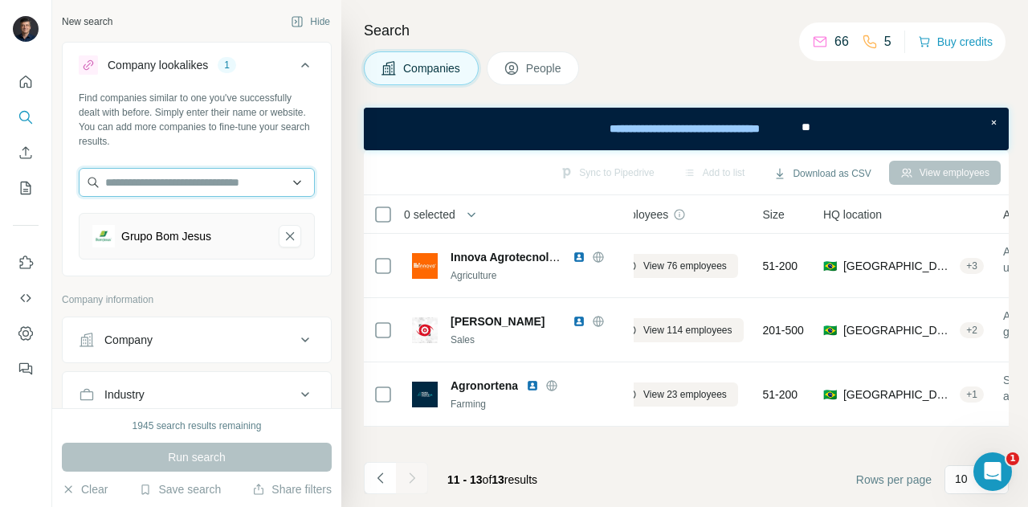
click at [201, 179] on input "text" at bounding box center [197, 182] width 236 height 29
paste input "**********"
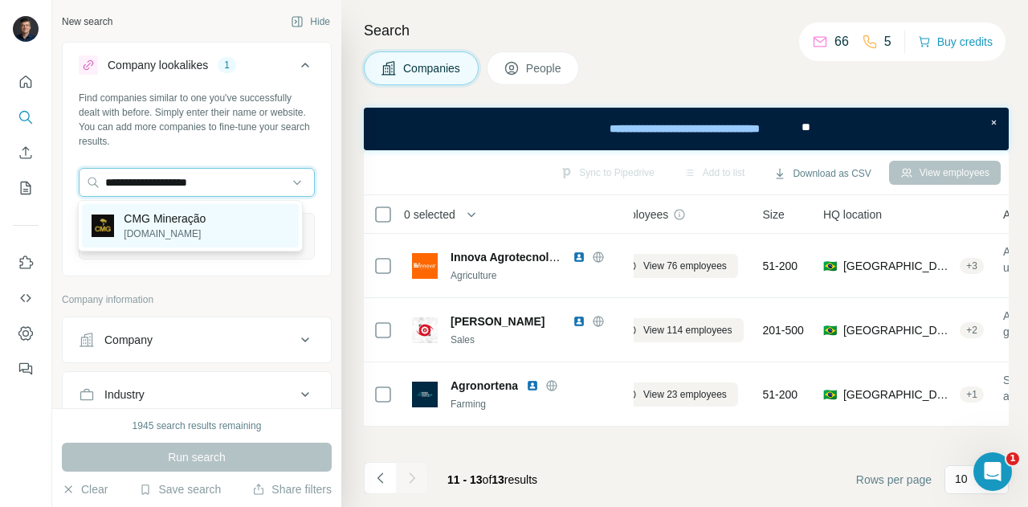
type input "**********"
click at [172, 216] on p "CMG Mineração" at bounding box center [165, 218] width 82 height 16
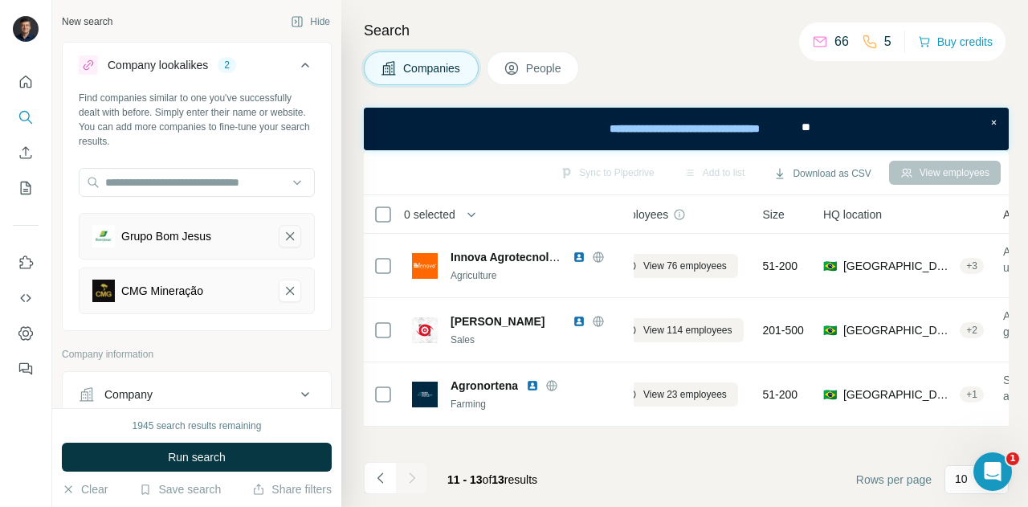
click at [283, 235] on icon "Grupo Bom Jesus-remove-button" at bounding box center [290, 236] width 14 height 16
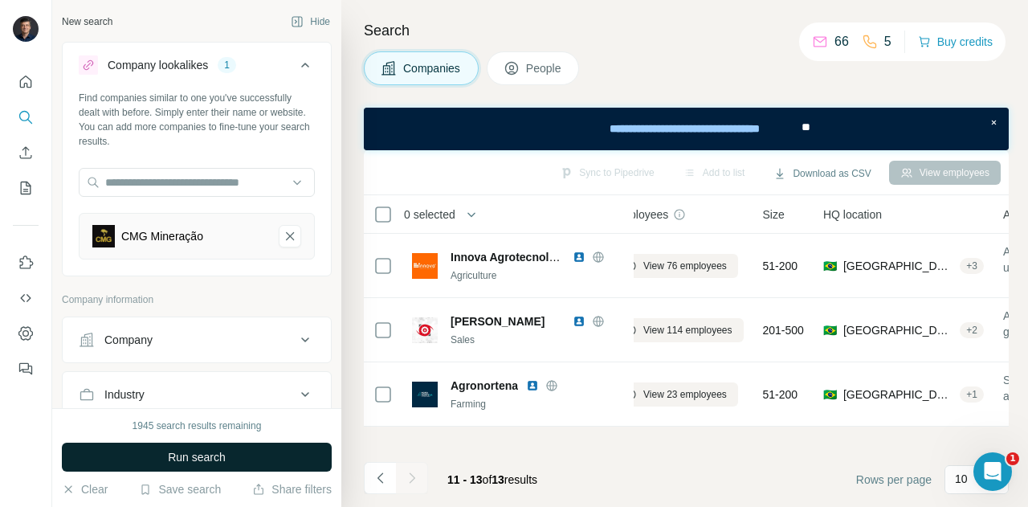
click at [189, 457] on span "Run search" at bounding box center [197, 457] width 58 height 16
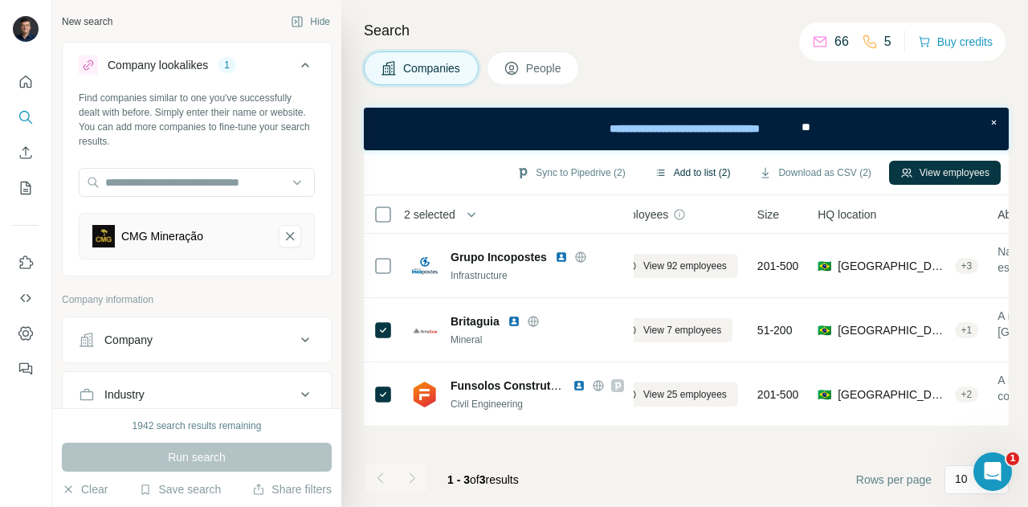
click at [692, 171] on button "Add to list (2)" at bounding box center [692, 173] width 99 height 24
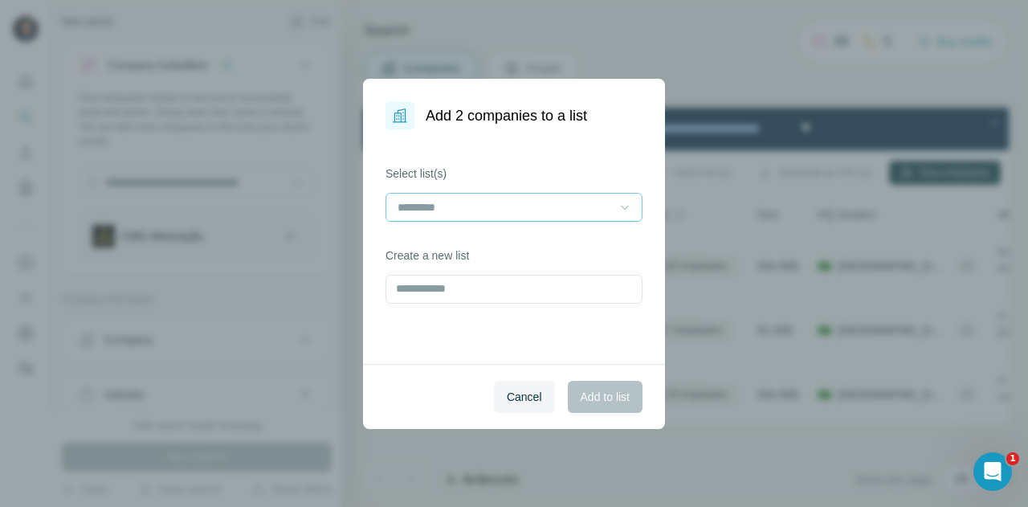
click at [629, 201] on icon at bounding box center [625, 207] width 16 height 16
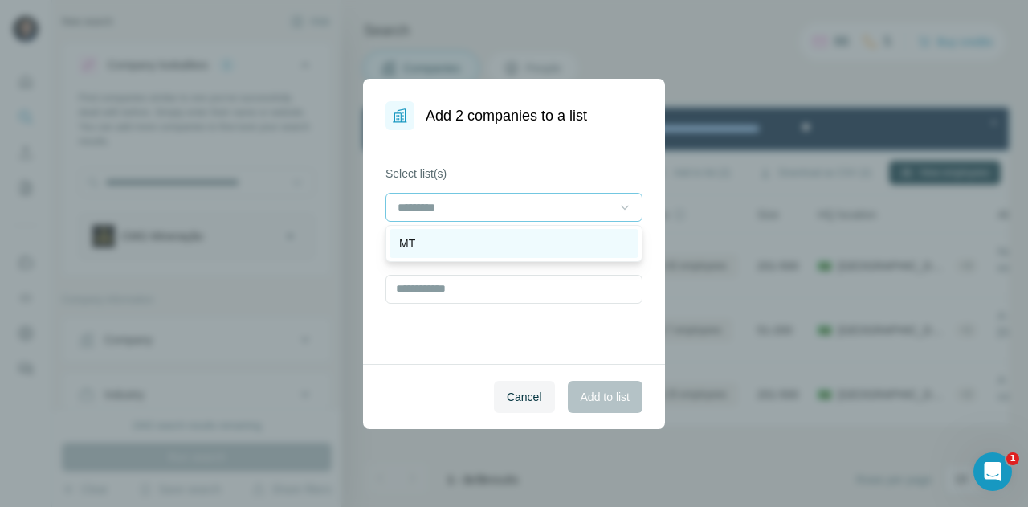
click at [543, 242] on div "MT" at bounding box center [514, 243] width 230 height 16
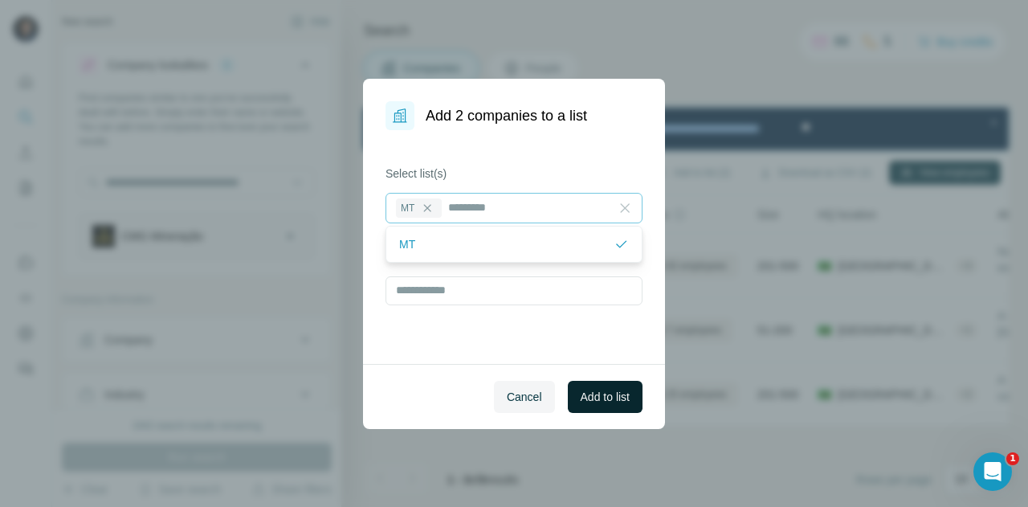
click at [598, 393] on span "Add to list" at bounding box center [604, 397] width 49 height 16
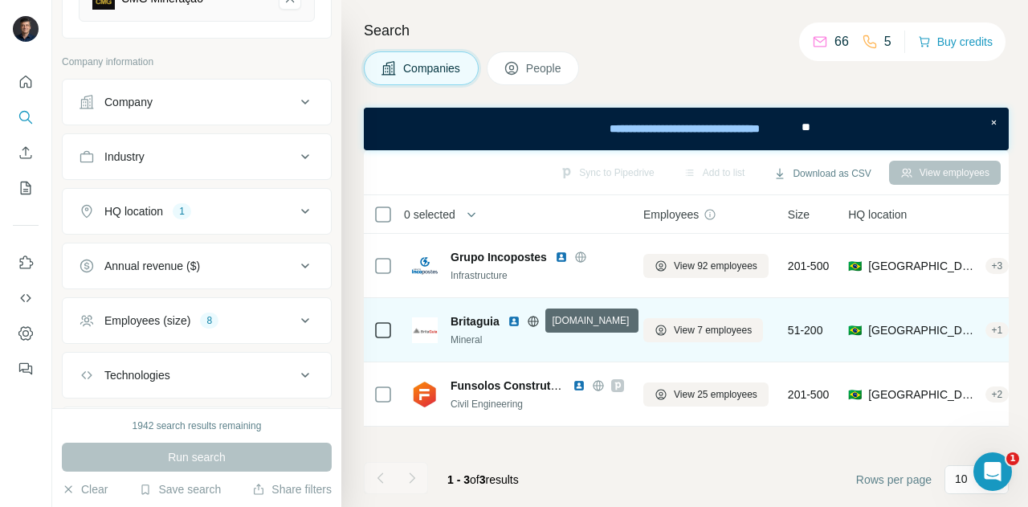
click at [534, 322] on icon at bounding box center [533, 321] width 4 height 10
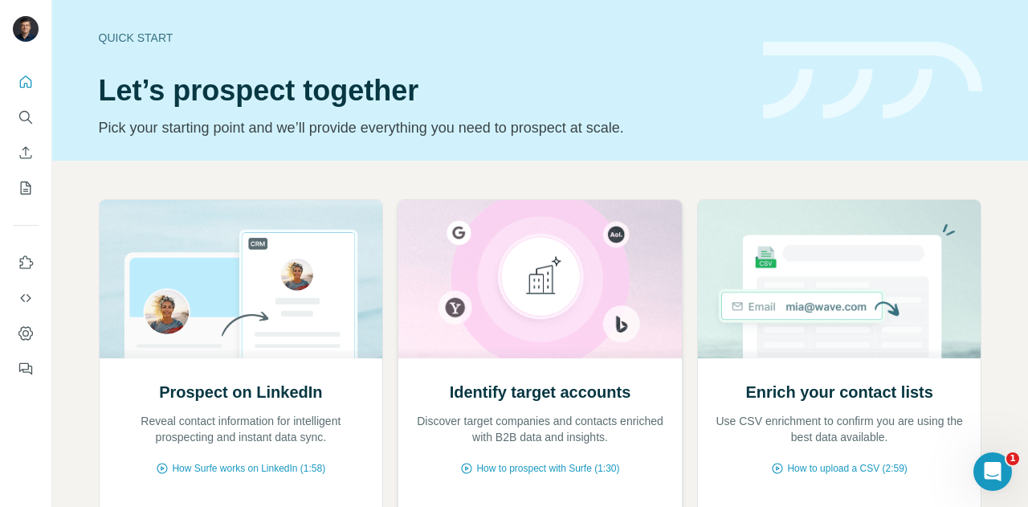
scroll to position [109, 0]
